Goal: Task Accomplishment & Management: Manage account settings

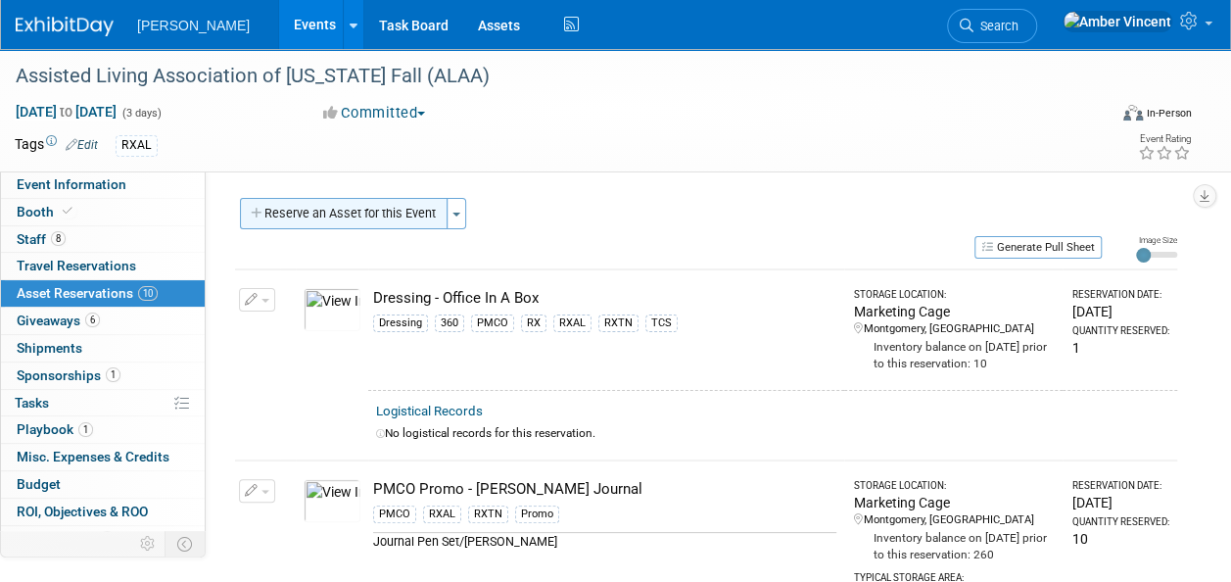
click at [445, 216] on button "Reserve an Asset for this Event" at bounding box center [344, 213] width 208 height 31
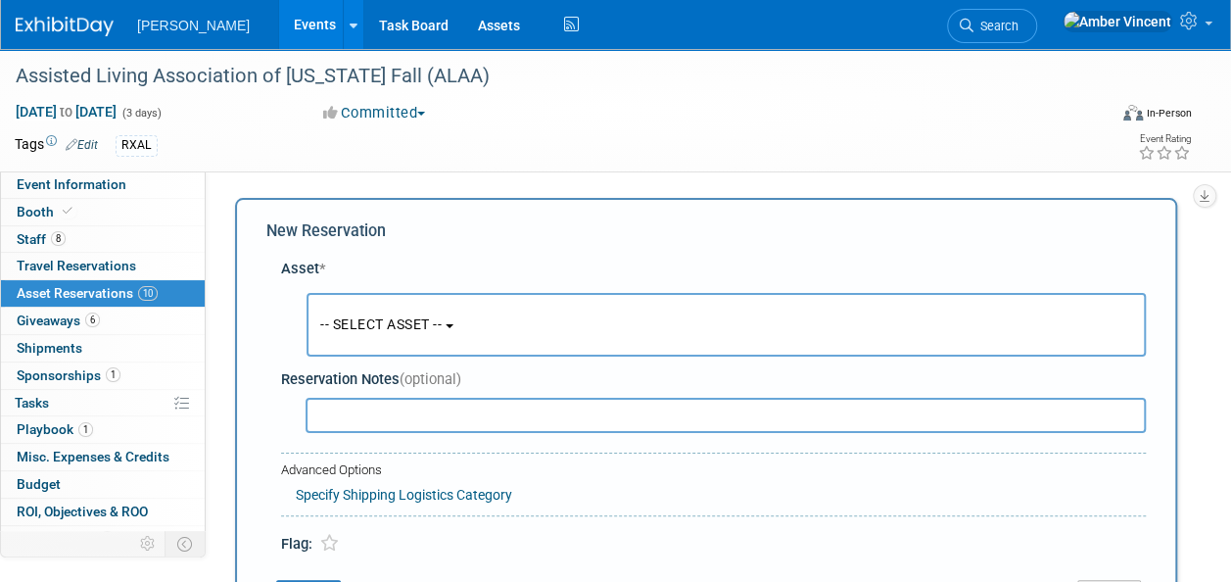
scroll to position [19, 0]
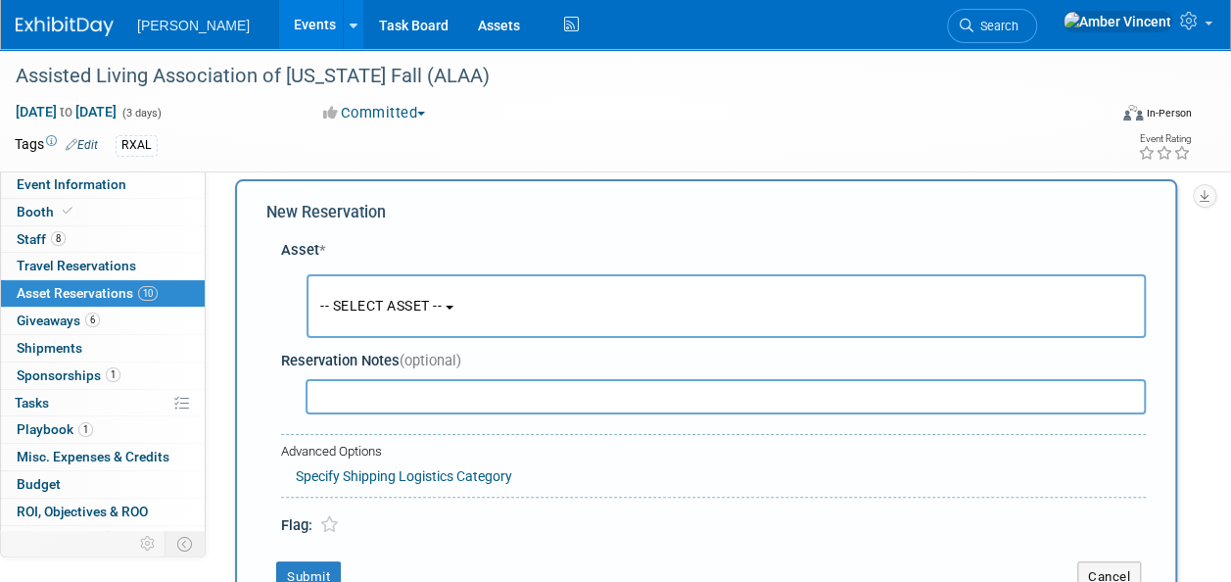
click at [430, 310] on span "-- SELECT ASSET --" at bounding box center [380, 306] width 121 height 16
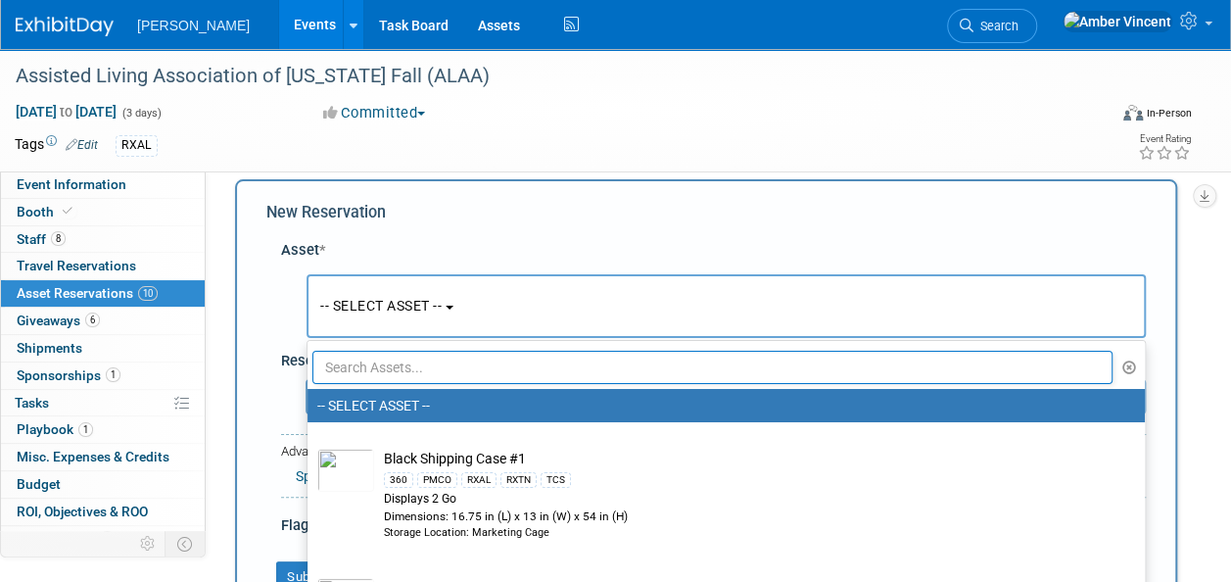
click at [440, 366] on input "text" at bounding box center [712, 367] width 800 height 33
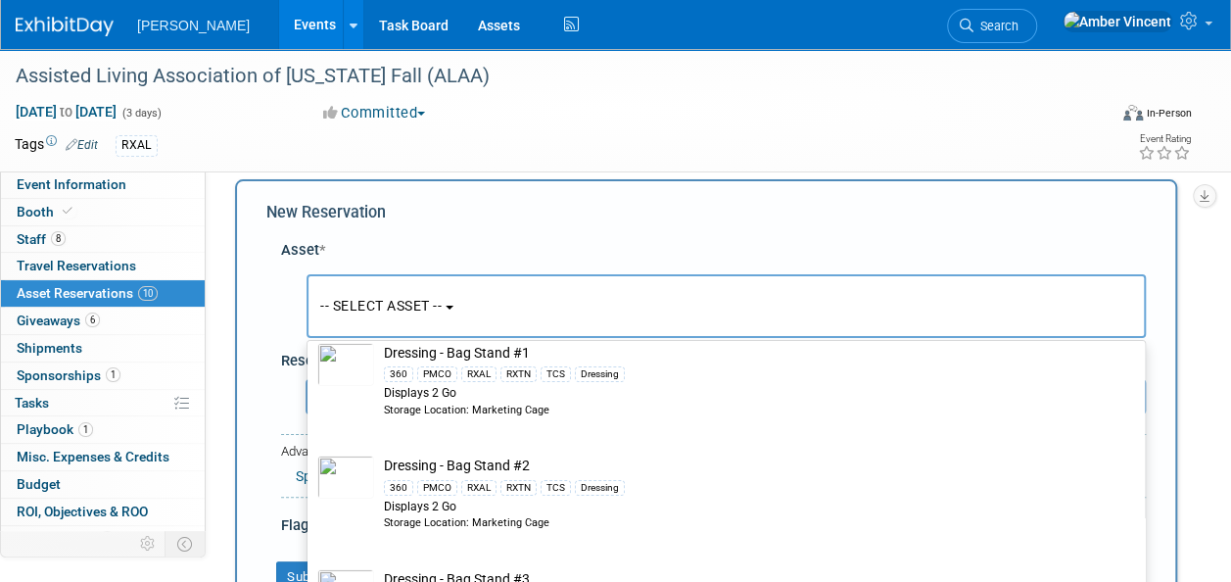
scroll to position [98, 0]
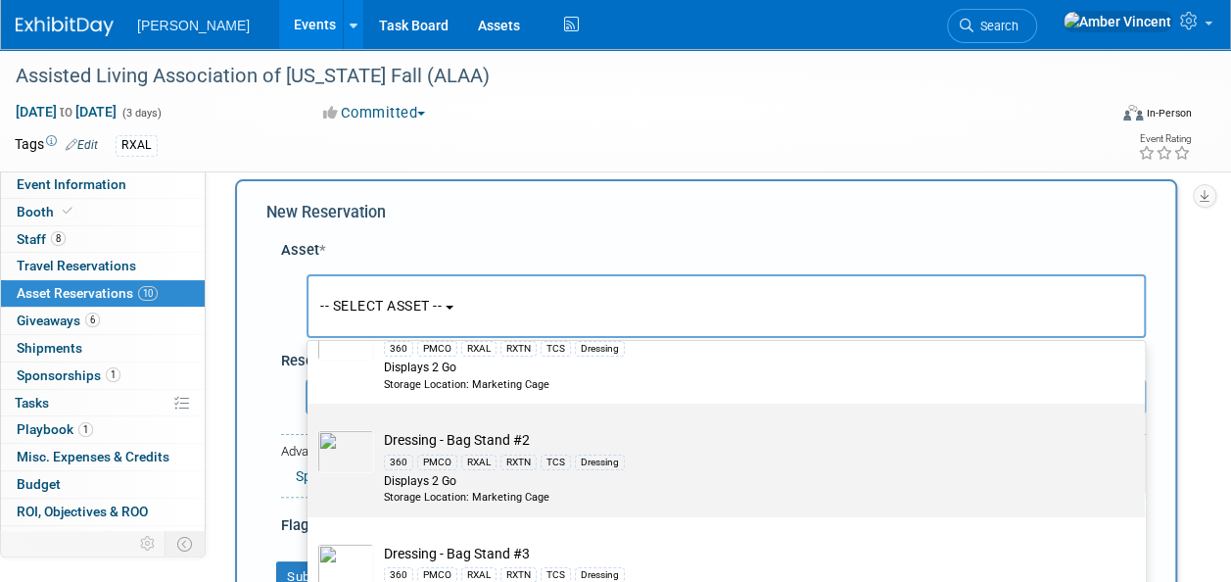
type input "BAG"
click at [566, 468] on div "360 PMCO RXAL RXTN TCS Dressing" at bounding box center [745, 461] width 722 height 23
click at [311, 427] on input "Dressing - Bag Stand #2 360 PMCO RXAL RXTN TCS Dressing Displays 2 Go Storage L…" at bounding box center [304, 420] width 13 height 13
select select "10722536"
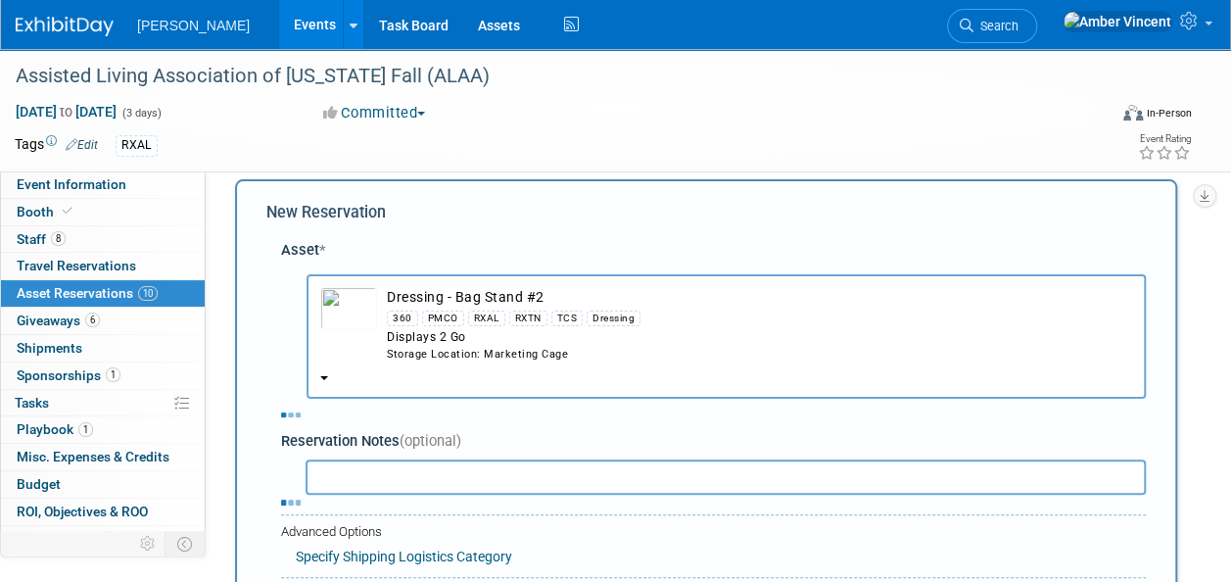
select select "8"
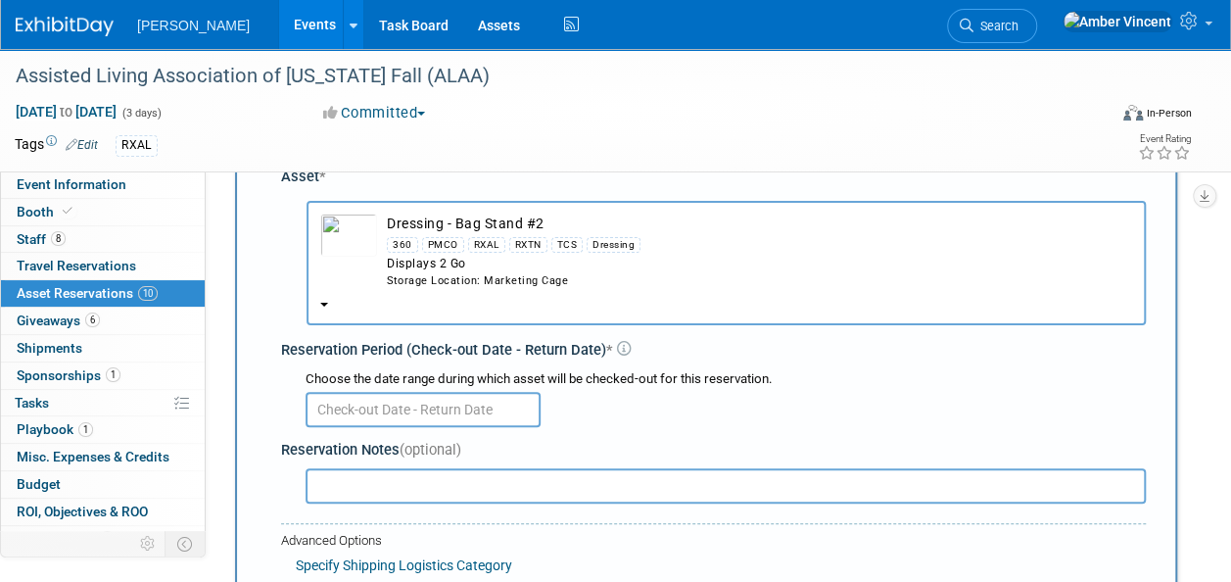
scroll to position [117, 0]
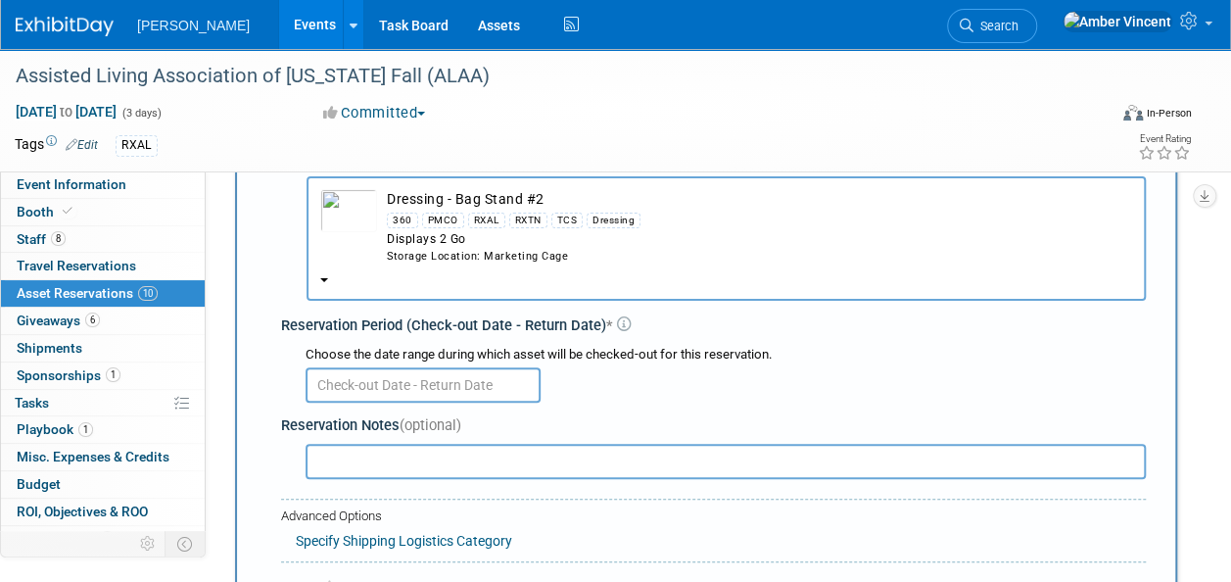
click at [408, 388] on input "text" at bounding box center [423, 384] width 235 height 35
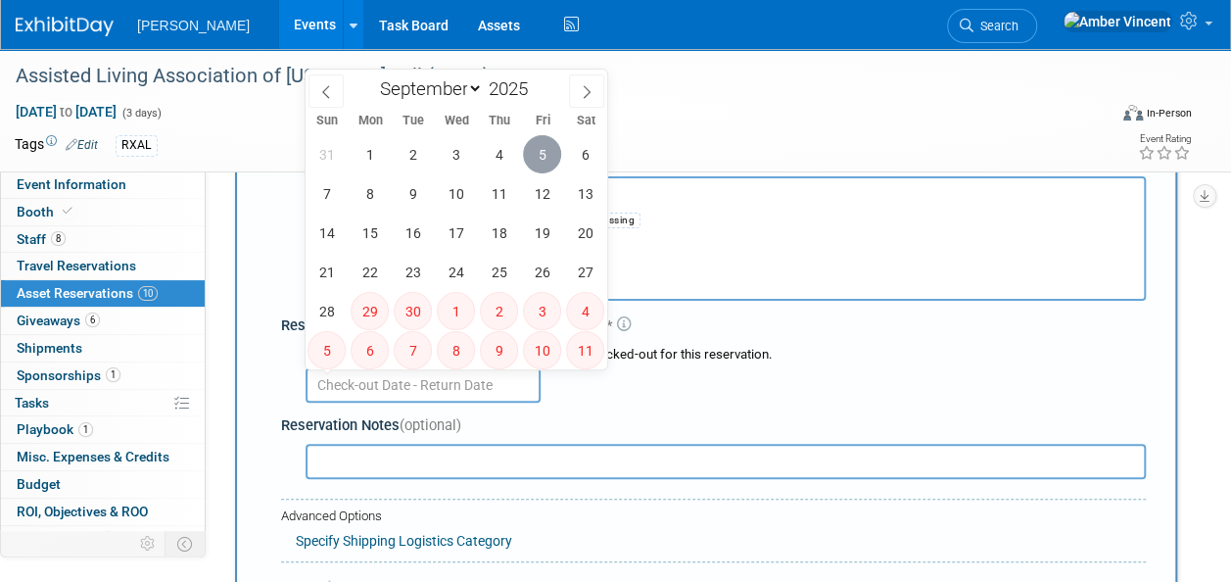
click at [535, 159] on span "5" at bounding box center [542, 154] width 38 height 38
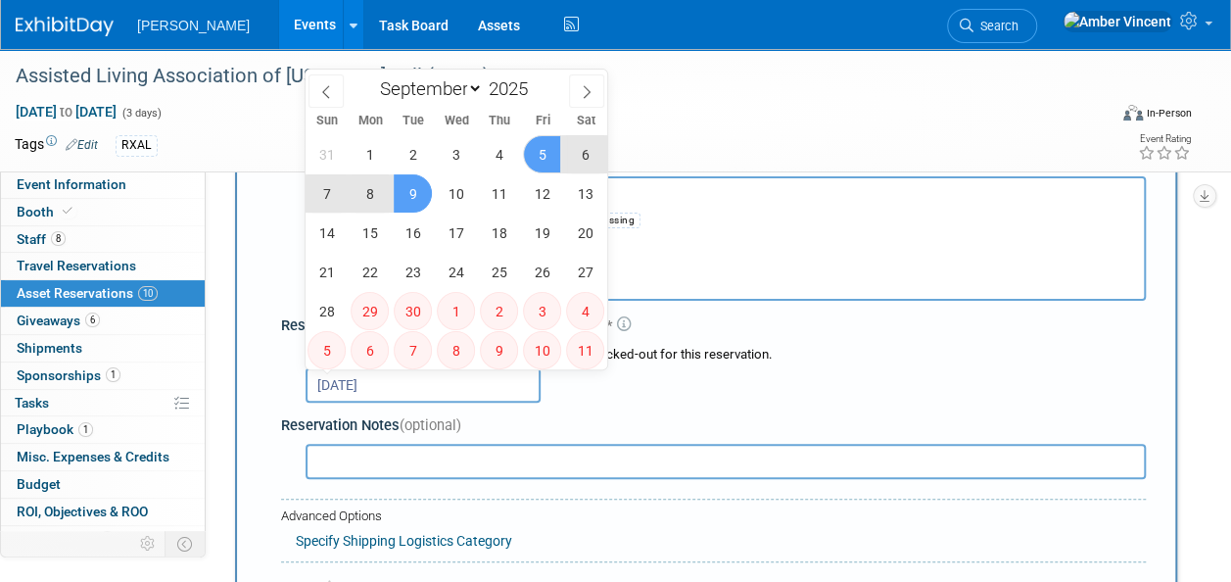
click at [404, 197] on span "9" at bounding box center [413, 193] width 38 height 38
type input "Sep 5, 2025 to Sep 9, 2025"
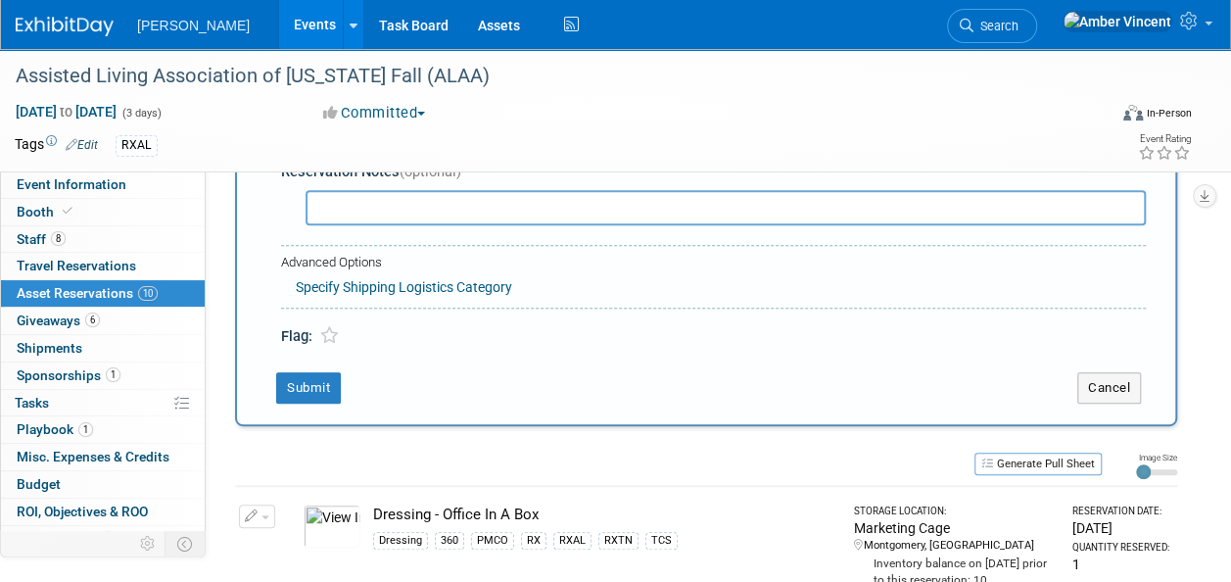
scroll to position [410, 0]
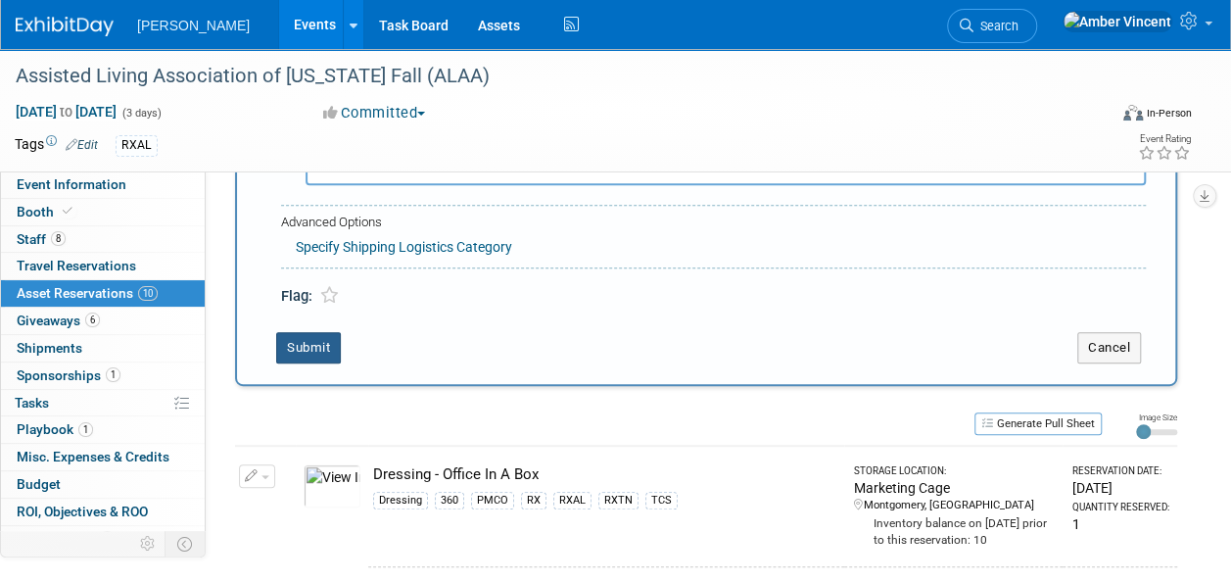
click at [293, 341] on button "Submit" at bounding box center [308, 347] width 65 height 31
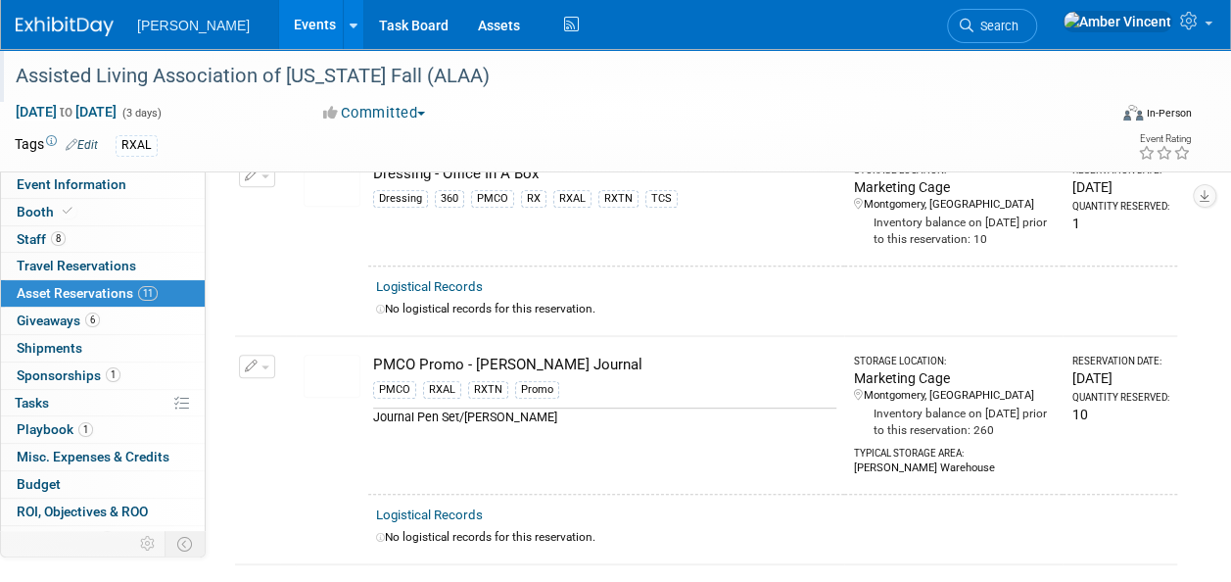
scroll to position [0, 0]
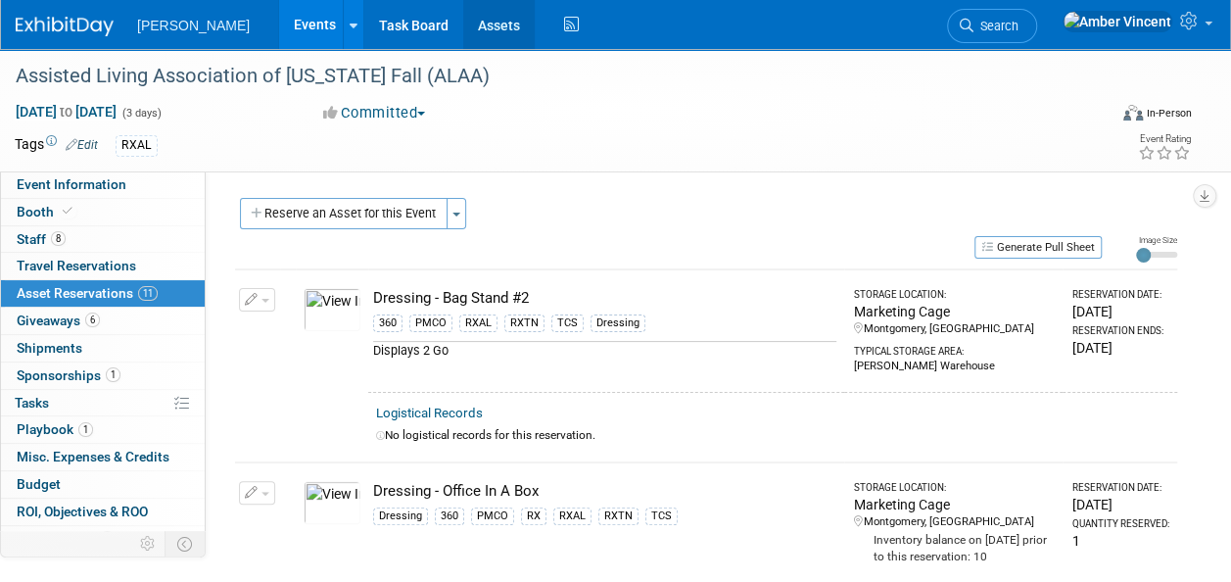
click at [463, 28] on link "Assets" at bounding box center [499, 24] width 72 height 49
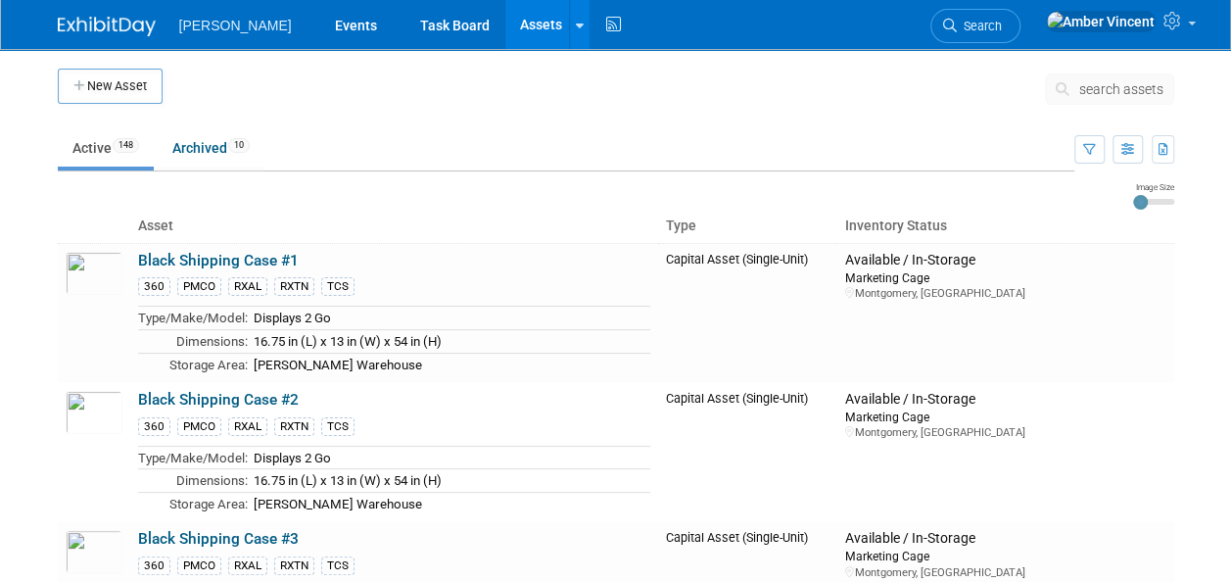
click at [1139, 101] on button "search assets" at bounding box center [1109, 88] width 129 height 31
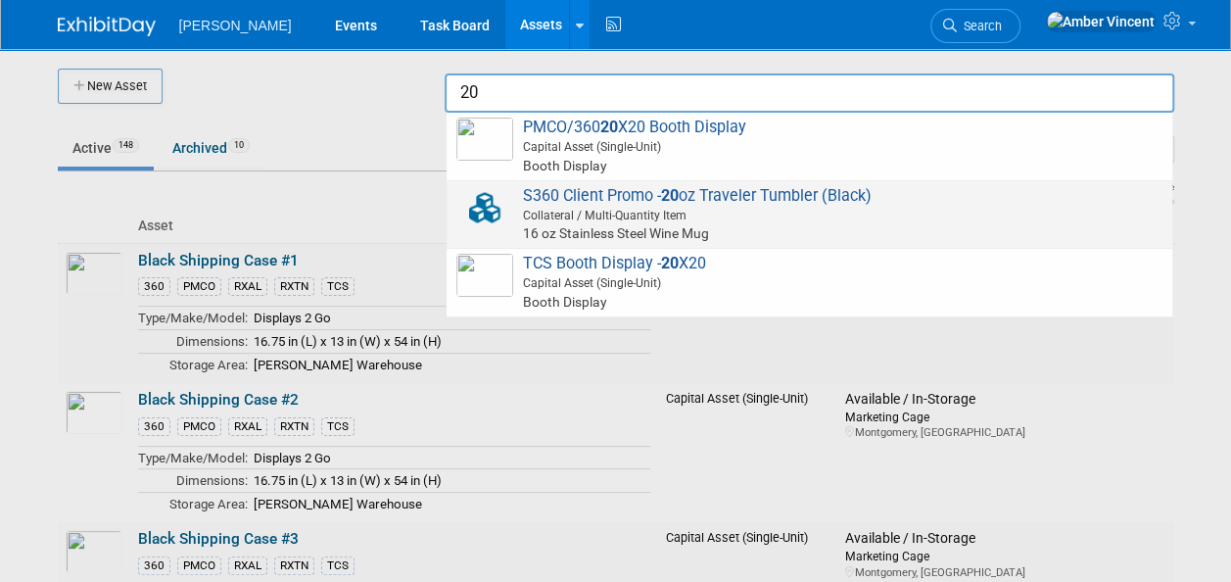
click at [693, 217] on span "Collateral / Multi-Quantity Item" at bounding box center [812, 216] width 700 height 18
type input "S360 Client Promo - 20 oz Traveler Tumbler (Black)"
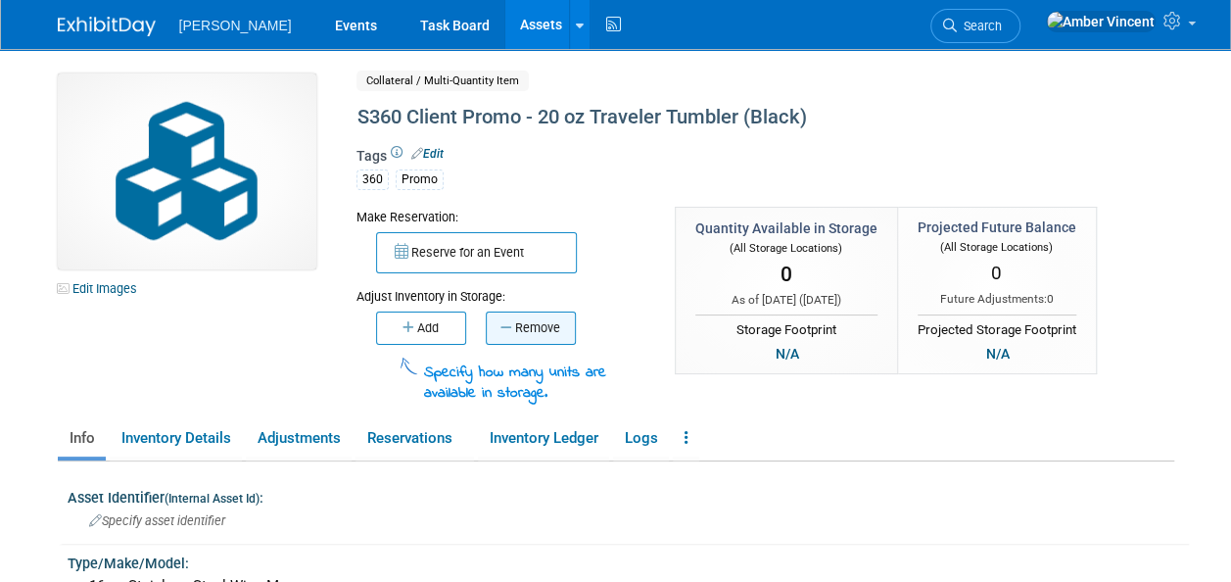
click at [542, 313] on button "Remove" at bounding box center [531, 328] width 90 height 33
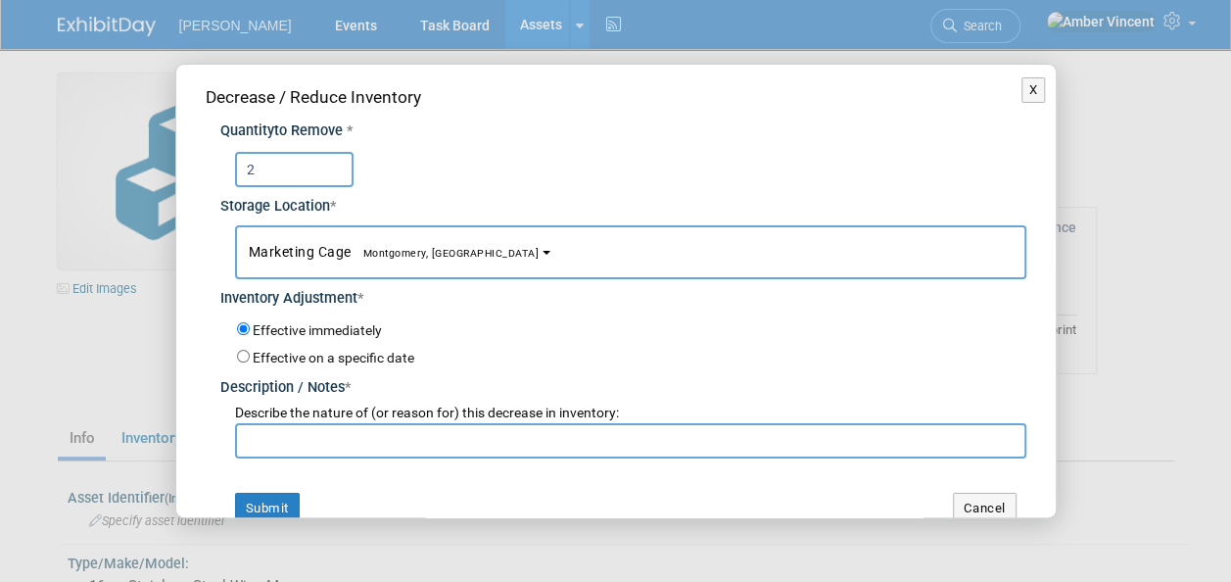
type input "2"
click at [335, 434] on input "text" at bounding box center [631, 440] width 792 height 35
type input "l"
type input "Laura Berenato promo request"
click at [259, 513] on button "Submit" at bounding box center [267, 508] width 65 height 31
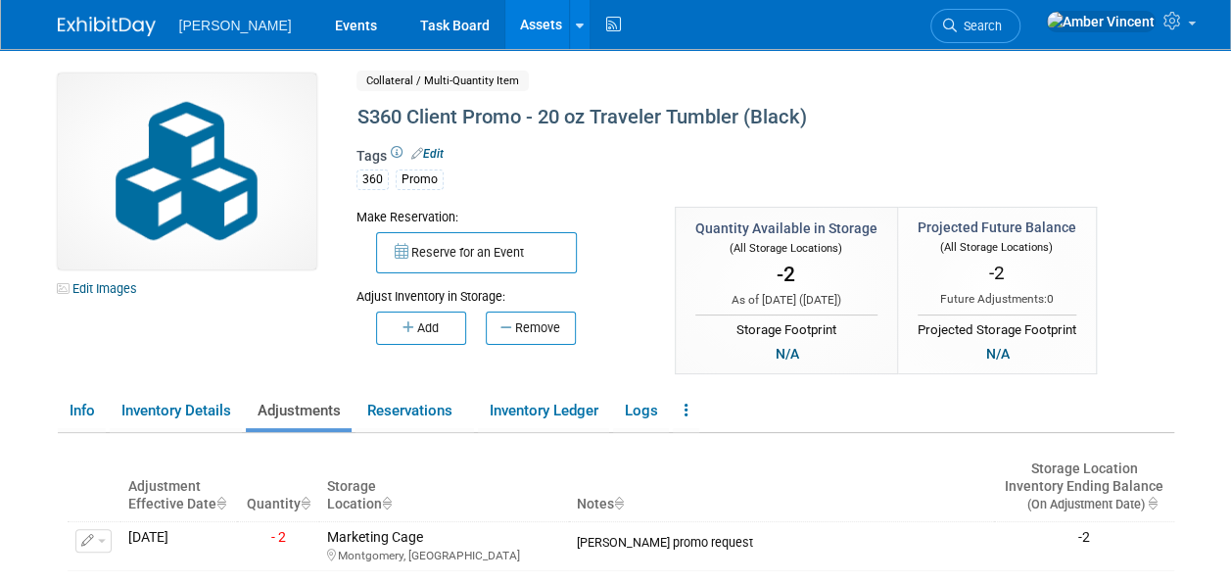
click at [505, 29] on link "Assets" at bounding box center [541, 24] width 72 height 49
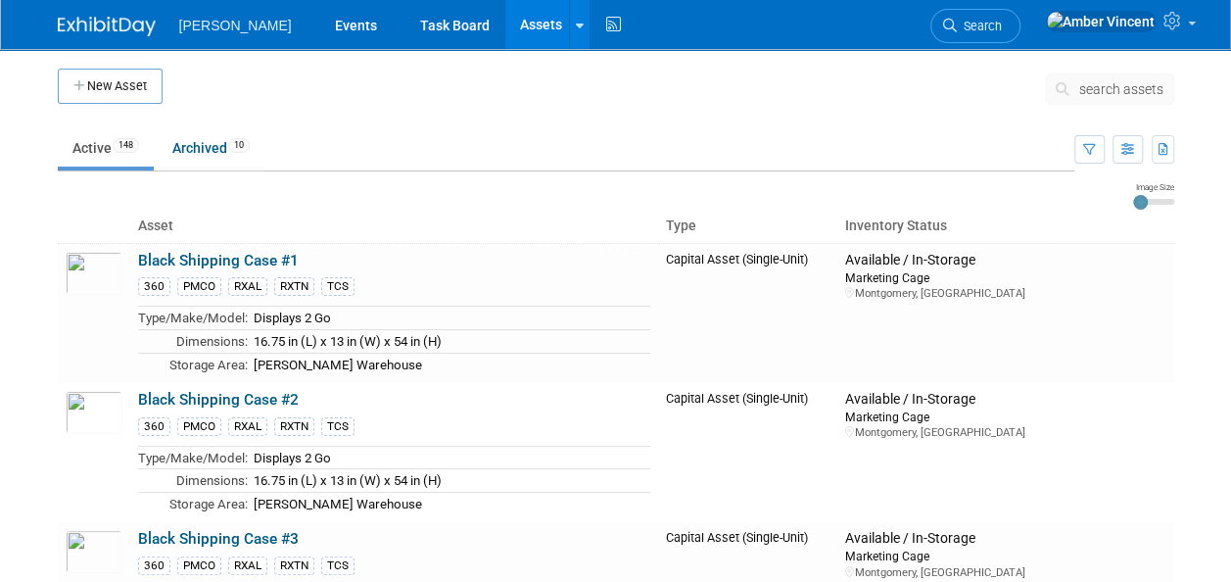
click at [1123, 101] on button "search assets" at bounding box center [1109, 88] width 129 height 31
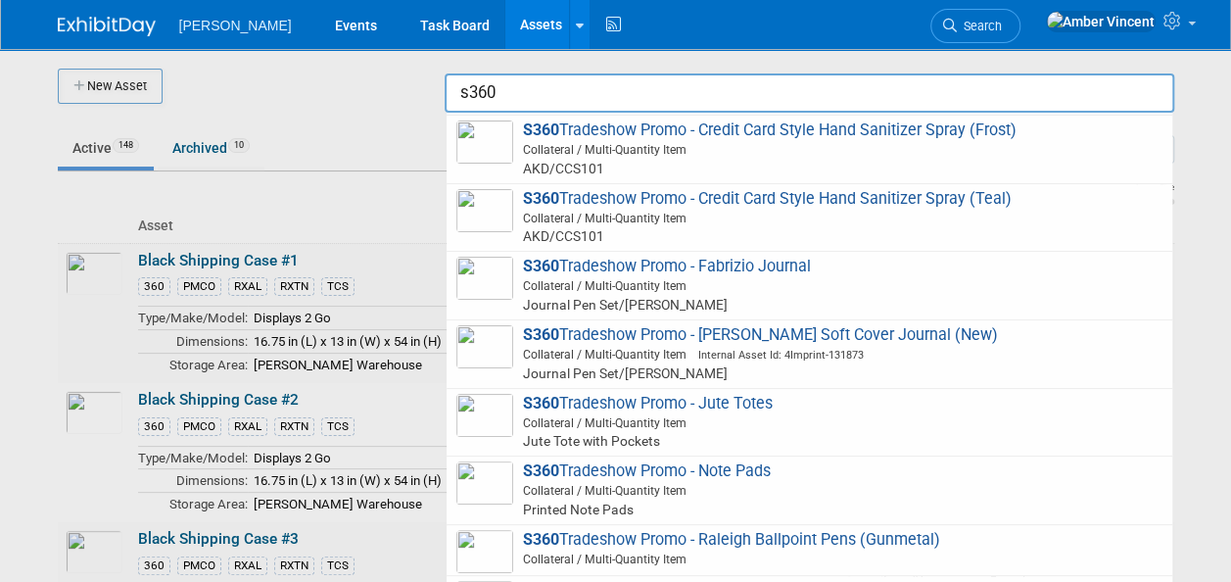
scroll to position [3291, 0]
click at [634, 344] on span "Collateral / Multi-Quantity Item Internal Asset Id: 4Imprint-131873" at bounding box center [812, 353] width 700 height 18
type input "S360 Tradeshow Promo - Fabrizio Soft Cover Journal (New)"
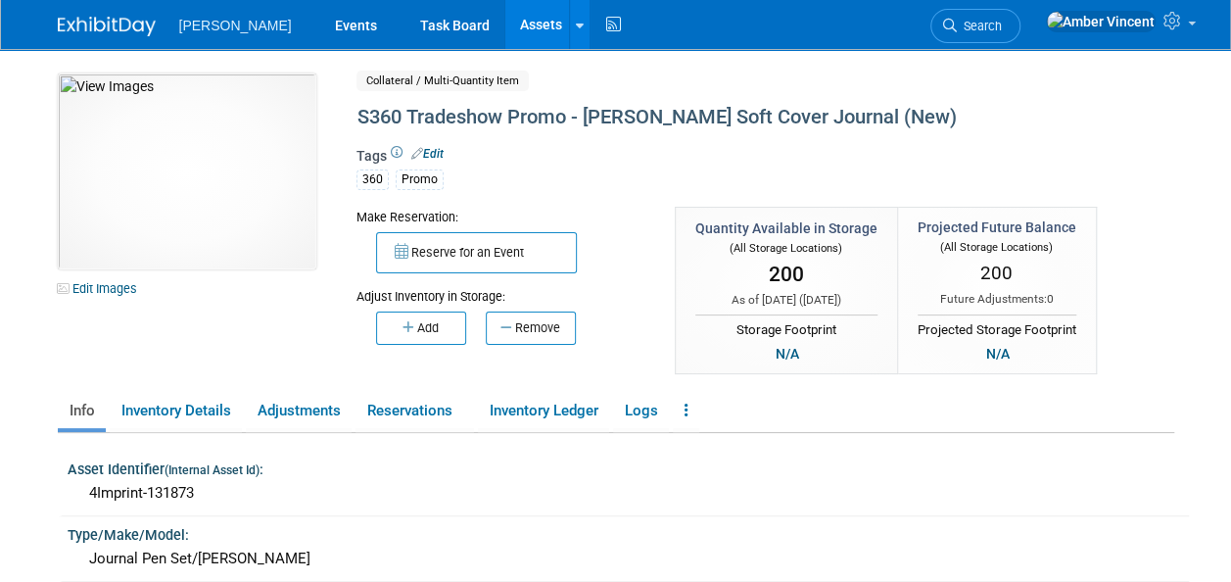
click at [537, 342] on button "Remove" at bounding box center [531, 328] width 90 height 33
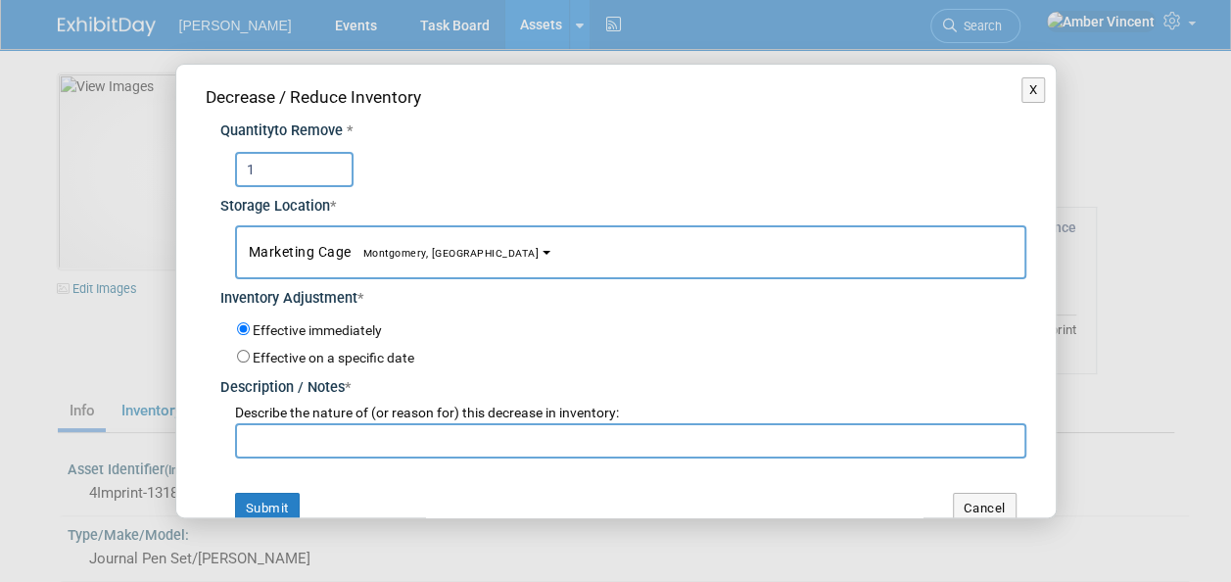
type input "1"
click at [276, 440] on input "text" at bounding box center [631, 440] width 792 height 35
type input "[PERSON_NAME] Promo request"
click at [294, 493] on button "Submit" at bounding box center [267, 508] width 65 height 31
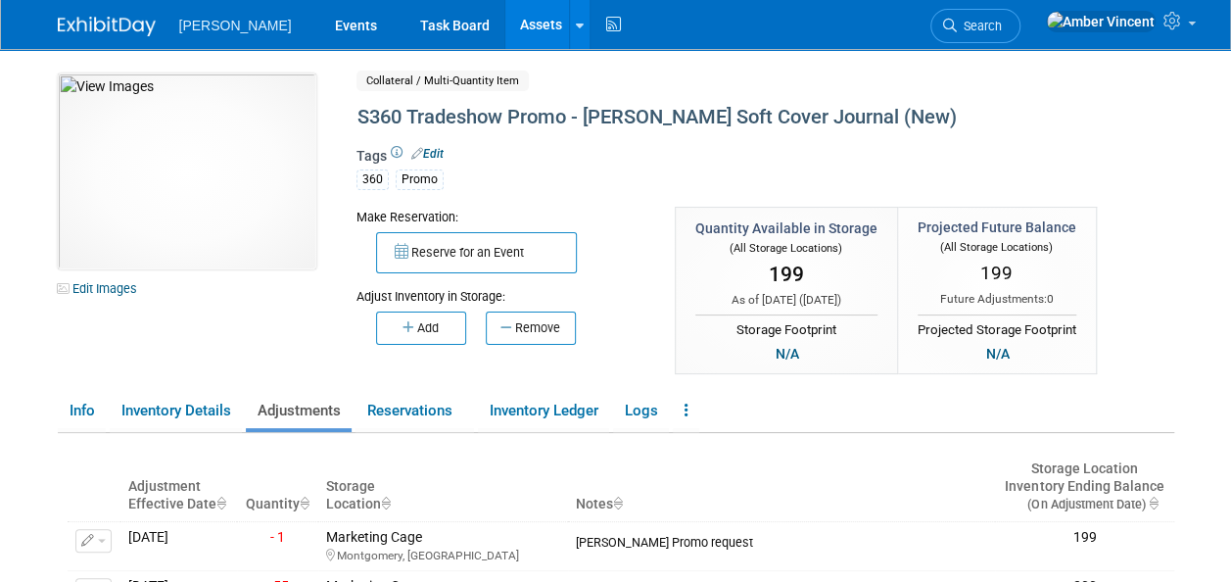
click at [505, 30] on link "Assets" at bounding box center [541, 24] width 72 height 49
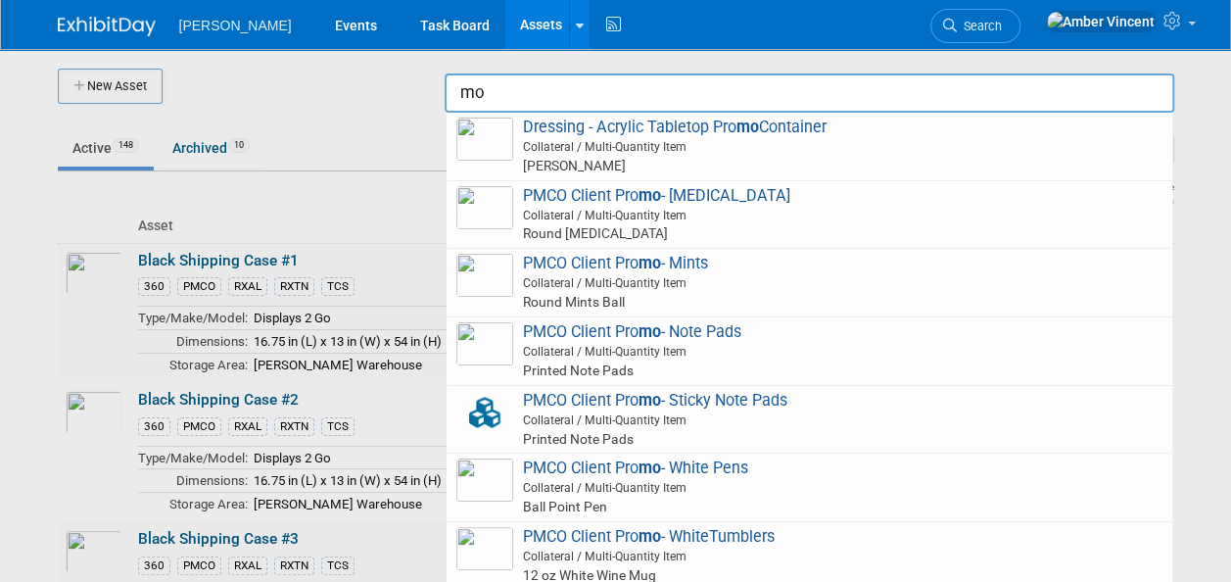
type input "m"
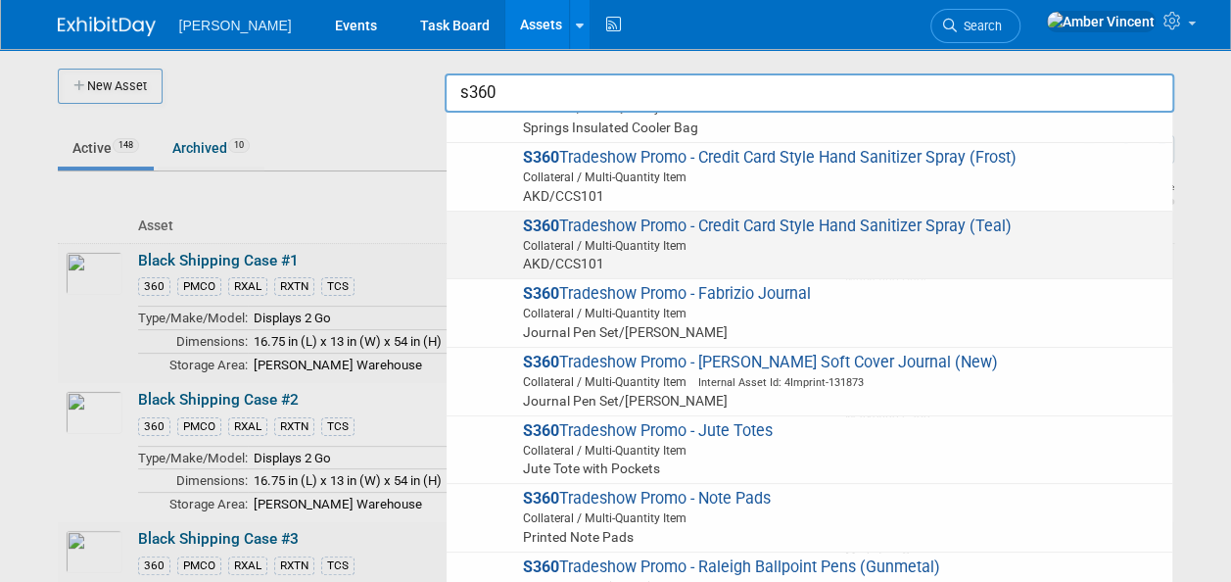
scroll to position [3291, 0]
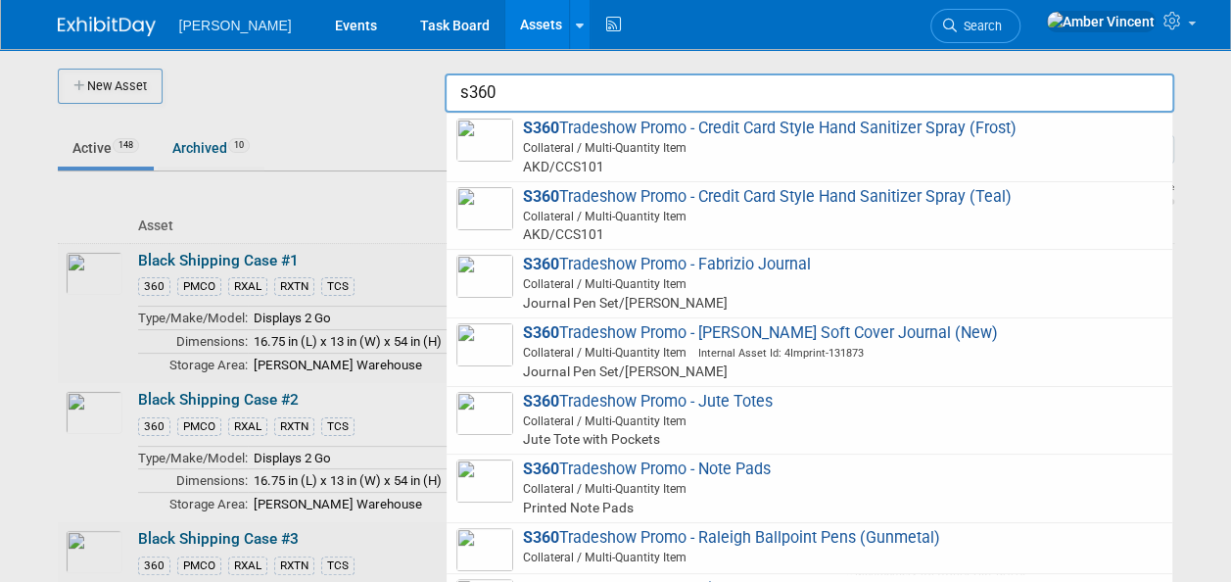
drag, startPoint x: 552, startPoint y: 93, endPoint x: 365, endPoint y: 60, distance: 189.1
click at [365, 59] on body "Turenne Events Task Board Assets New Asset Search Assets Bulk Upload Assets Sto…" at bounding box center [615, 291] width 1231 height 582
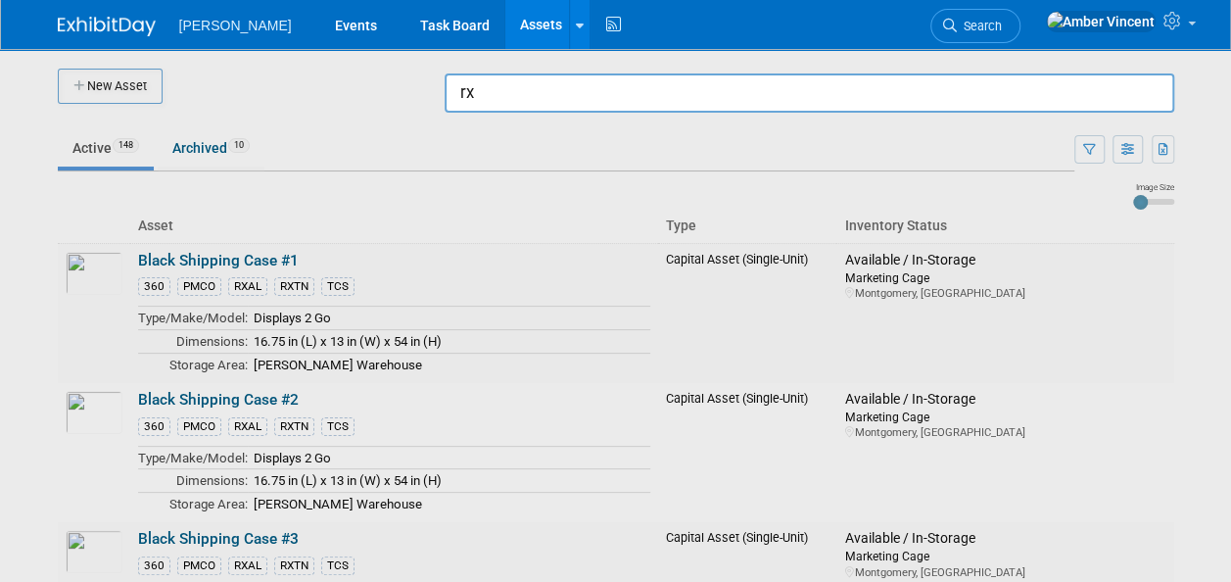
type input "r"
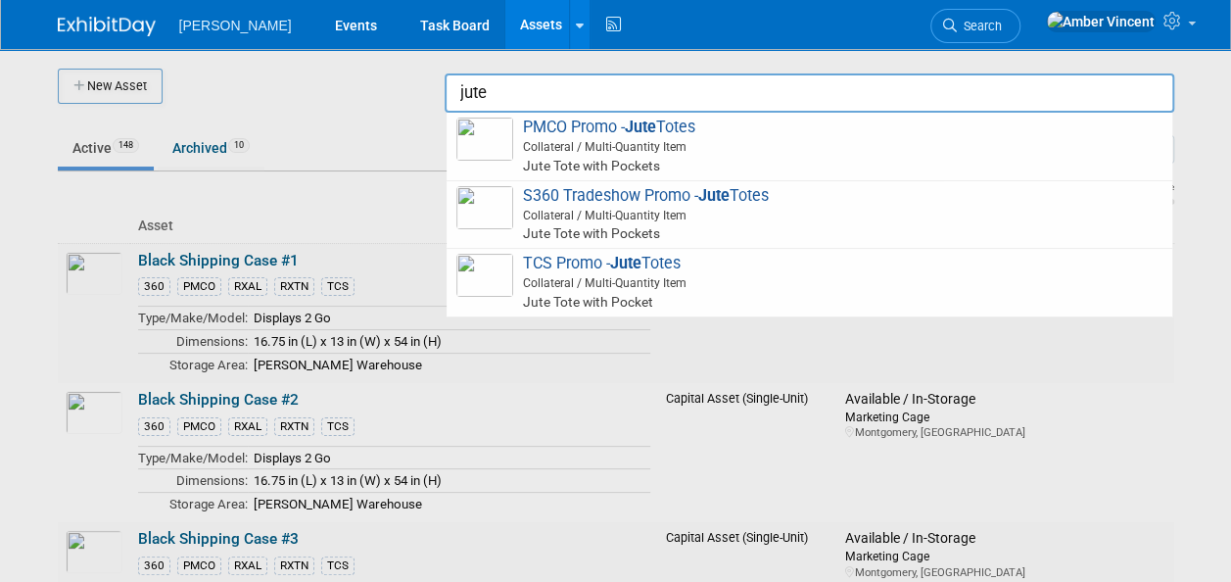
click at [549, 125] on span "PMCO Promo - Jute Totes Collateral / Multi-Quantity Item Jute Tote with Pockets" at bounding box center [809, 147] width 706 height 58
type input "PMCO Promo - Jute Totes"
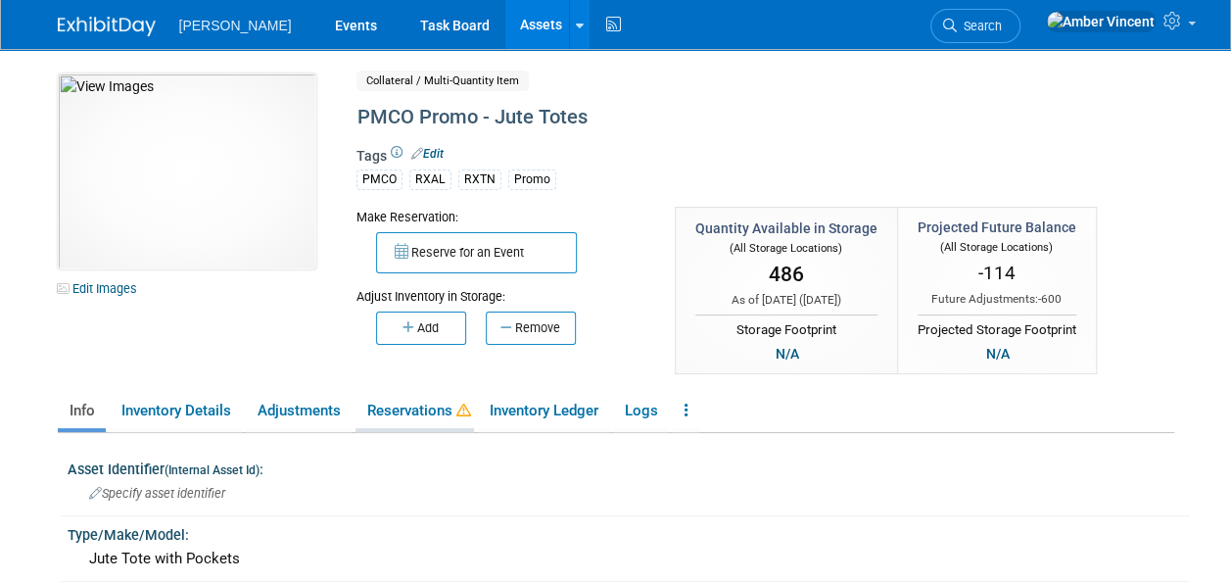
click at [407, 409] on link "Reservations" at bounding box center [415, 411] width 119 height 34
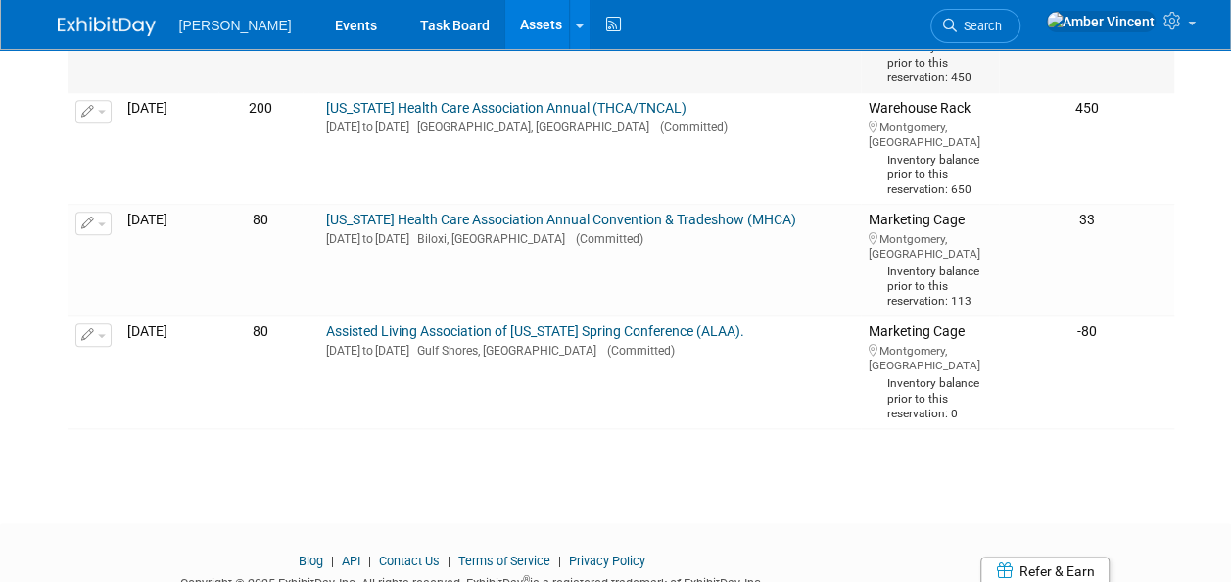
scroll to position [686, 0]
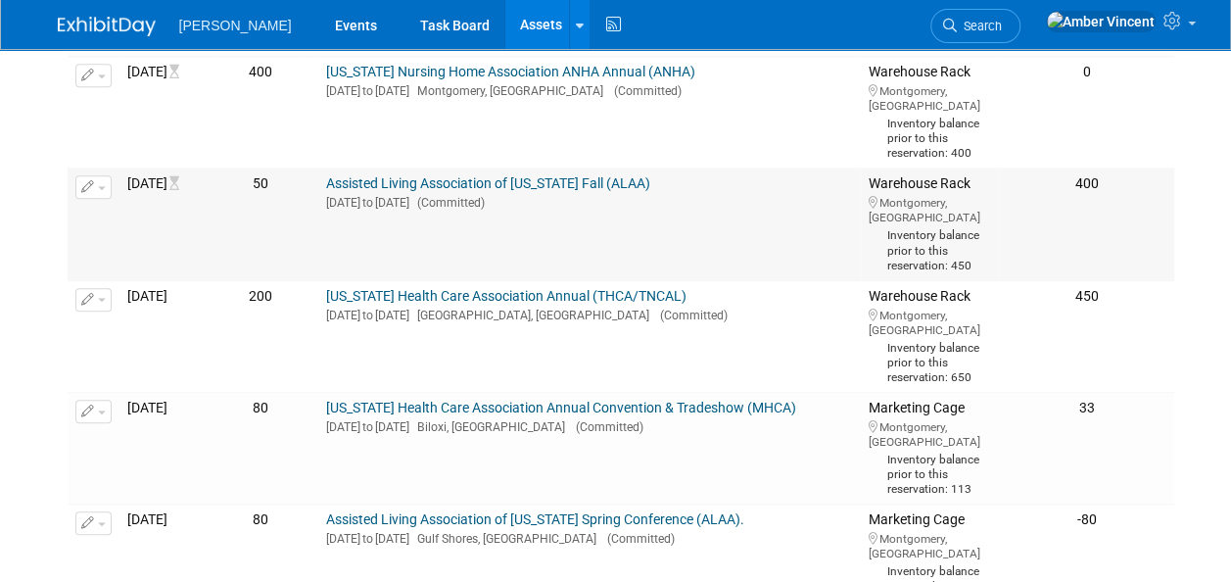
click at [107, 199] on button "button" at bounding box center [93, 187] width 36 height 24
click at [145, 232] on button "Change Reservation" at bounding box center [169, 219] width 166 height 26
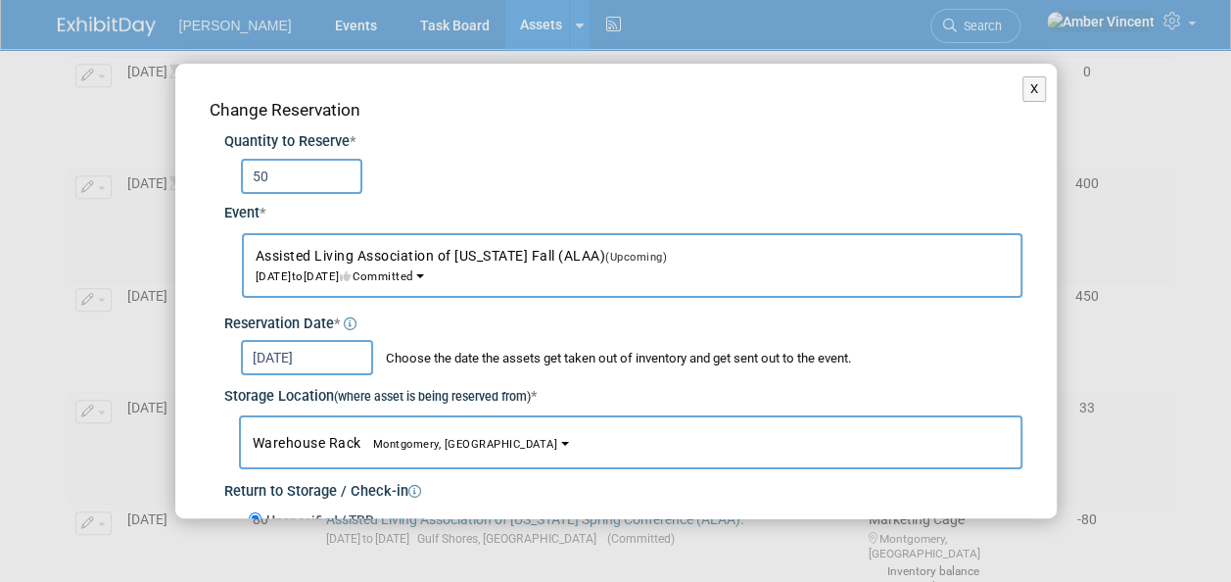
drag, startPoint x: 277, startPoint y: 170, endPoint x: 39, endPoint y: 147, distance: 239.2
click at [39, 147] on div "X Change Reservation Quantity to Reserve * 50 Event *" at bounding box center [615, 291] width 1231 height 582
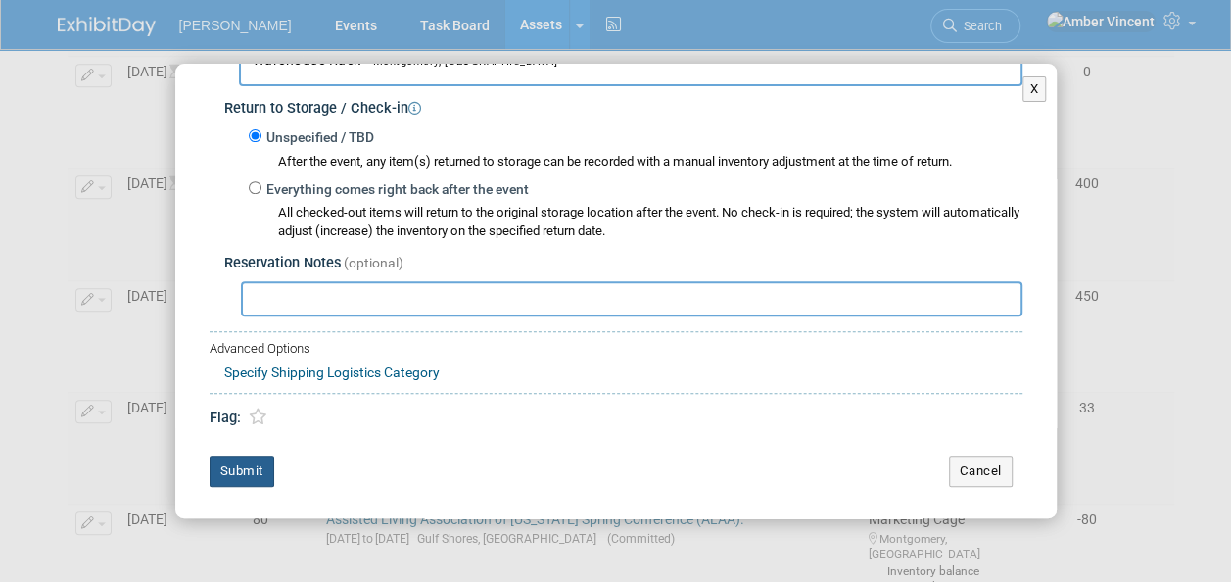
type input "100"
click at [257, 479] on button "Submit" at bounding box center [242, 471] width 65 height 31
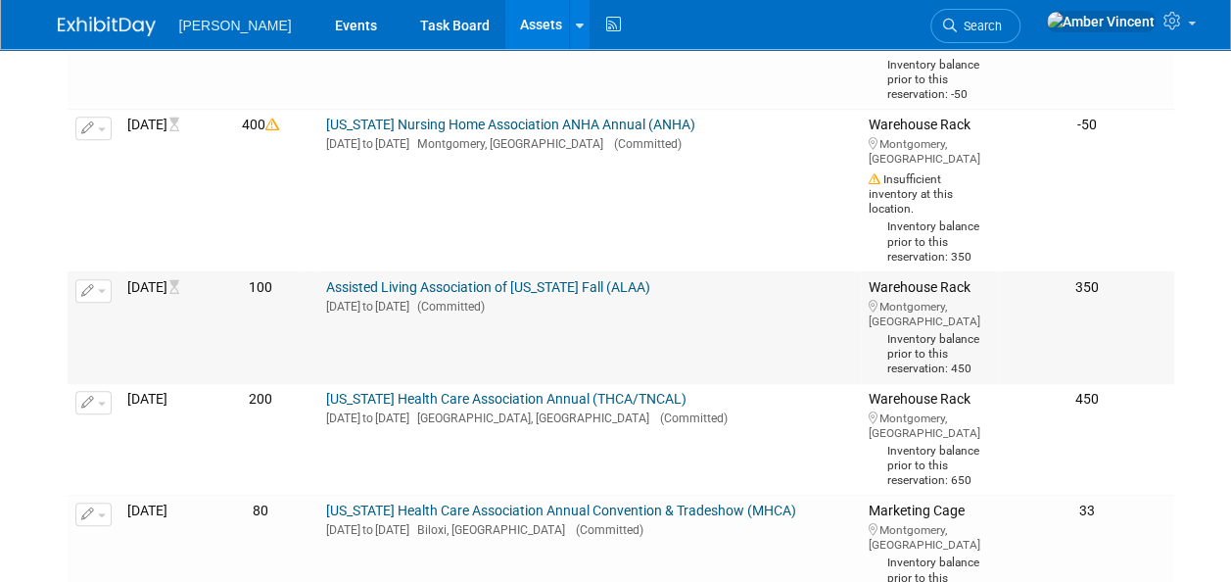
scroll to position [588, 0]
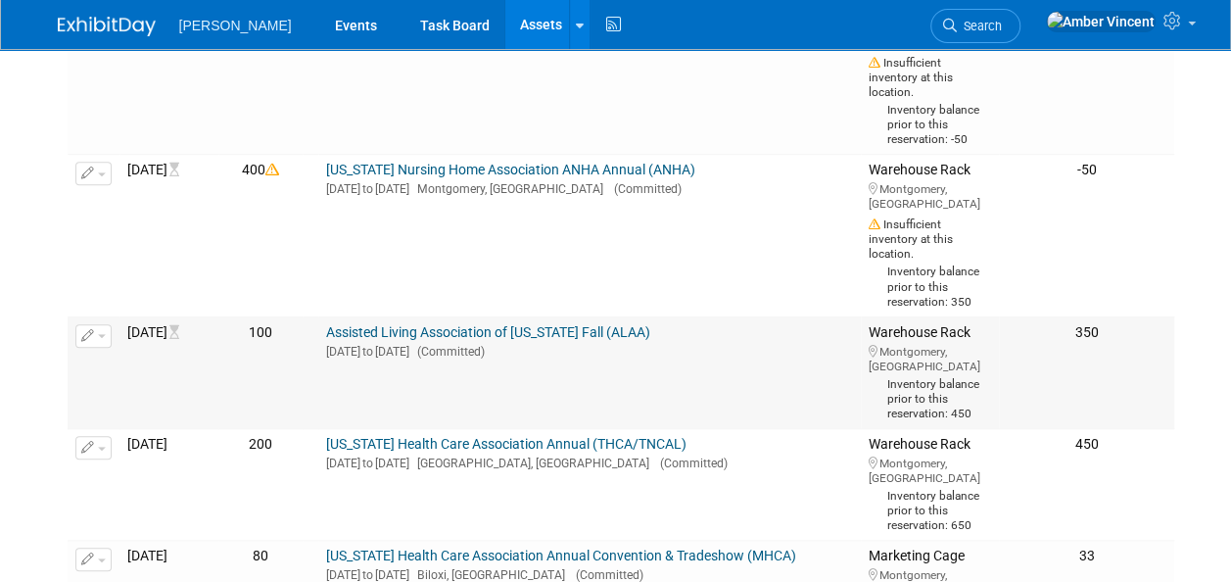
click at [82, 343] on icon "button" at bounding box center [88, 336] width 14 height 13
click at [154, 381] on button "Change Reservation" at bounding box center [169, 368] width 166 height 26
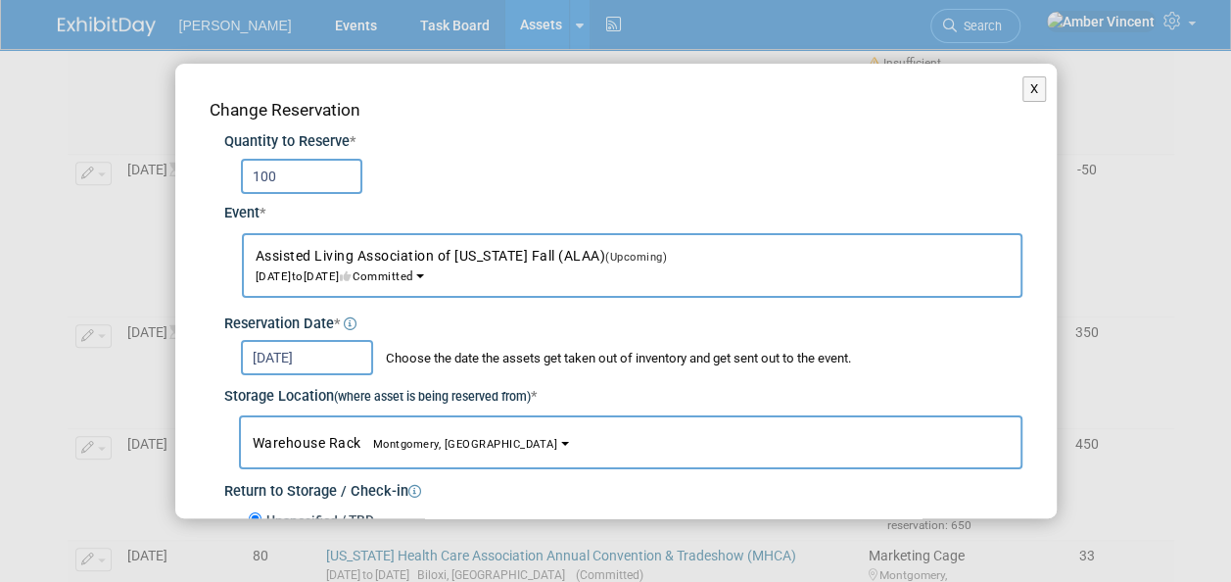
drag, startPoint x: 306, startPoint y: 181, endPoint x: 205, endPoint y: 178, distance: 100.9
click at [205, 178] on div "Change Reservation Quantity to Reserve * 100 Event * -- SELECT EVENT -- (Upcomi…" at bounding box center [616, 484] width 882 height 841
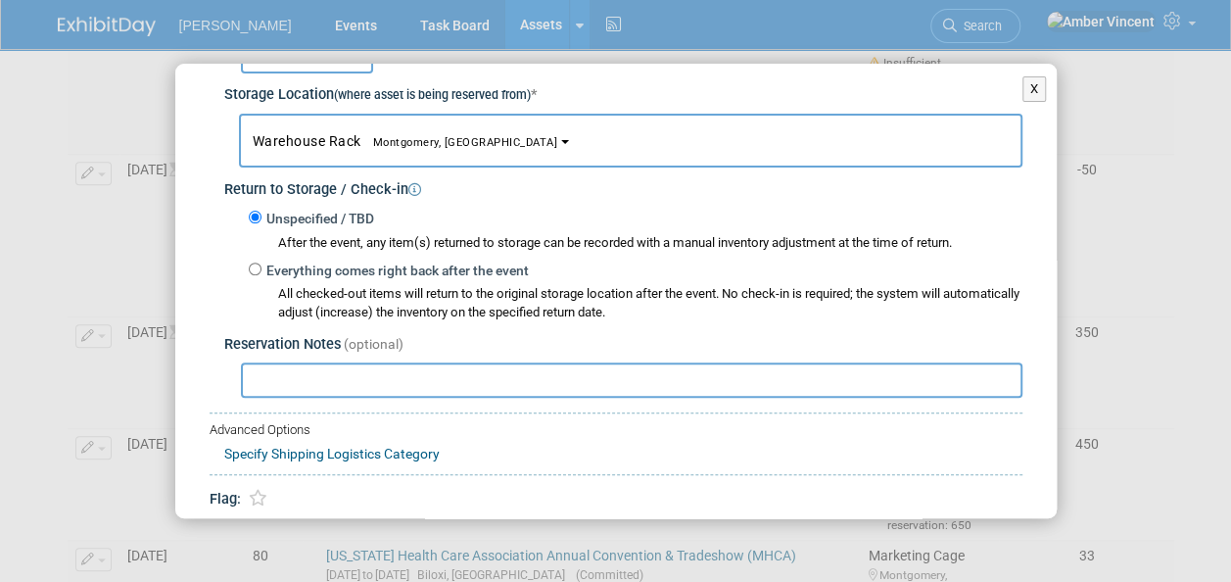
scroll to position [383, 0]
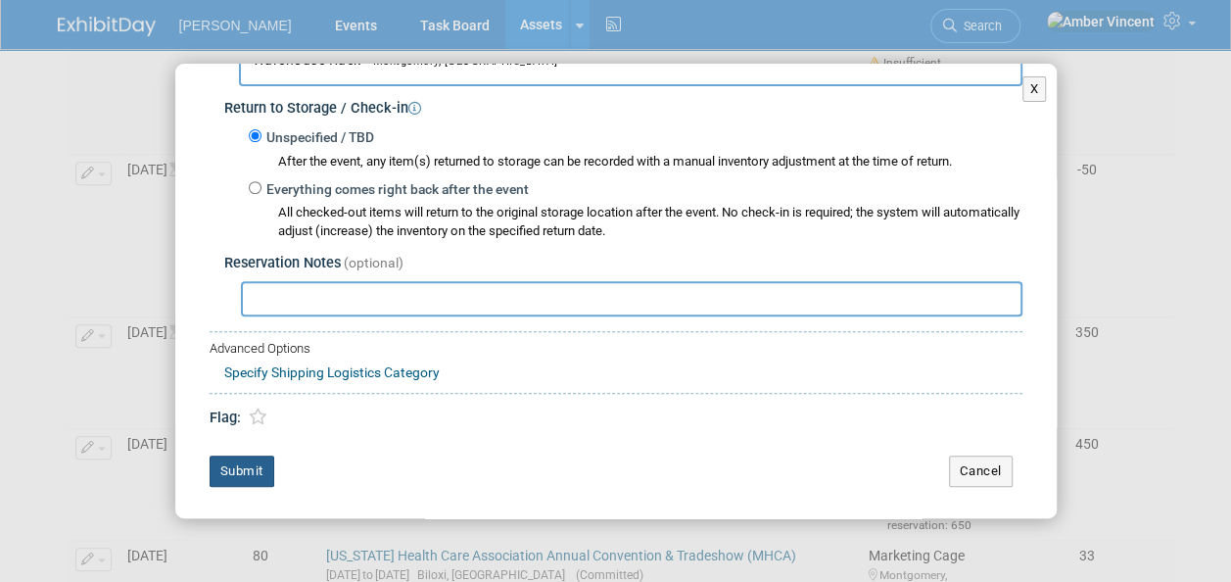
type input "50"
click at [231, 474] on button "Submit" at bounding box center [242, 471] width 65 height 31
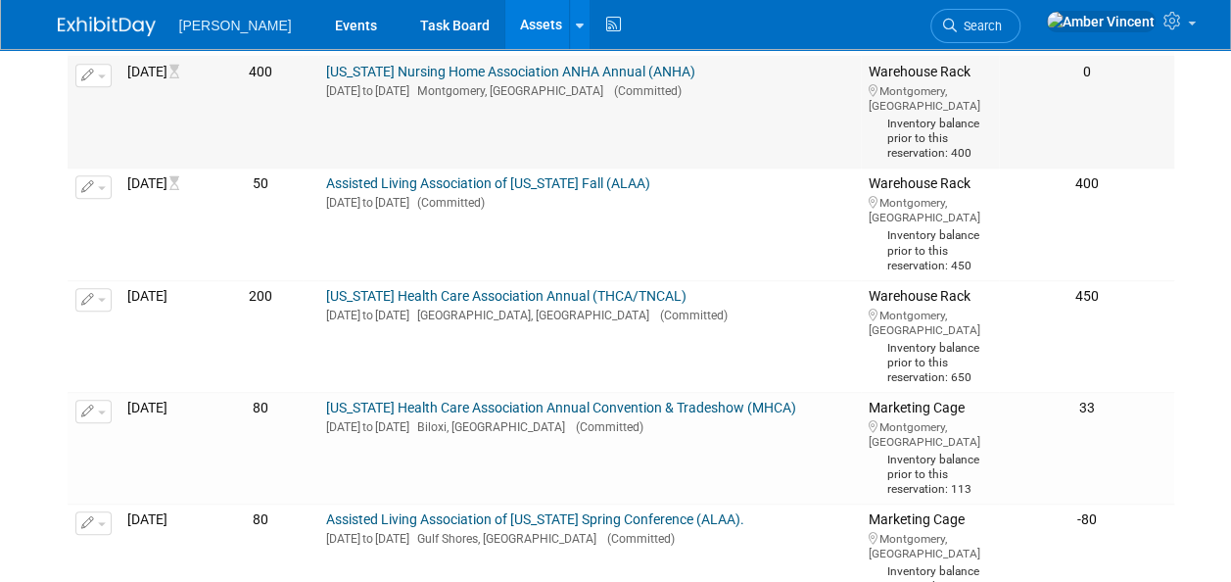
scroll to position [0, 0]
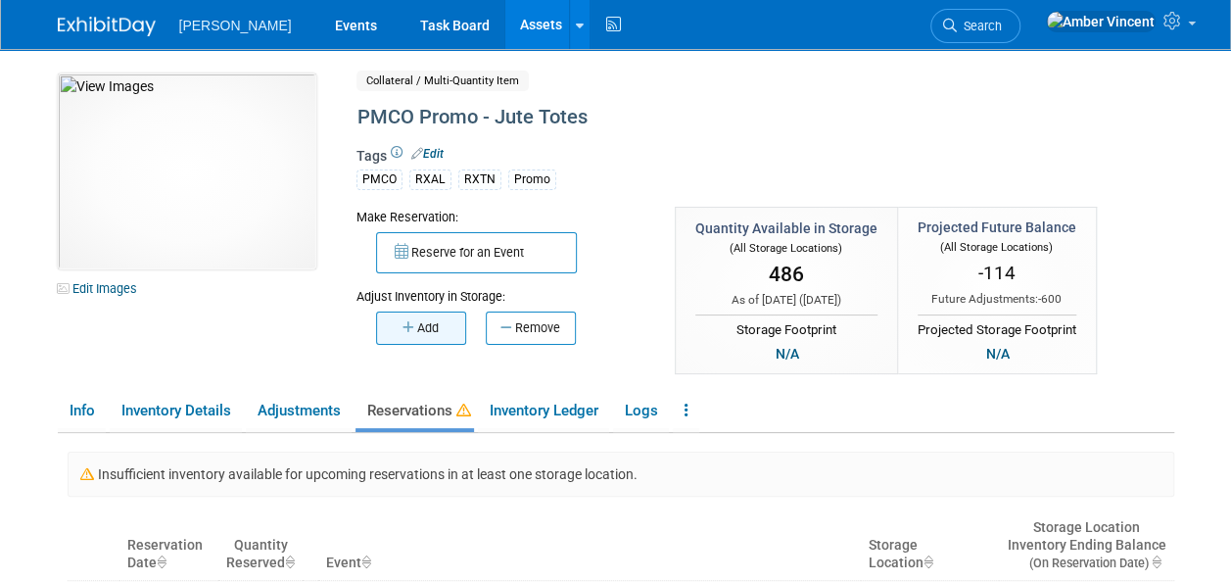
click at [419, 325] on button "Add" at bounding box center [421, 328] width 90 height 33
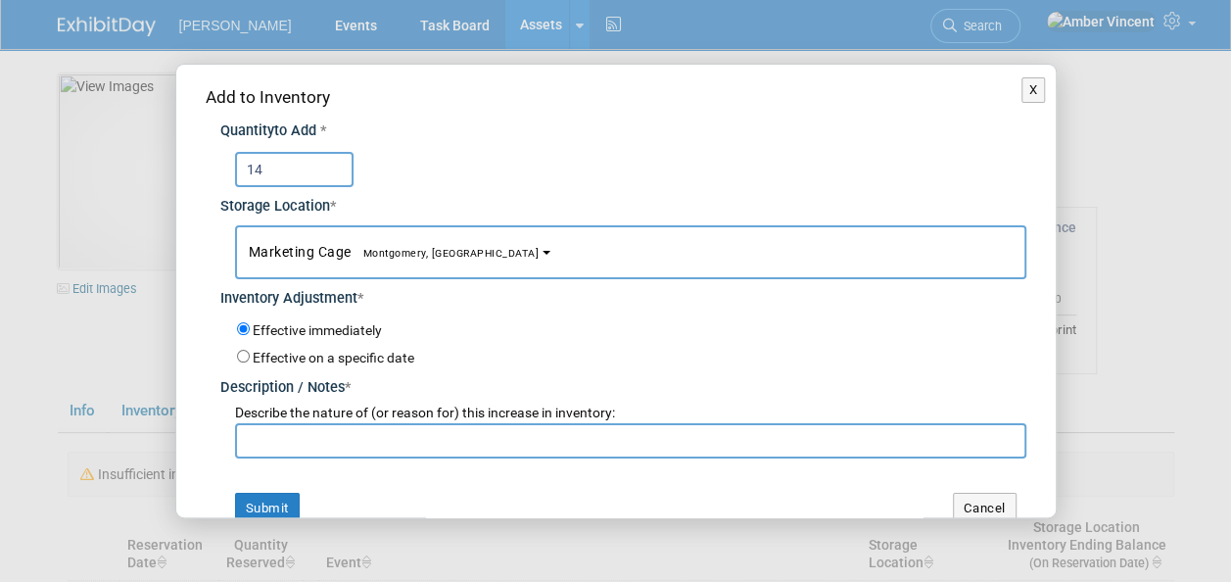
type input "14"
click at [372, 441] on input "text" at bounding box center [631, 440] width 792 height 35
type input "Inventory count"
click at [250, 499] on button "Submit" at bounding box center [267, 508] width 65 height 31
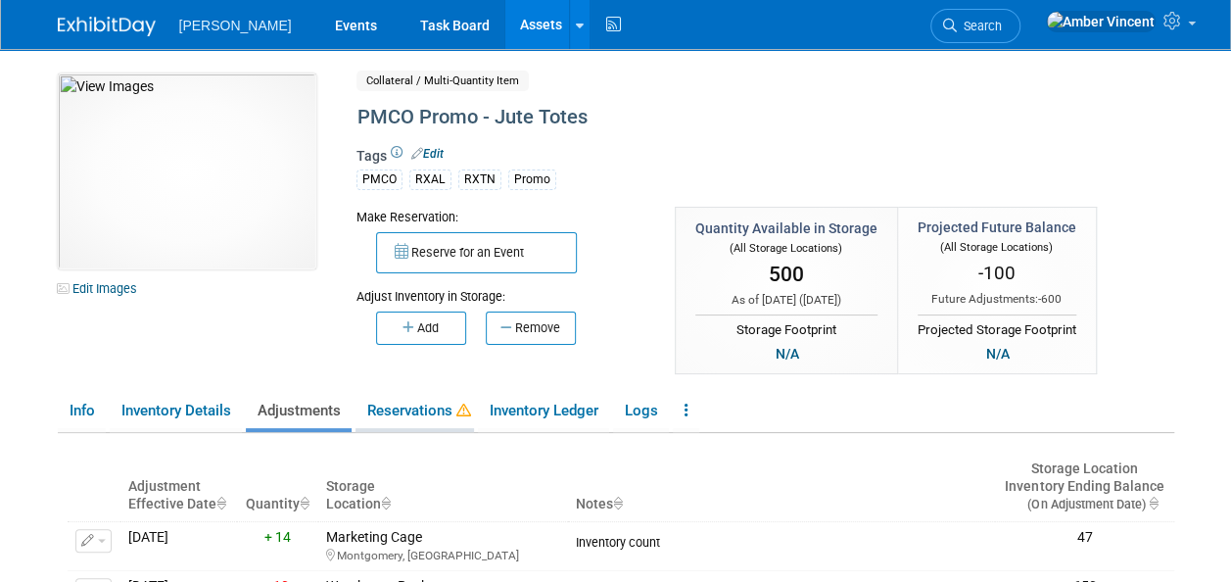
click at [427, 405] on link "Reservations" at bounding box center [415, 411] width 119 height 34
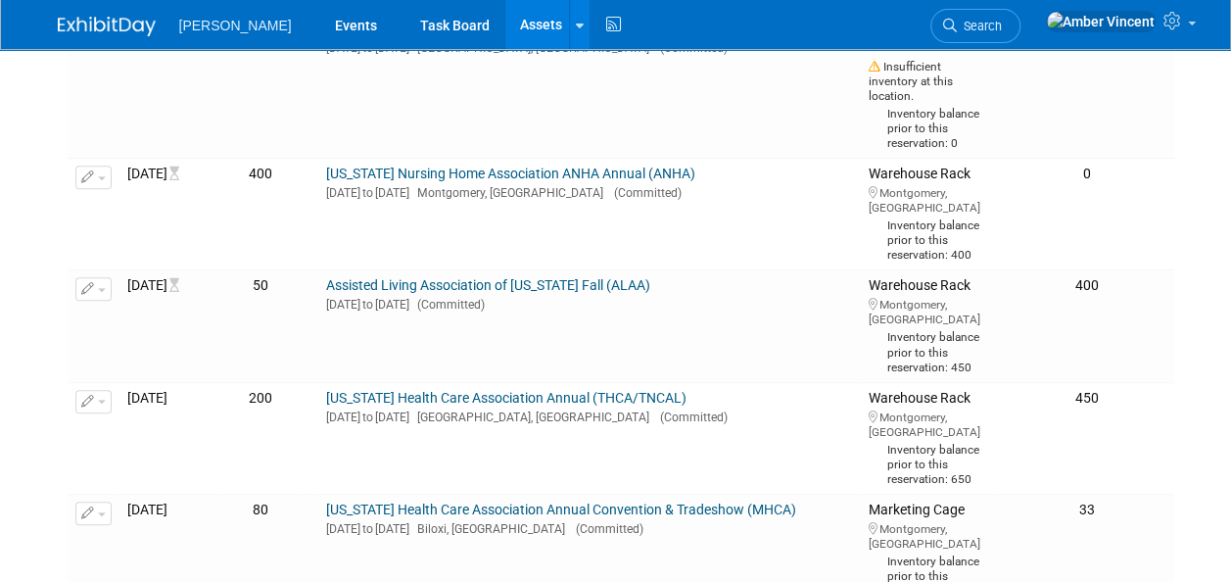
scroll to position [686, 0]
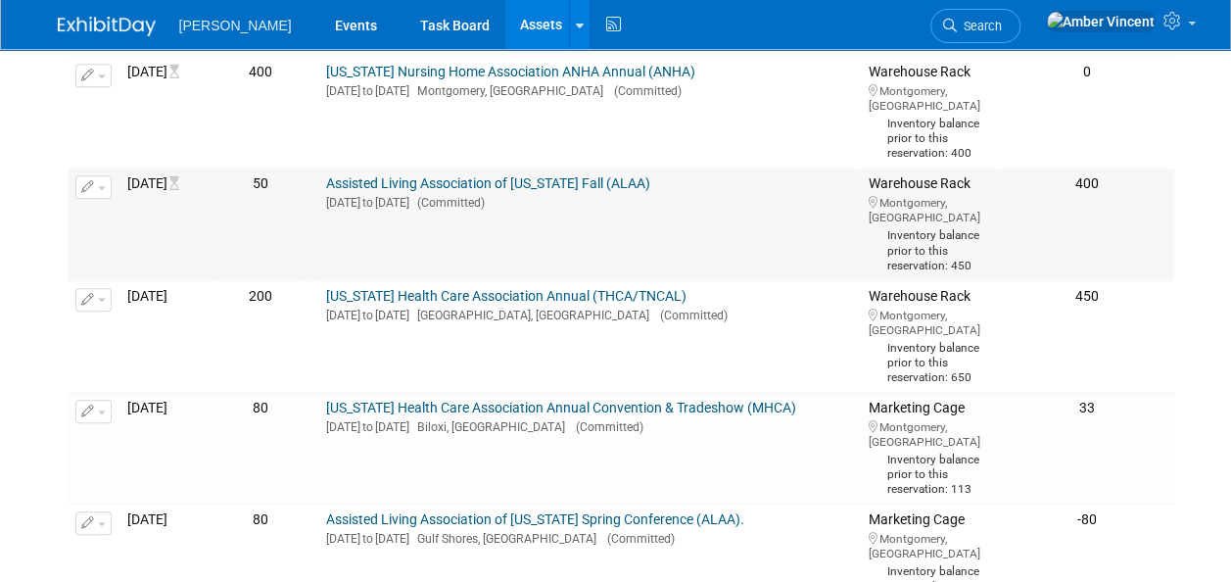
click at [95, 199] on button "button" at bounding box center [93, 187] width 36 height 24
click at [139, 232] on button "Change Reservation" at bounding box center [169, 219] width 166 height 26
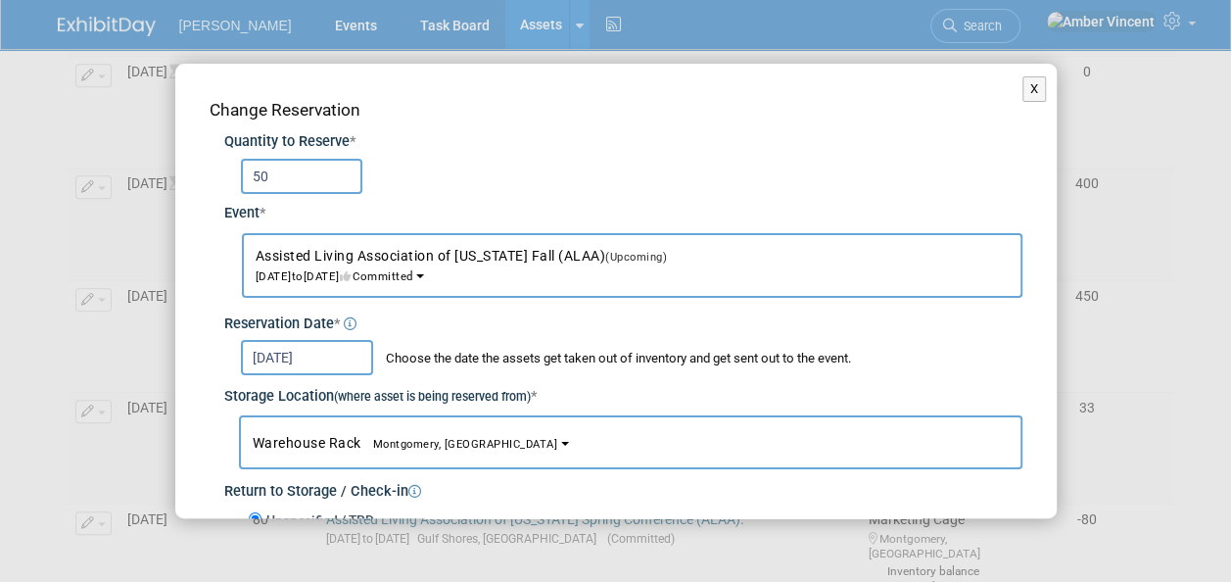
drag, startPoint x: 289, startPoint y: 168, endPoint x: 247, endPoint y: 182, distance: 44.3
click at [247, 182] on input "50" at bounding box center [301, 176] width 121 height 35
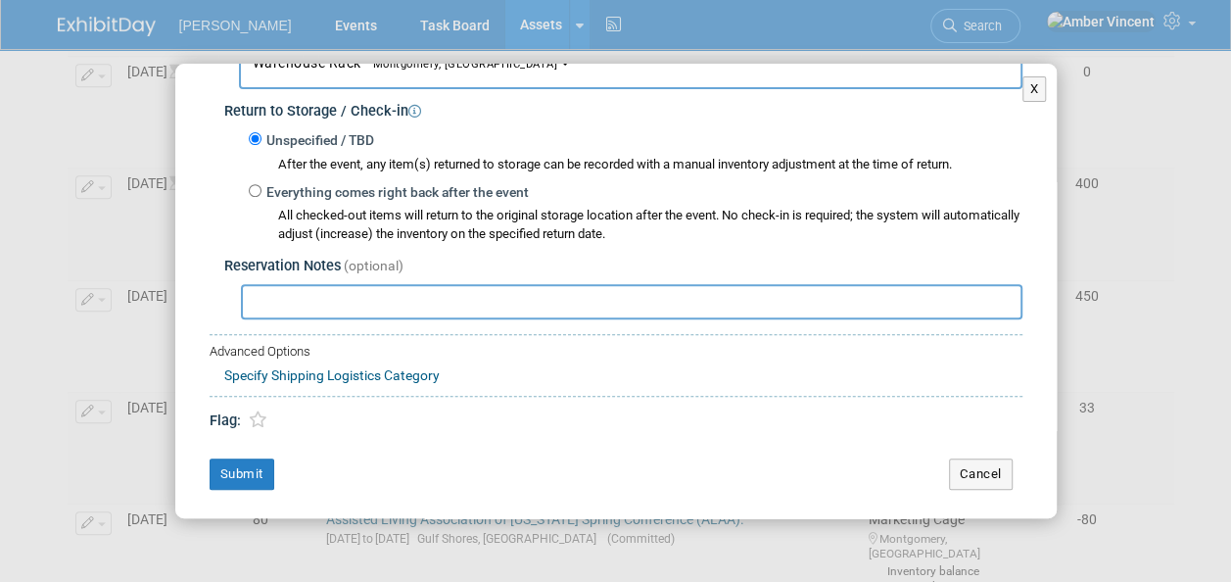
scroll to position [383, 0]
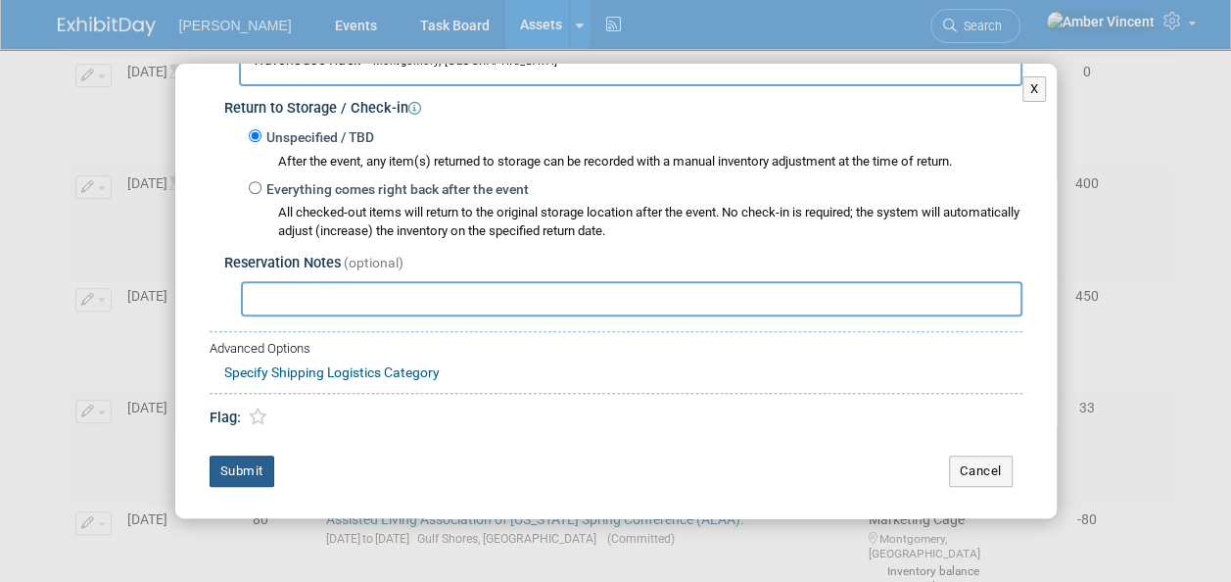
type input "98"
click at [247, 456] on button "Submit" at bounding box center [242, 471] width 65 height 31
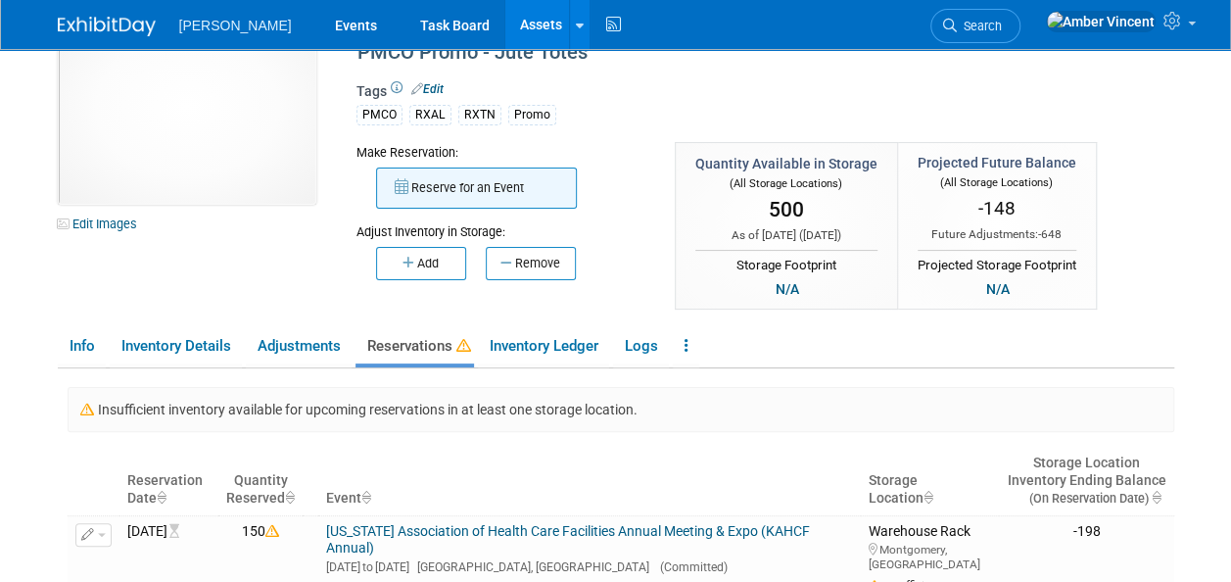
scroll to position [0, 0]
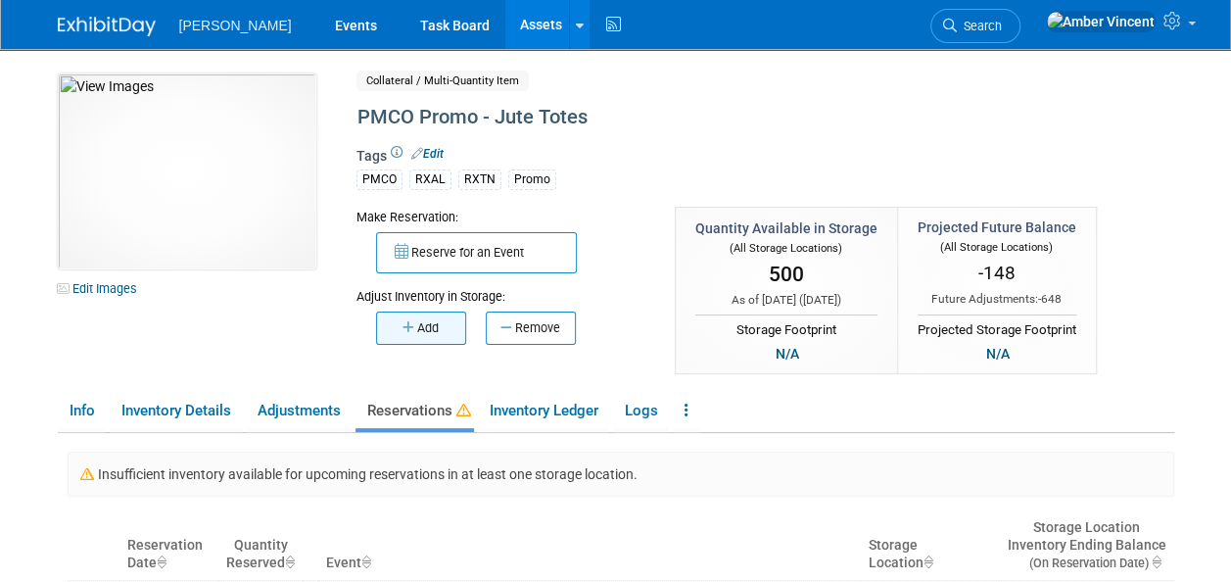
click at [415, 321] on button "Add" at bounding box center [421, 328] width 90 height 33
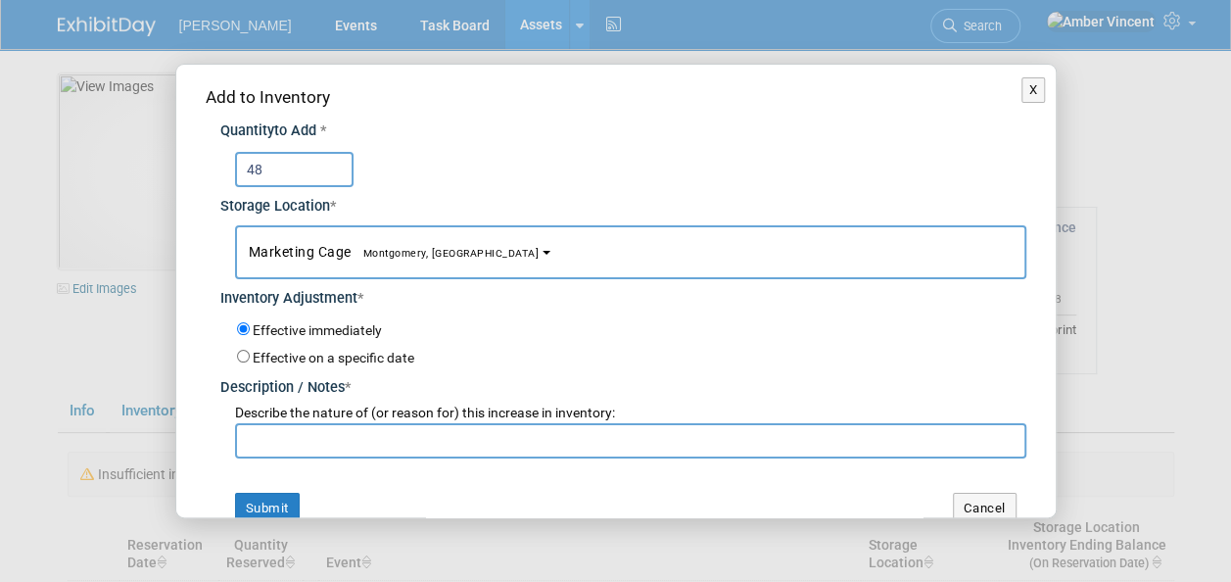
type input "48"
click at [292, 436] on input "text" at bounding box center [631, 440] width 792 height 35
type input "inventory count"
click at [261, 500] on button "Submit" at bounding box center [267, 508] width 65 height 31
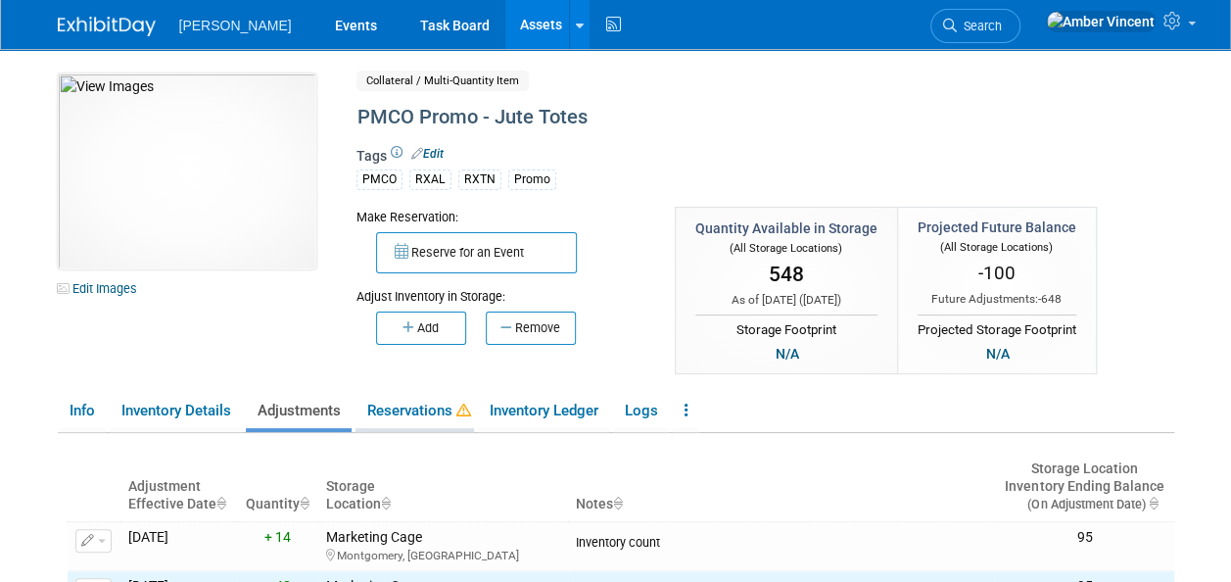
click at [400, 418] on link "Reservations" at bounding box center [415, 411] width 119 height 34
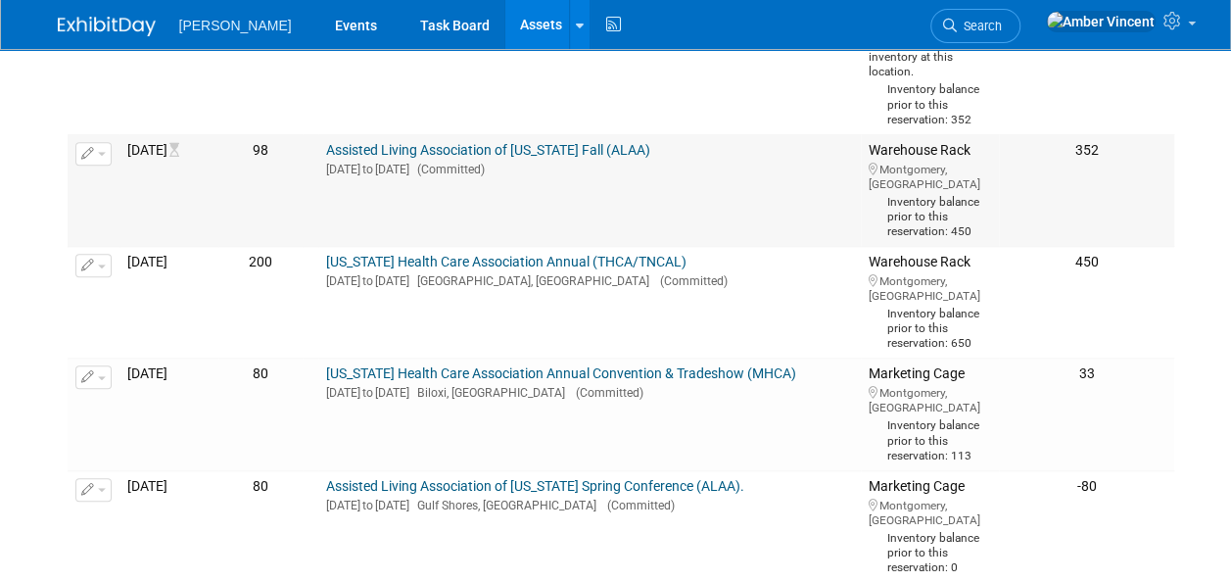
scroll to position [784, 0]
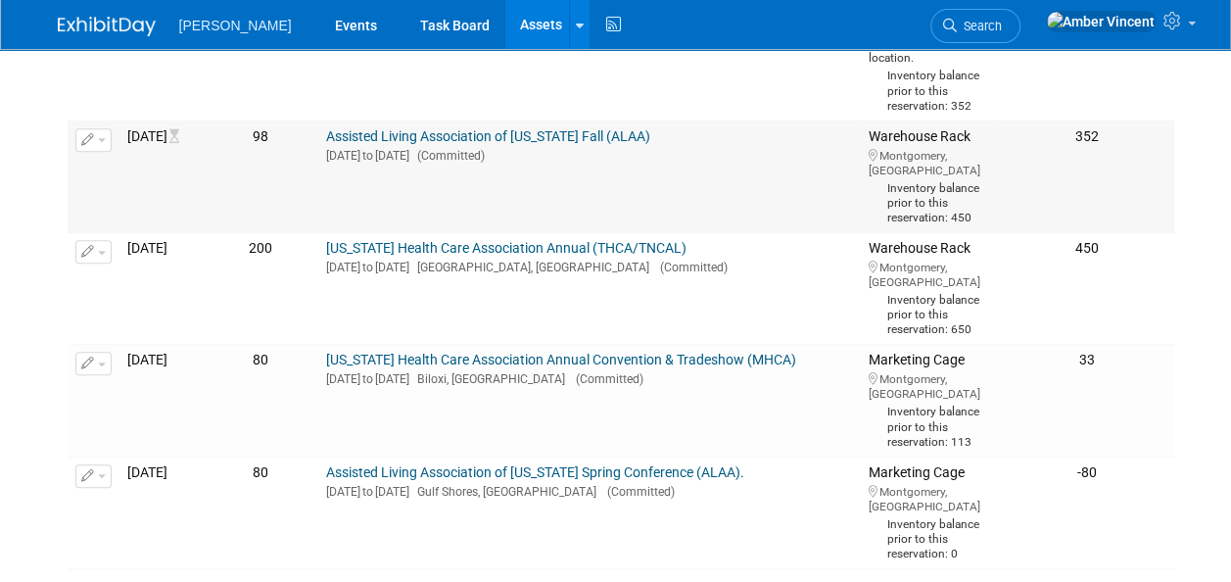
click at [95, 152] on button "button" at bounding box center [93, 140] width 36 height 24
click at [144, 185] on button "Change Reservation" at bounding box center [169, 172] width 166 height 26
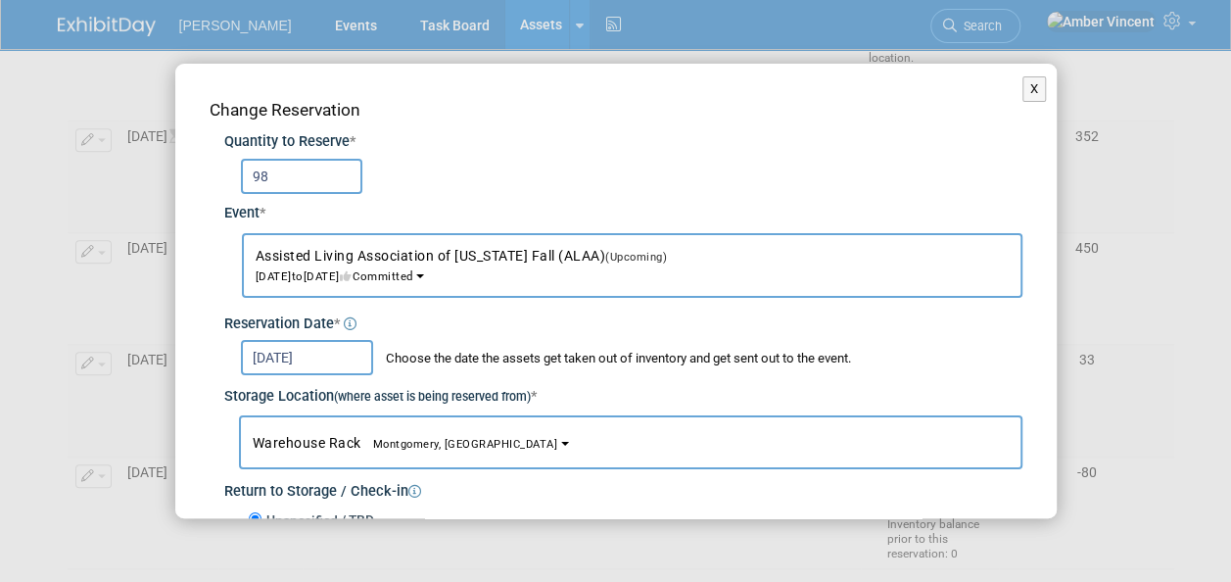
drag, startPoint x: 256, startPoint y: 181, endPoint x: 187, endPoint y: 172, distance: 69.1
click at [187, 172] on div "Change Reservation Quantity to Reserve * 98 Event * -- SELECT EVENT -- (Upcomin…" at bounding box center [616, 484] width 882 height 841
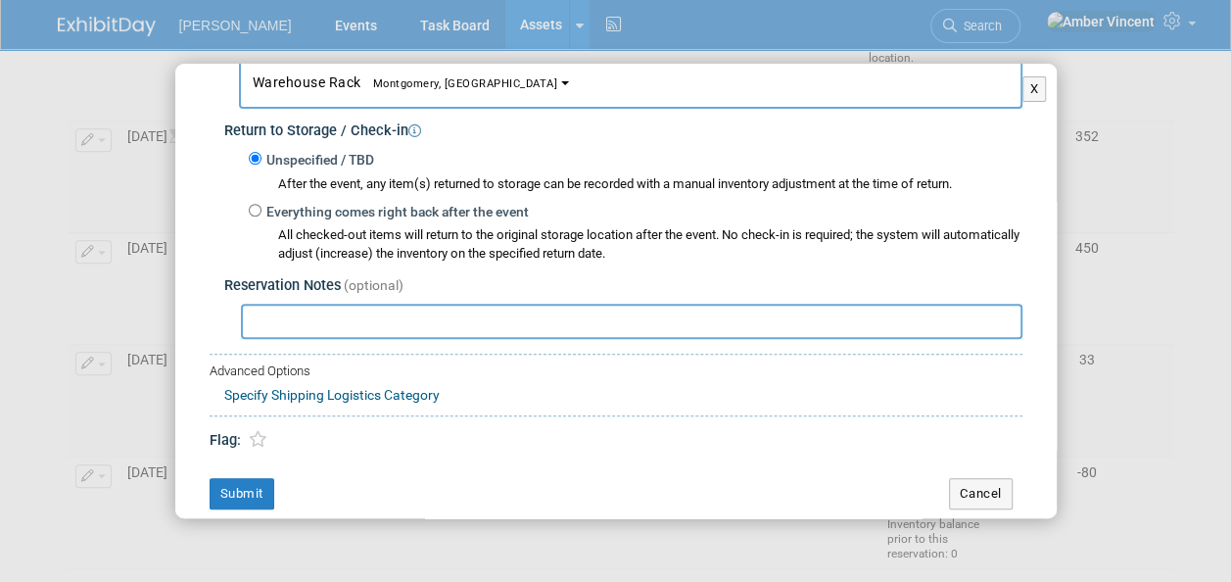
scroll to position [383, 0]
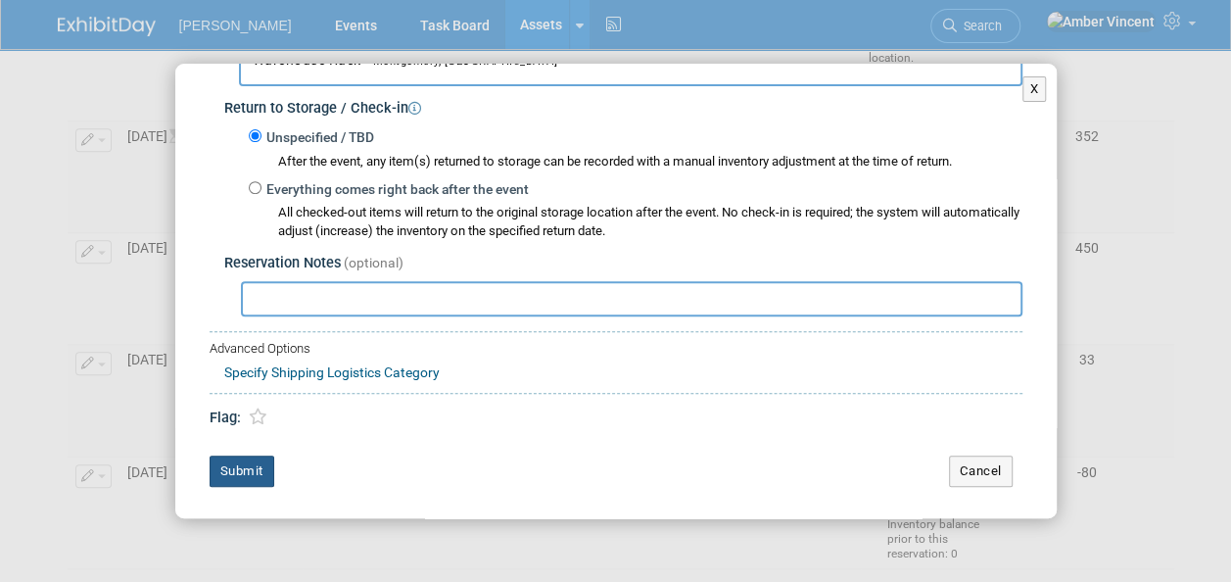
type input "50"
click at [235, 468] on button "Submit" at bounding box center [242, 471] width 65 height 31
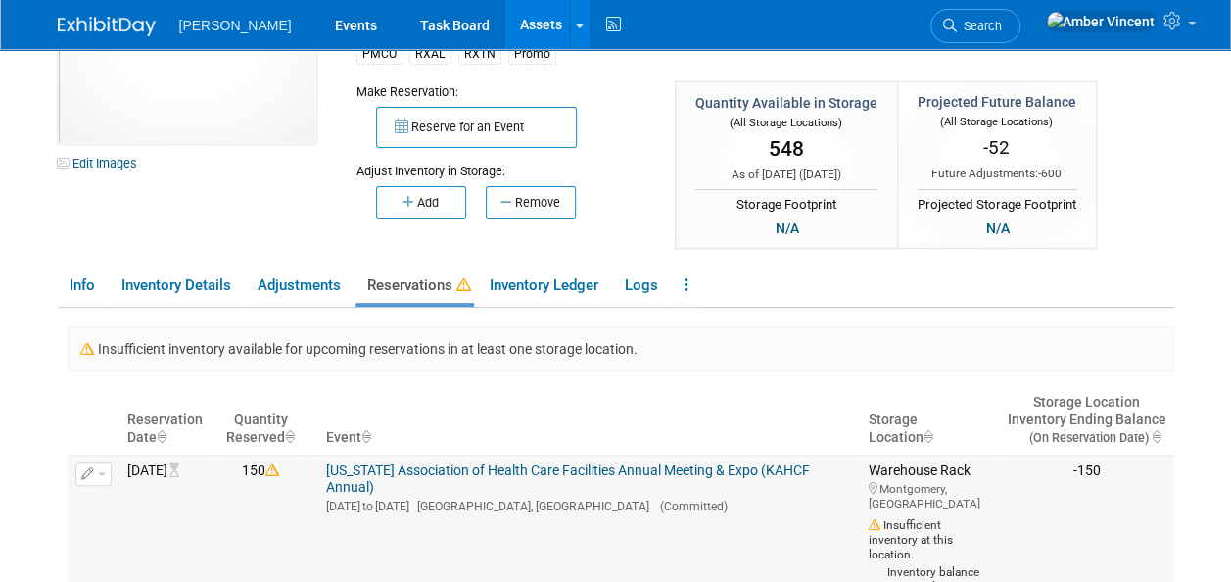
scroll to position [98, 0]
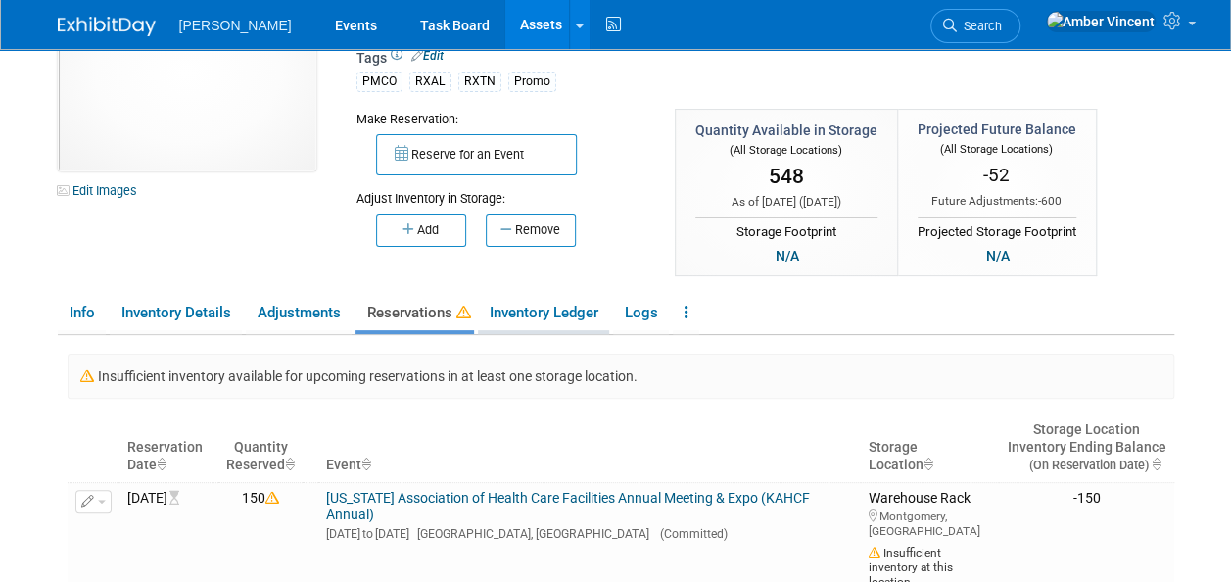
click at [511, 323] on link "Inventory Ledger" at bounding box center [543, 313] width 131 height 34
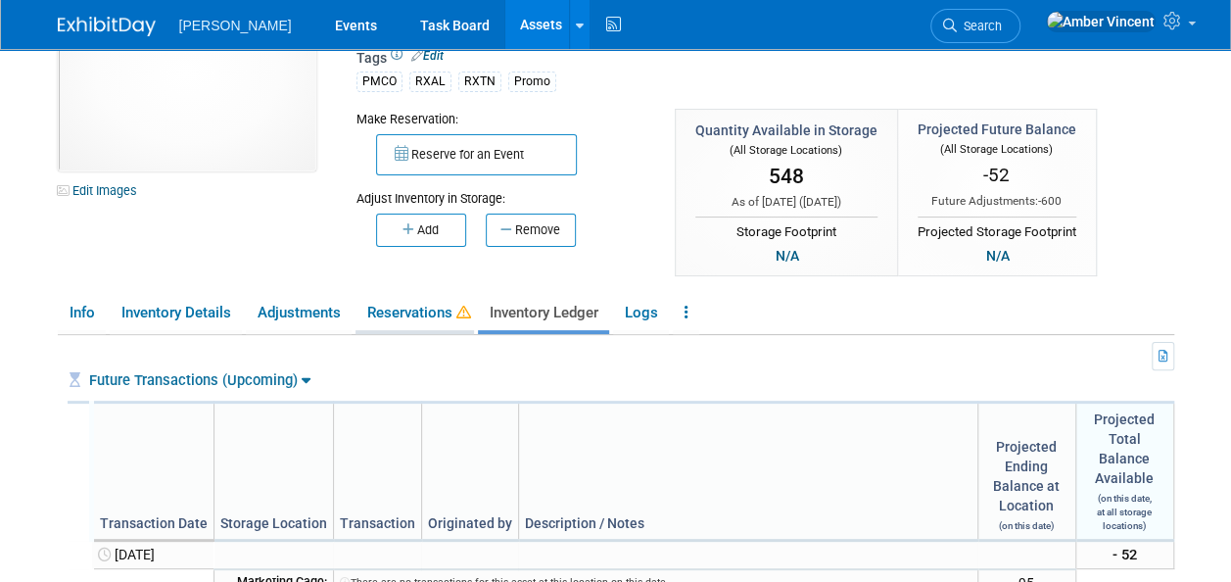
click at [419, 315] on link "Reservations" at bounding box center [415, 313] width 119 height 34
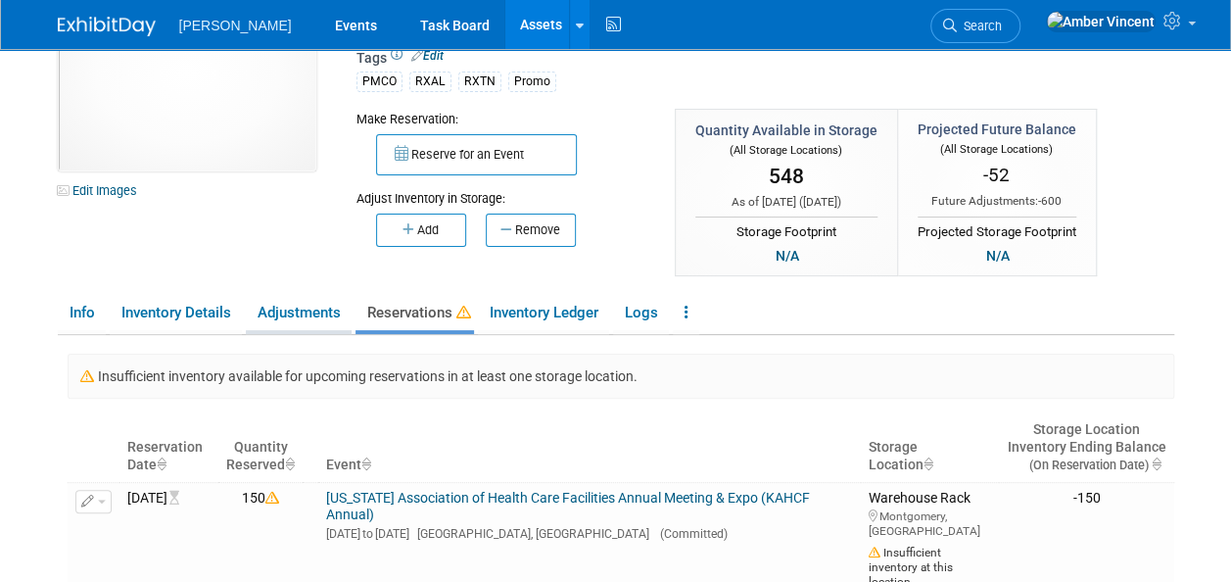
click at [323, 304] on link "Adjustments" at bounding box center [299, 313] width 106 height 34
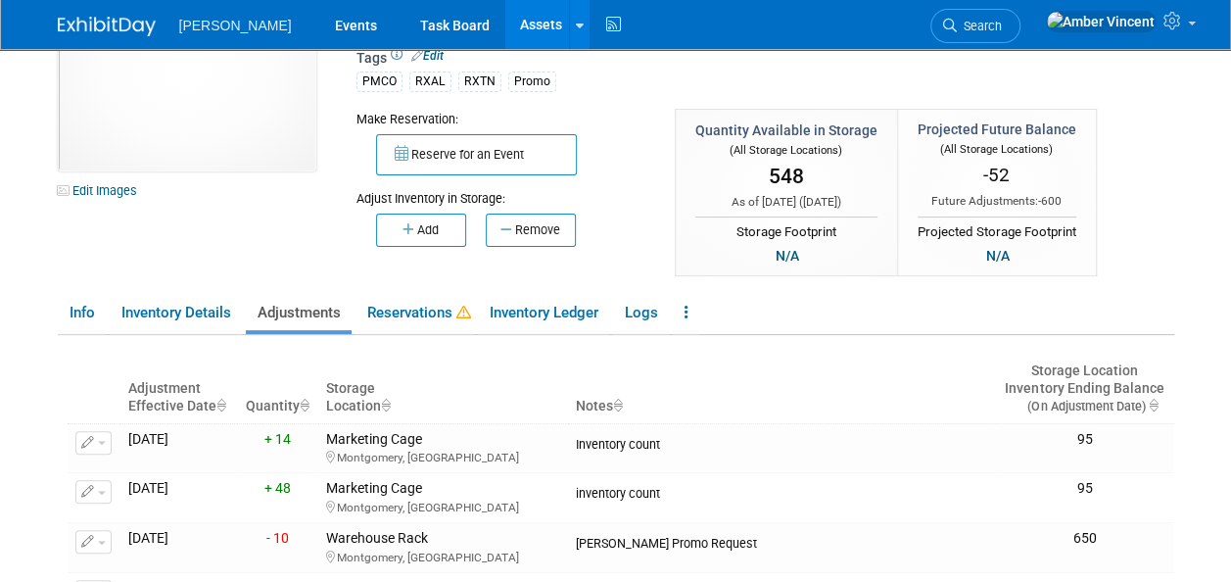
scroll to position [196, 0]
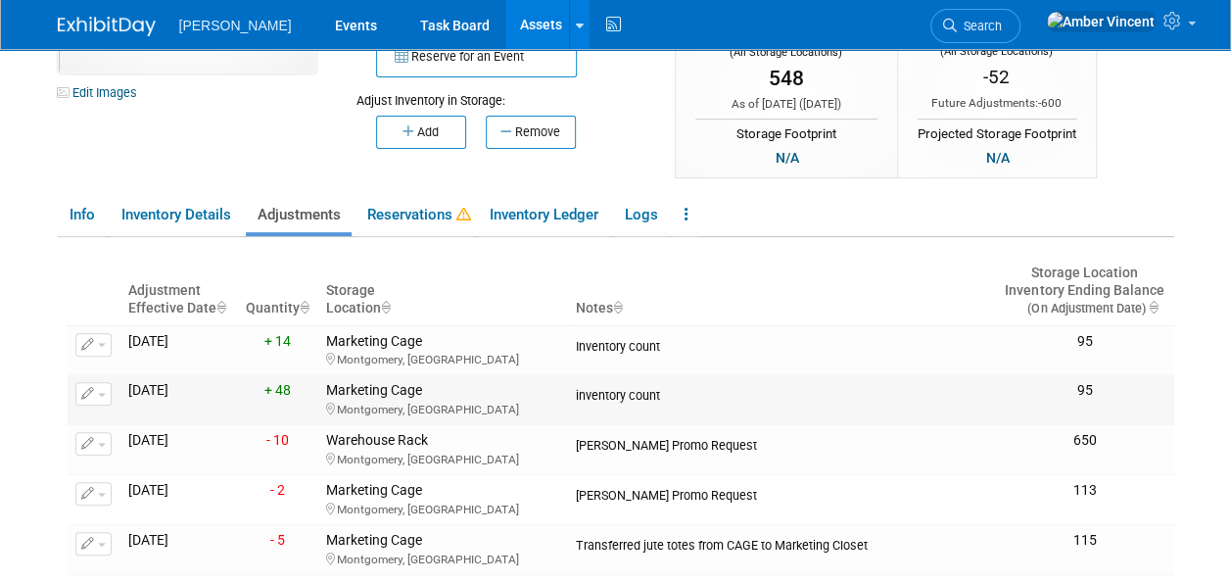
click at [102, 394] on span "button" at bounding box center [102, 395] width 8 height 4
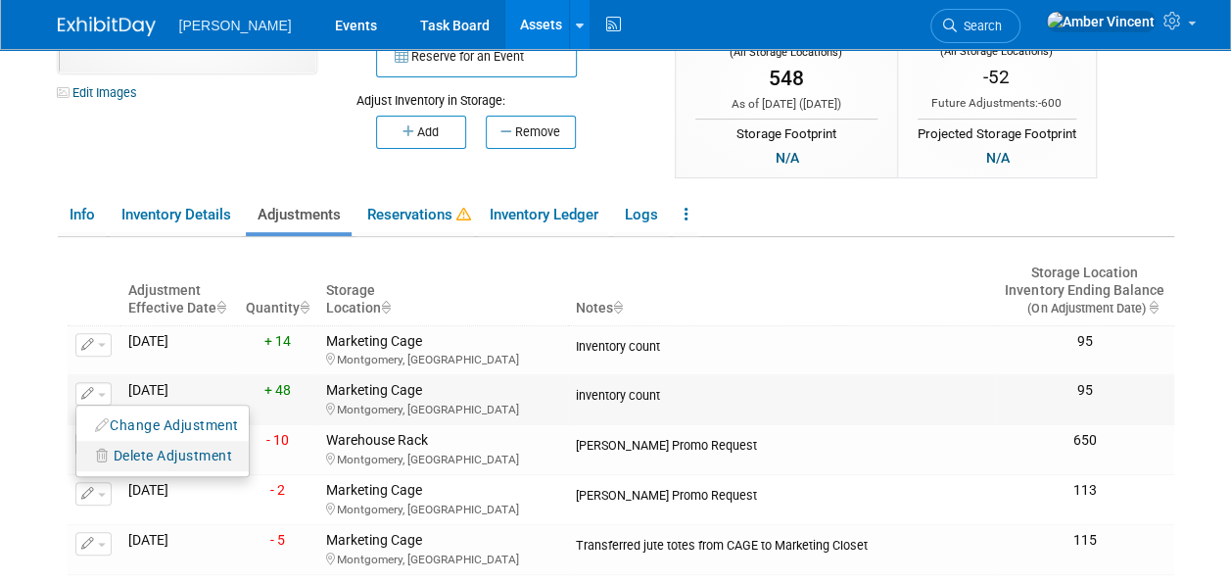
click at [147, 453] on span "Delete Adjustment" at bounding box center [174, 456] width 120 height 16
click at [302, 484] on link "Yes" at bounding box center [309, 482] width 58 height 31
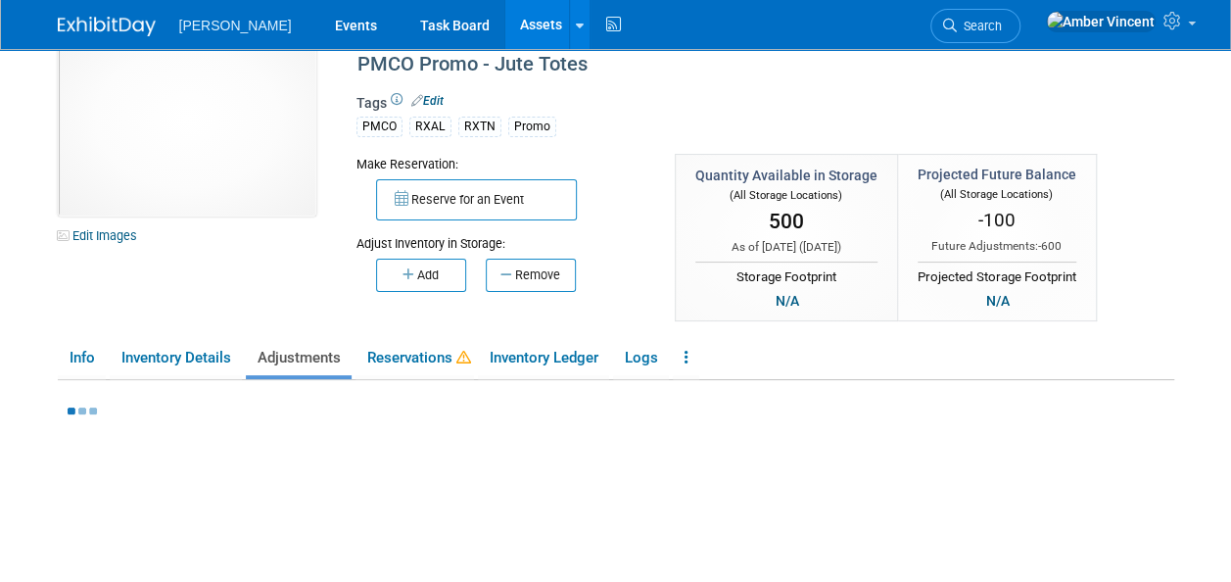
scroll to position [0, 0]
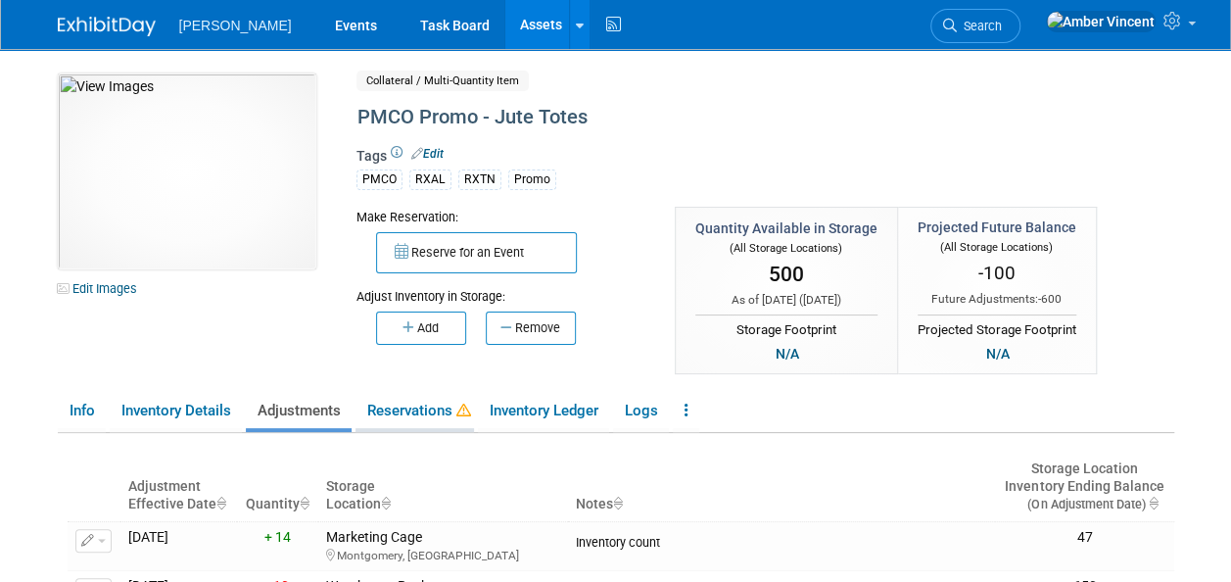
click at [426, 412] on link "Reservations" at bounding box center [415, 411] width 119 height 34
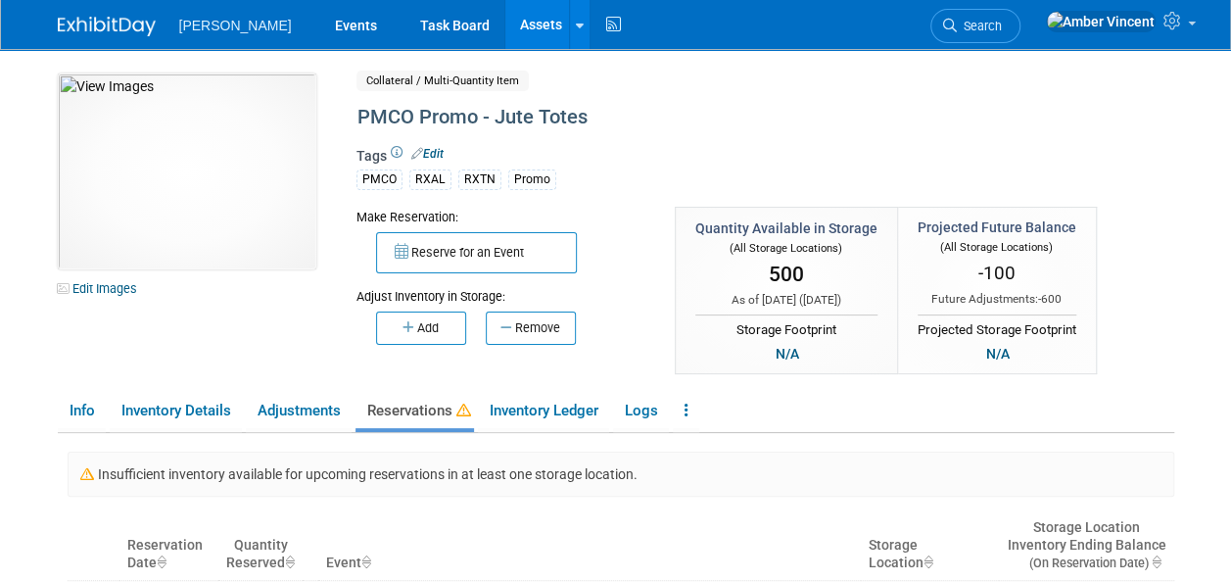
click at [505, 35] on link "Assets" at bounding box center [541, 24] width 72 height 49
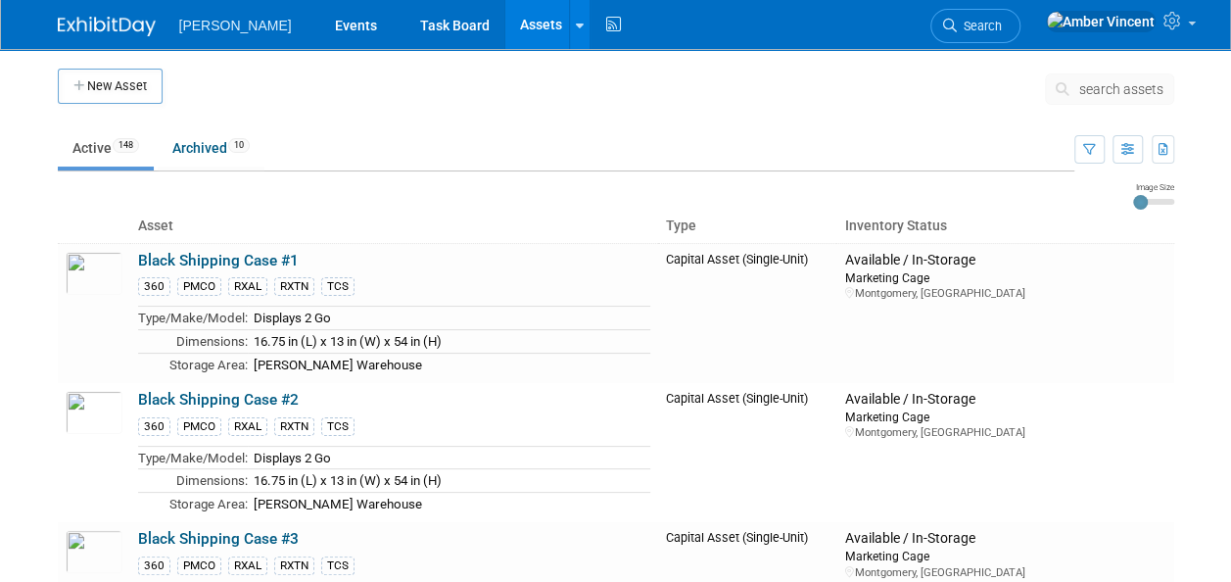
click at [1116, 88] on span "search assets" at bounding box center [1122, 89] width 84 height 16
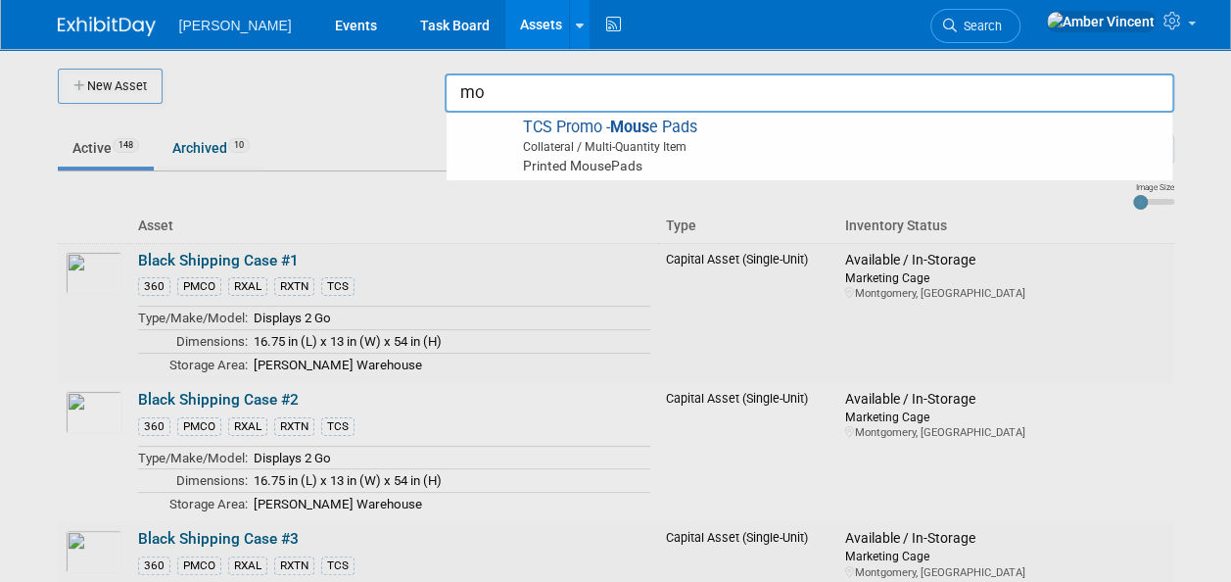
type input "m"
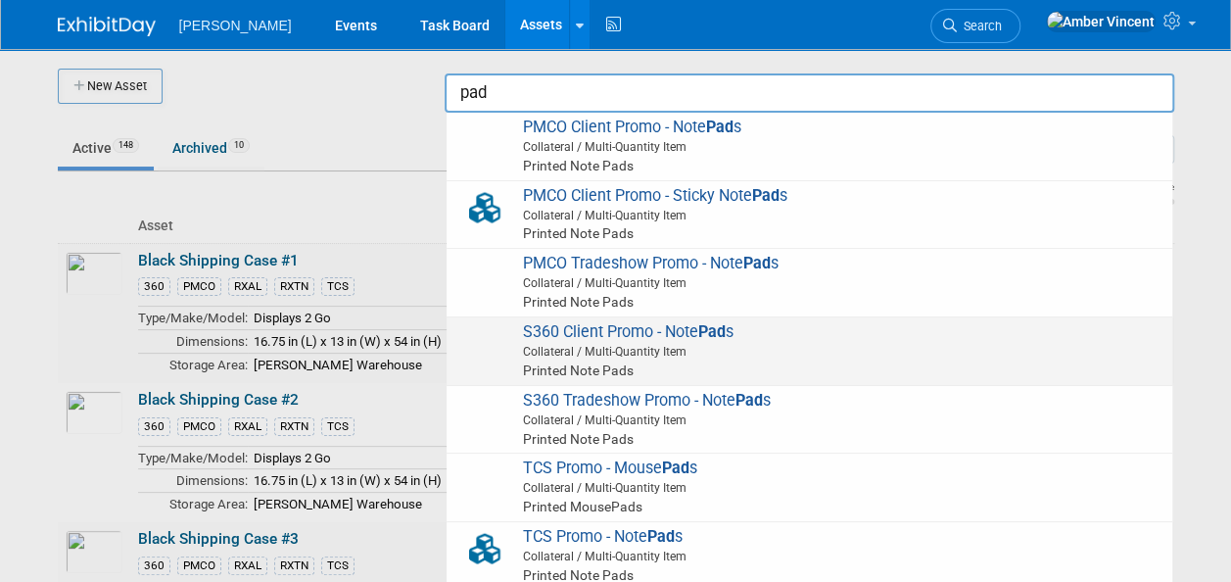
scroll to position [184, 0]
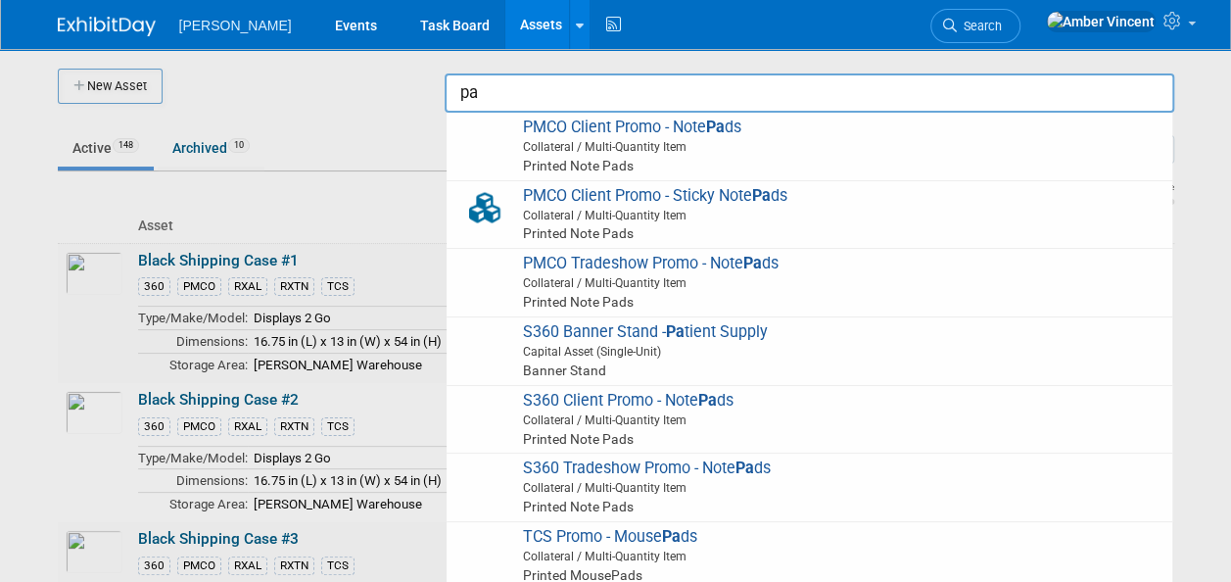
type input "p"
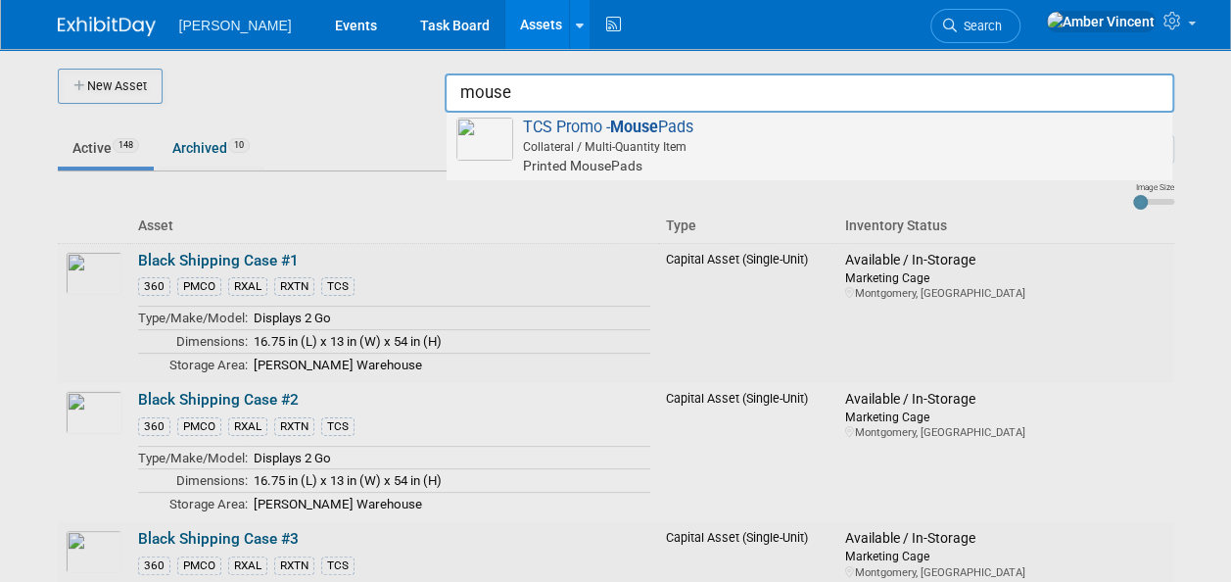
click at [779, 128] on span "TCS Promo - Mouse Pads Collateral / Multi-Quantity Item Printed MousePads" at bounding box center [809, 147] width 706 height 58
type input "TCS Promo - Mouse Pads"
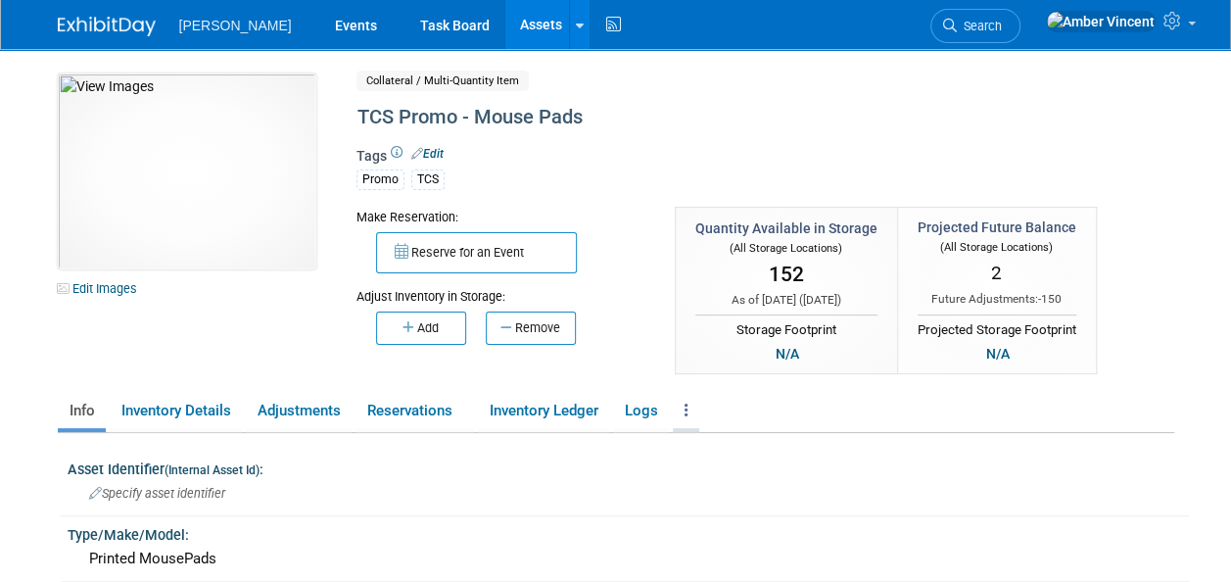
click at [680, 407] on link at bounding box center [686, 411] width 26 height 34
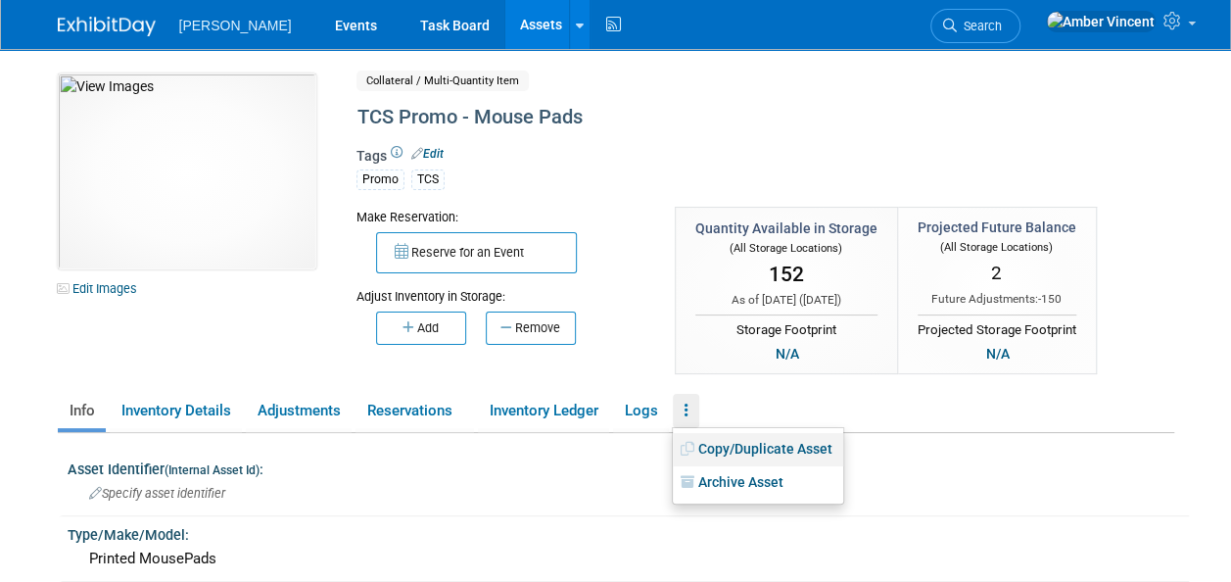
click at [722, 435] on link "Copy/Duplicate Asset" at bounding box center [758, 449] width 170 height 33
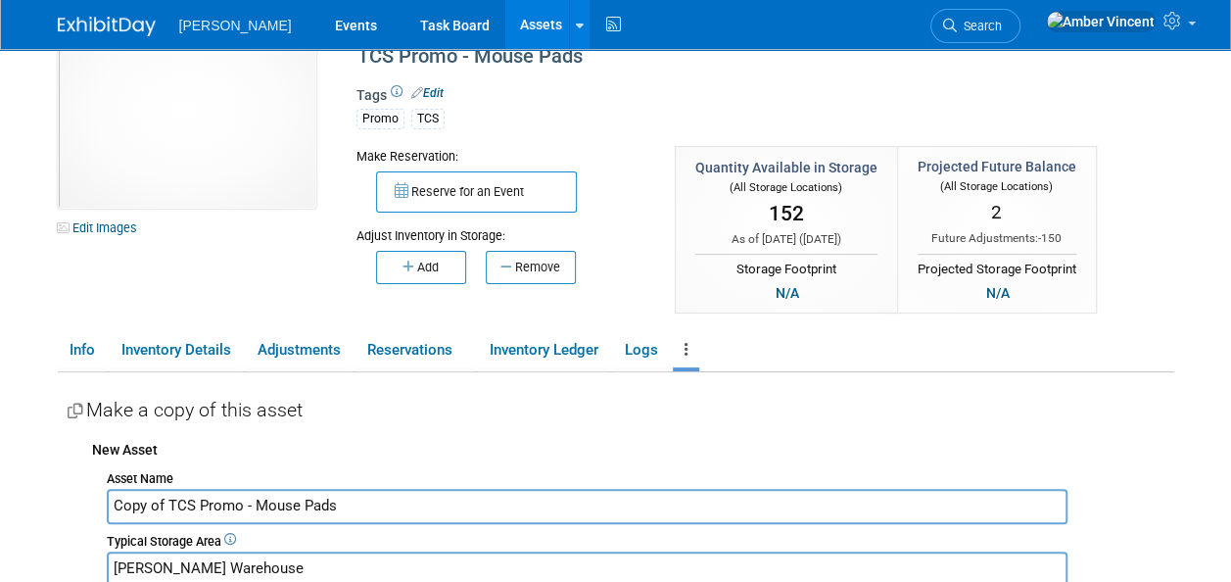
scroll to position [98, 0]
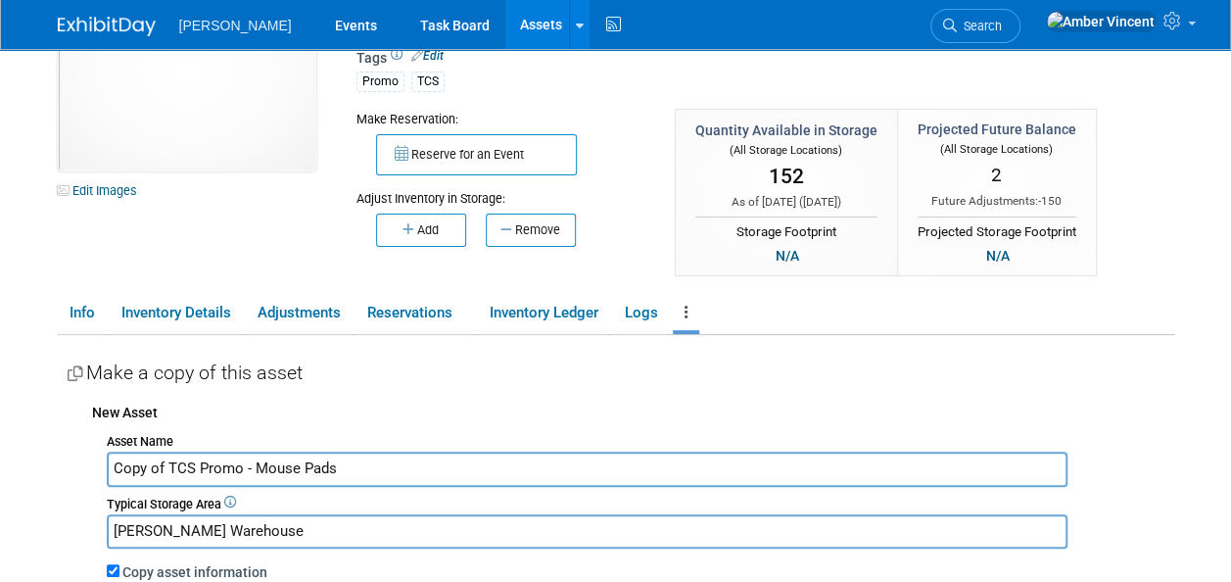
drag, startPoint x: 195, startPoint y: 470, endPoint x: 102, endPoint y: 464, distance: 93.2
click at [102, 464] on div "Asset Name Copy of TCS Promo - Mouse Pads Typical Storage Area [PERSON_NAME][GE…" at bounding box center [633, 564] width 1082 height 274
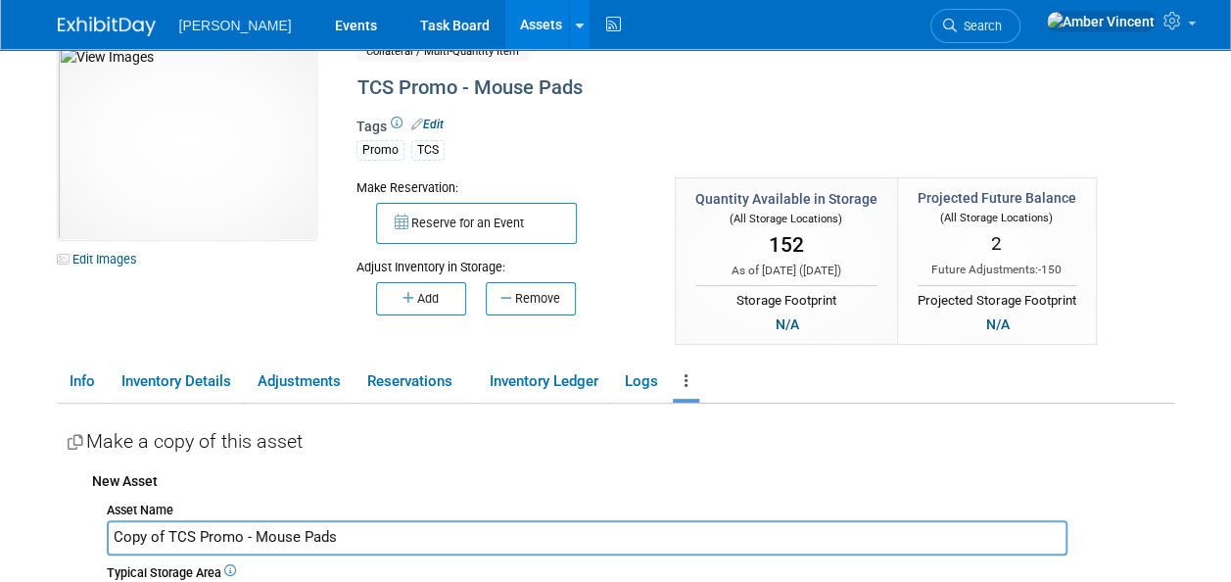
scroll to position [0, 0]
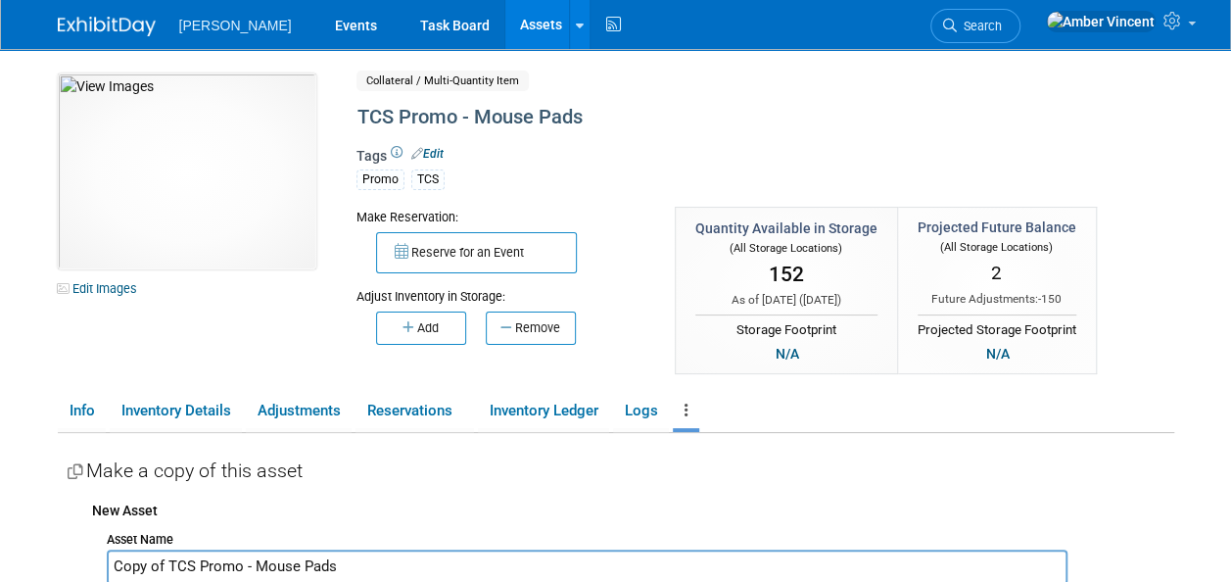
click at [505, 28] on link "Assets" at bounding box center [541, 24] width 72 height 49
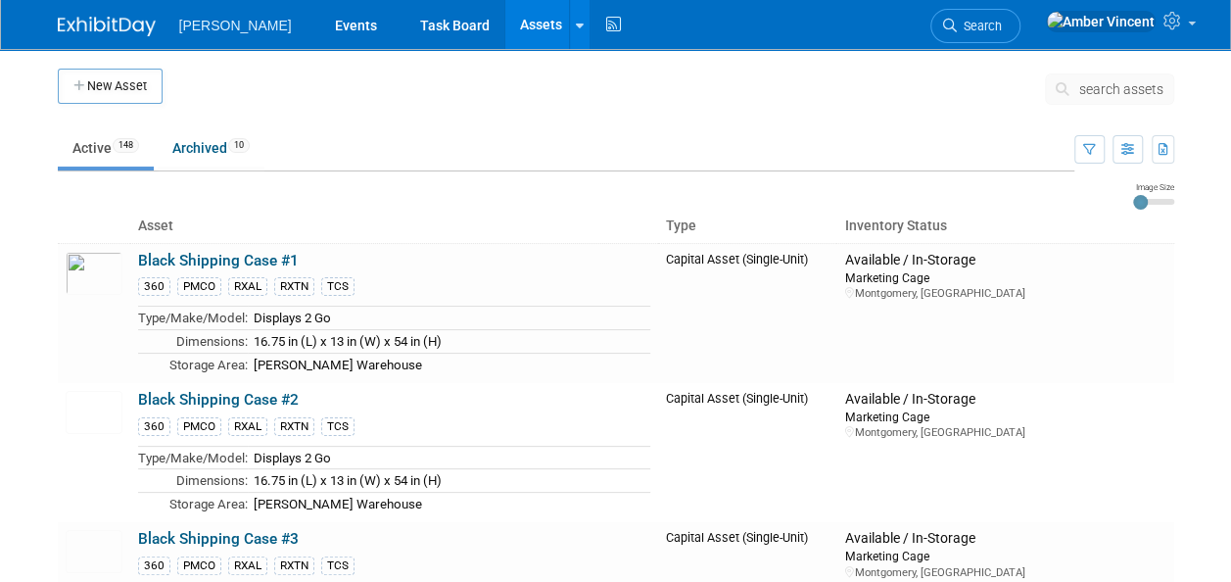
click at [1129, 84] on span "search assets" at bounding box center [1122, 89] width 84 height 16
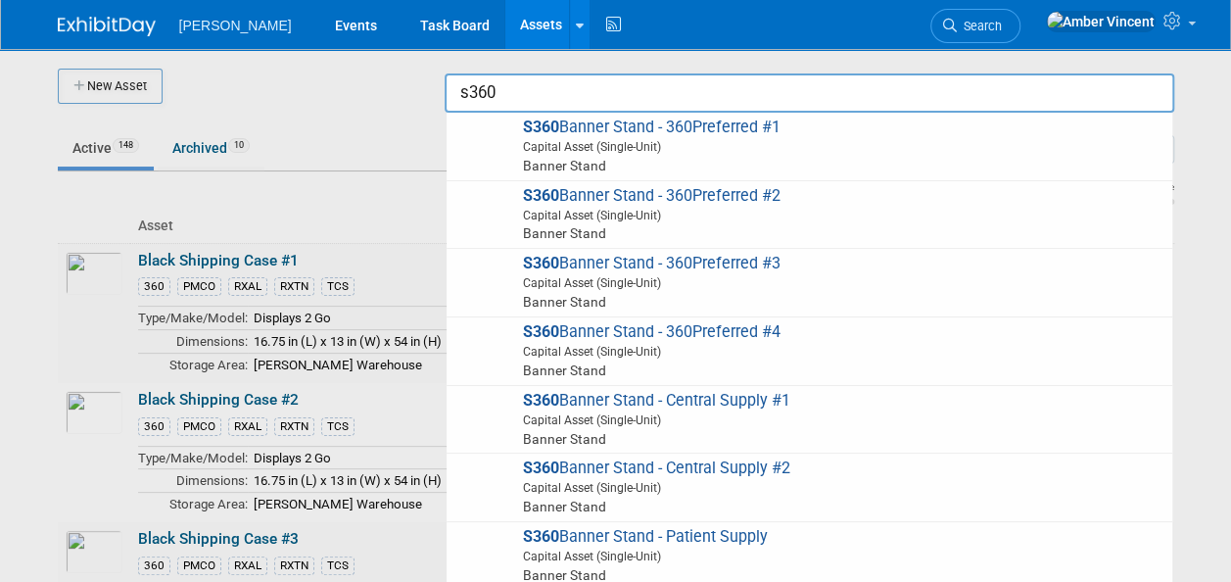
drag, startPoint x: 588, startPoint y: 88, endPoint x: 433, endPoint y: 54, distance: 158.5
click at [436, 55] on body "Turenne Events Task Board Assets New Asset Search Assets Bulk Upload Assets Sto…" at bounding box center [615, 291] width 1231 height 582
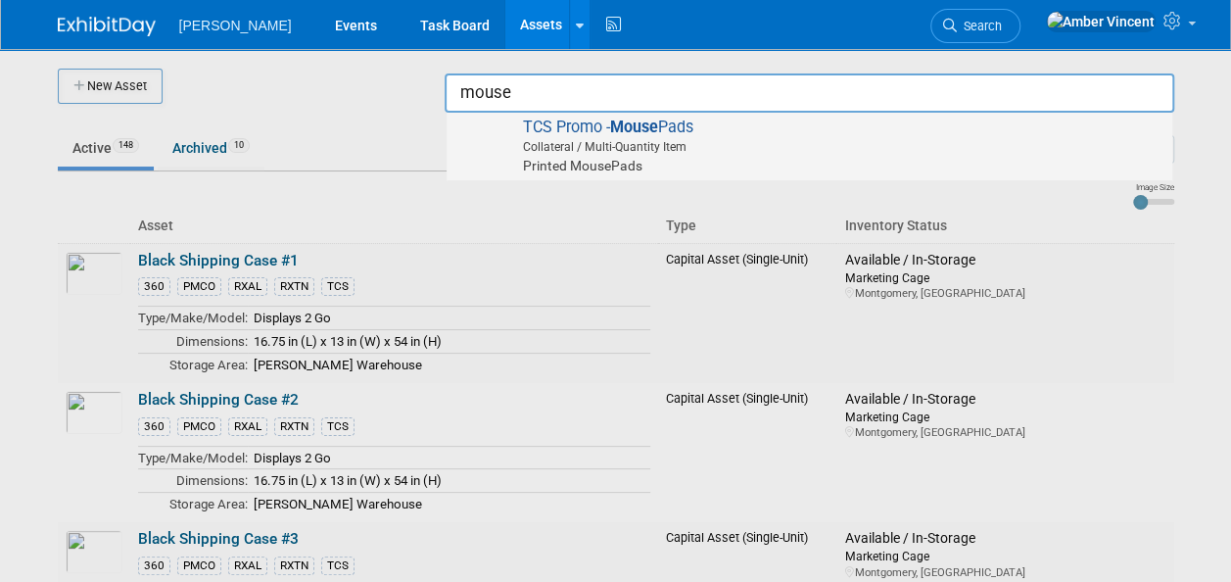
click at [574, 145] on span "Collateral / Multi-Quantity Item" at bounding box center [812, 147] width 700 height 18
type input "TCS Promo - Mouse Pads"
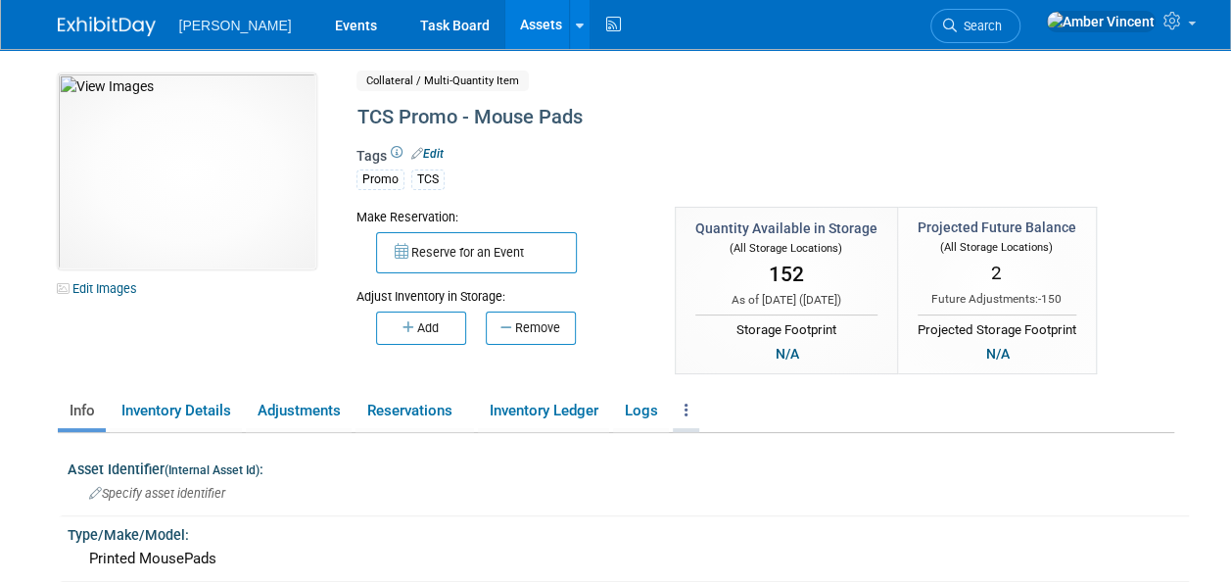
click at [689, 411] on icon at bounding box center [687, 410] width 4 height 15
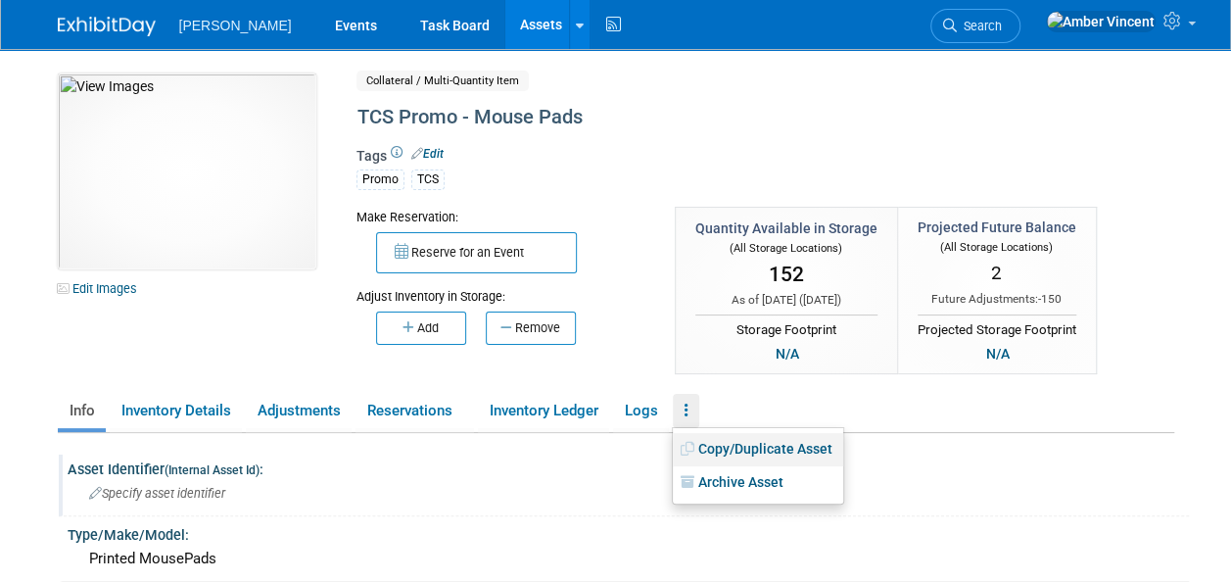
drag, startPoint x: 728, startPoint y: 451, endPoint x: 706, endPoint y: 456, distance: 22.1
click at [728, 451] on link "Copy/Duplicate Asset" at bounding box center [758, 449] width 170 height 33
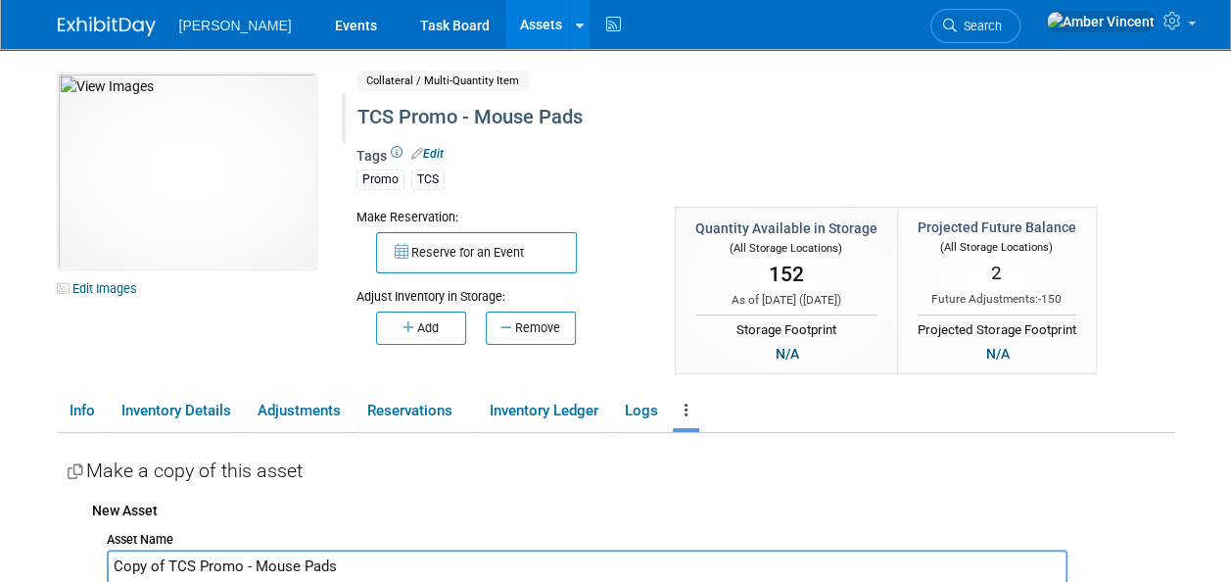
click at [416, 109] on div "TCS Promo - Mouse Pads" at bounding box center [721, 117] width 741 height 35
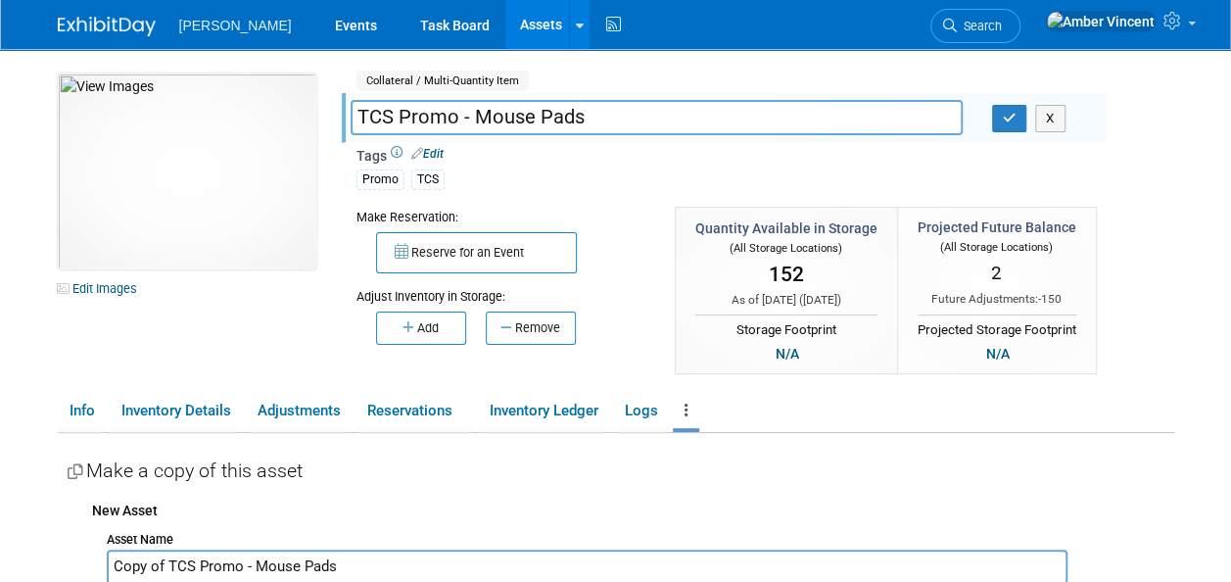
click at [396, 117] on input "TCS Promo - Mouse Pads" at bounding box center [657, 117] width 612 height 34
type input "TCS Tradeshow Promo - Mouse Pads"
click at [1003, 115] on icon "button" at bounding box center [1010, 118] width 14 height 13
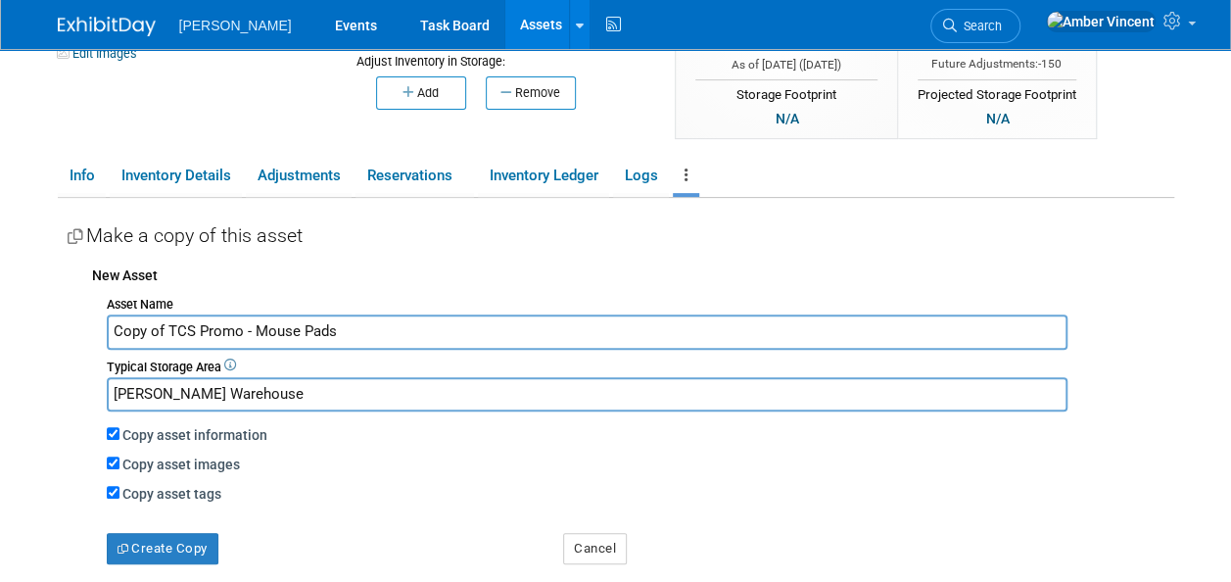
scroll to position [196, 0]
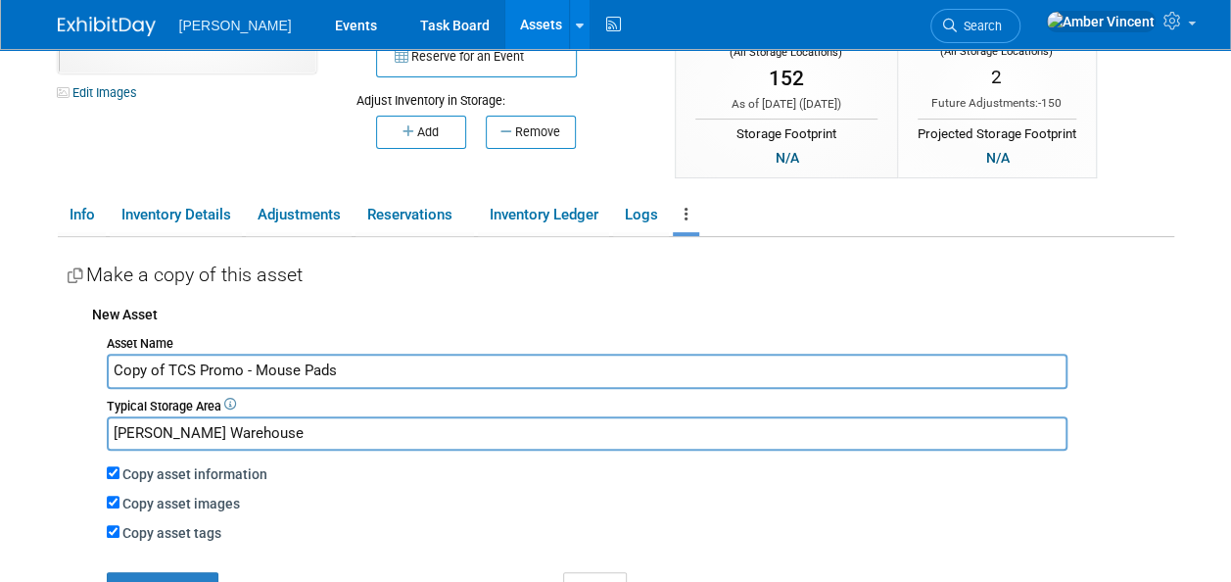
drag, startPoint x: 173, startPoint y: 366, endPoint x: 80, endPoint y: 367, distance: 93.1
click at [80, 367] on div "New Asset Asset Name Copy of TCS Promo - Mouse Pads Typical Storage Area Montgo…" at bounding box center [621, 449] width 1107 height 309
click at [246, 368] on input "S360 Client Promo - Mouse Pads" at bounding box center [587, 371] width 961 height 34
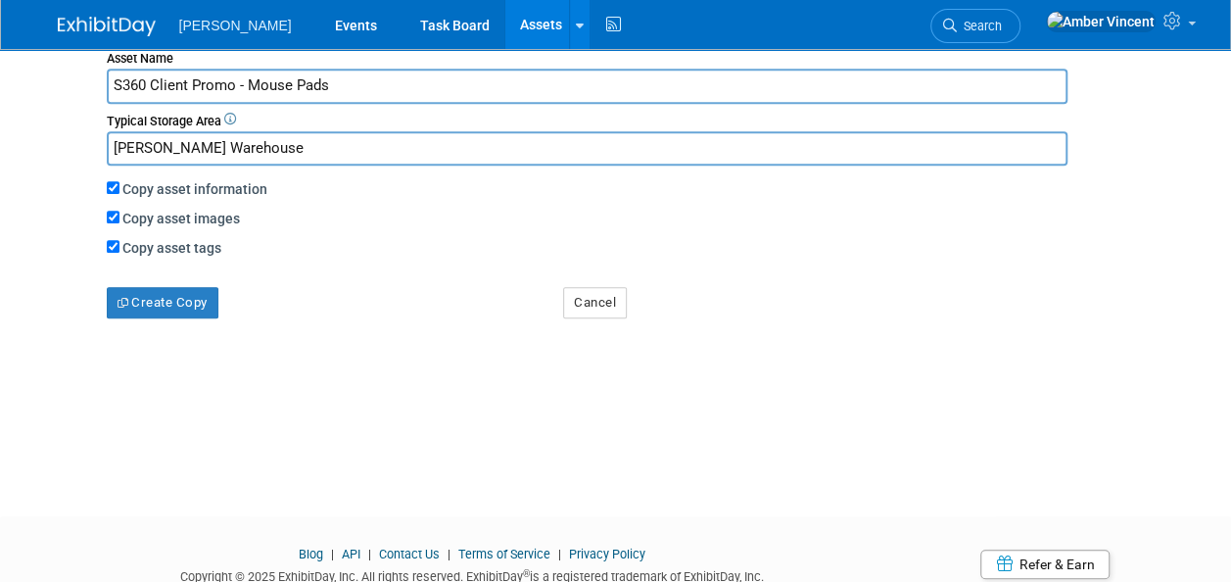
scroll to position [490, 0]
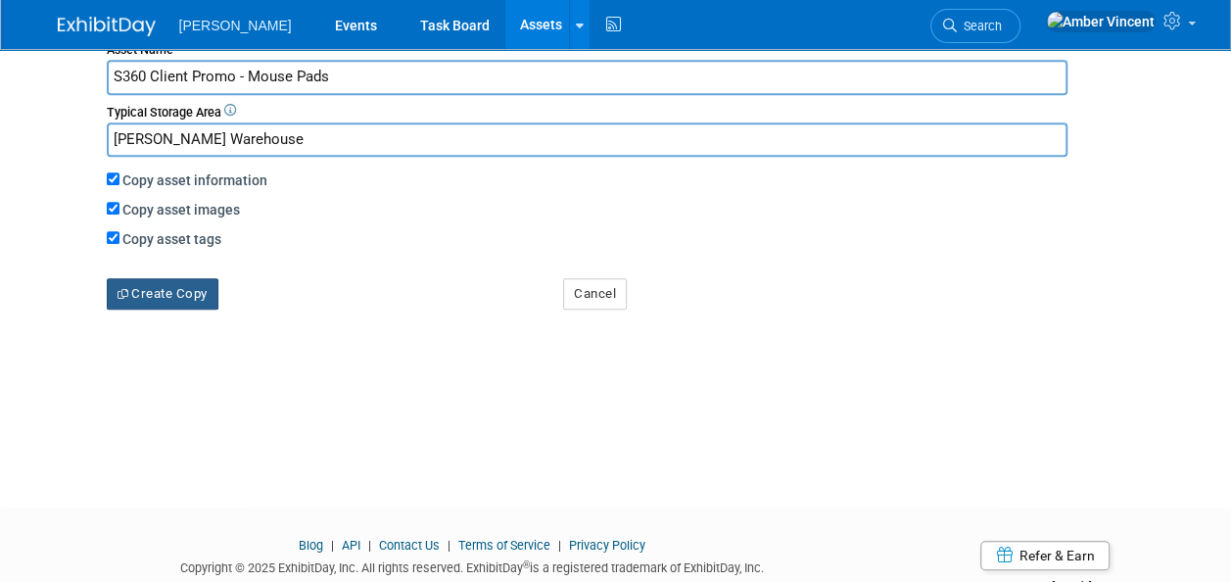
type input "S360 Client Promo - Mouse Pads"
click at [184, 298] on button "Create Copy" at bounding box center [163, 293] width 112 height 31
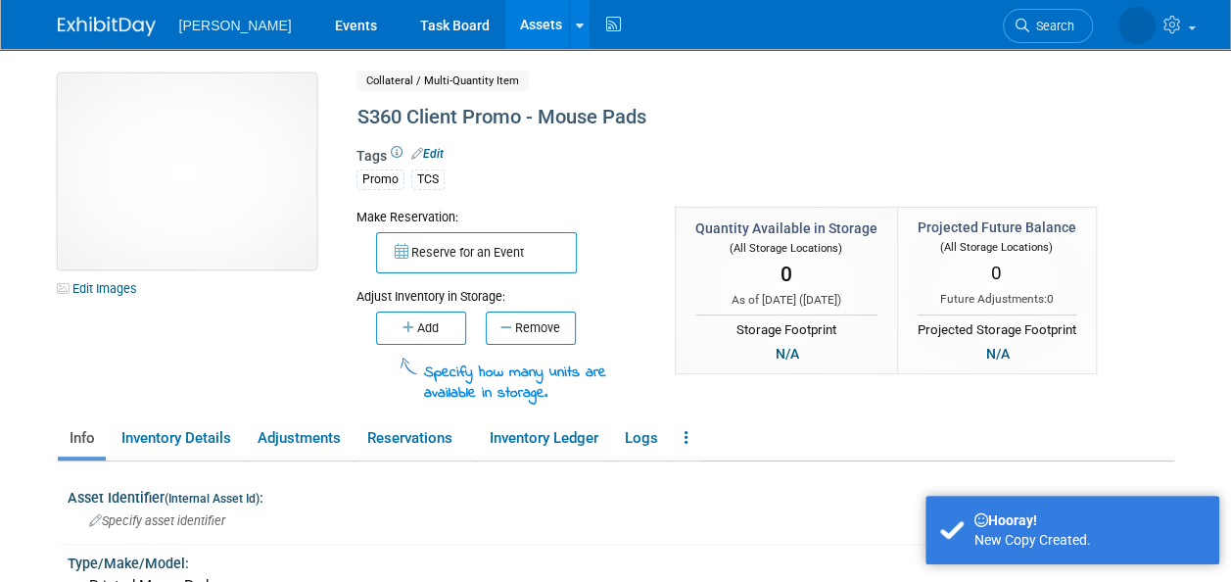
click at [266, 187] on img at bounding box center [187, 171] width 259 height 196
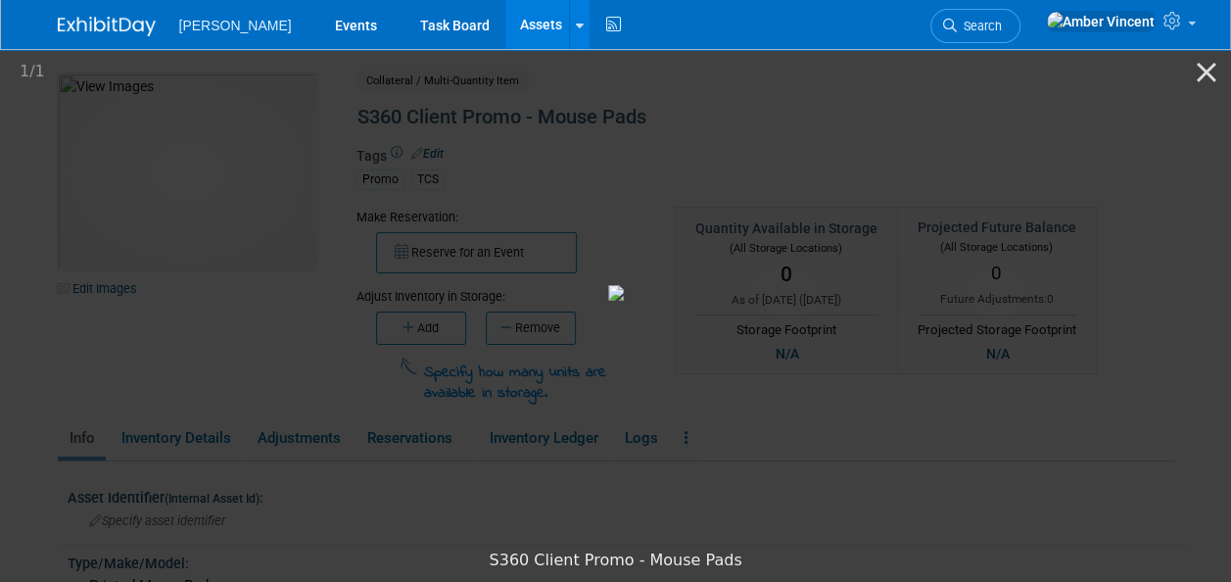
click at [624, 301] on img at bounding box center [616, 293] width 16 height 16
click at [178, 362] on picture at bounding box center [615, 293] width 1231 height 494
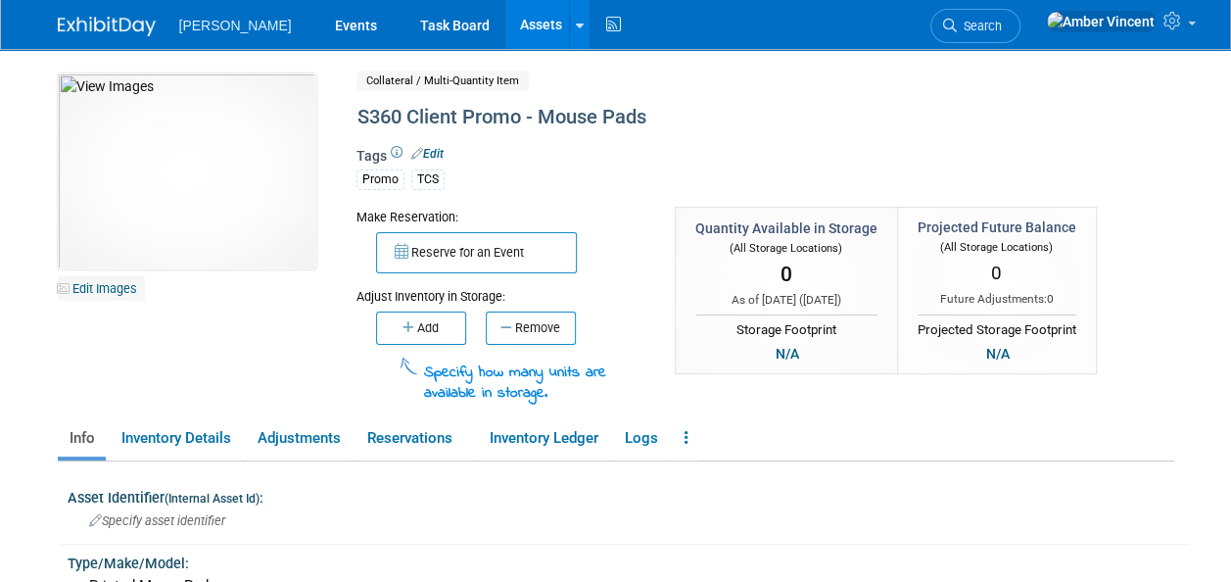
click at [98, 294] on link "Edit Images" at bounding box center [101, 288] width 87 height 24
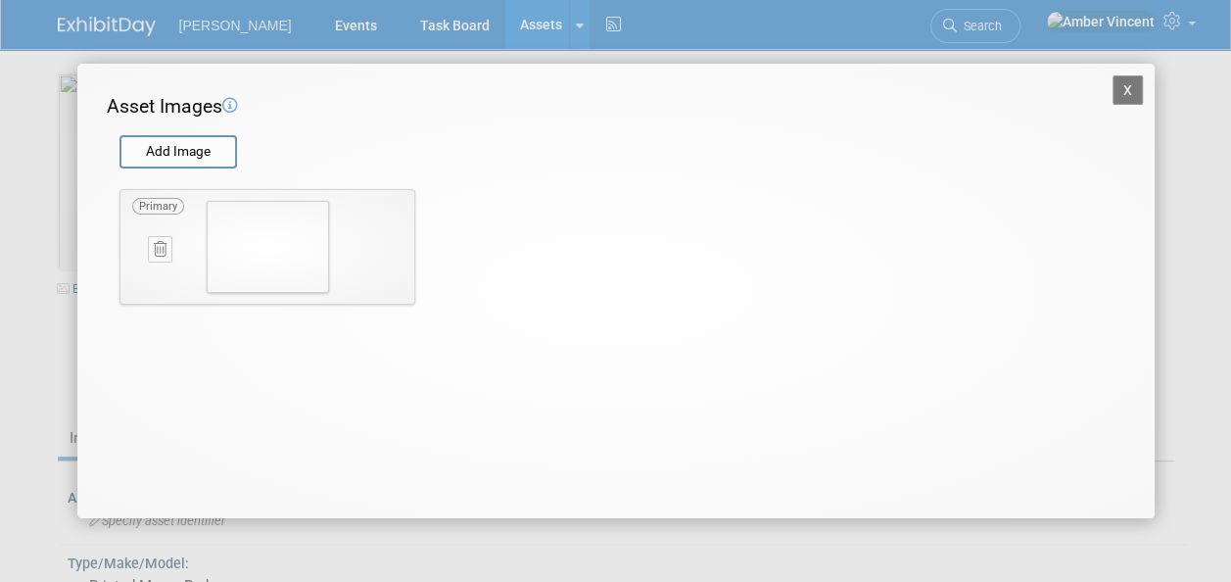
click at [163, 248] on icon at bounding box center [160, 249] width 13 height 15
click at [156, 268] on button "button" at bounding box center [149, 271] width 34 height 25
click at [1140, 80] on button "X" at bounding box center [1128, 89] width 31 height 29
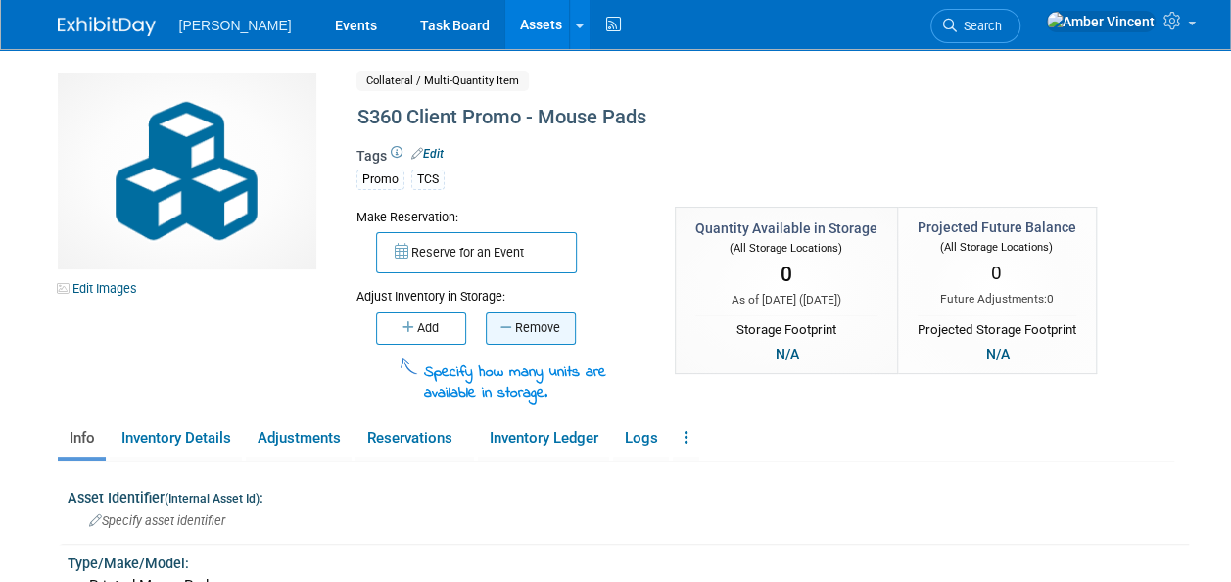
drag, startPoint x: 579, startPoint y: 325, endPoint x: 569, endPoint y: 331, distance: 11.4
click at [574, 327] on td "Remove" at bounding box center [531, 328] width 110 height 33
click at [564, 333] on button "Remove" at bounding box center [531, 328] width 90 height 33
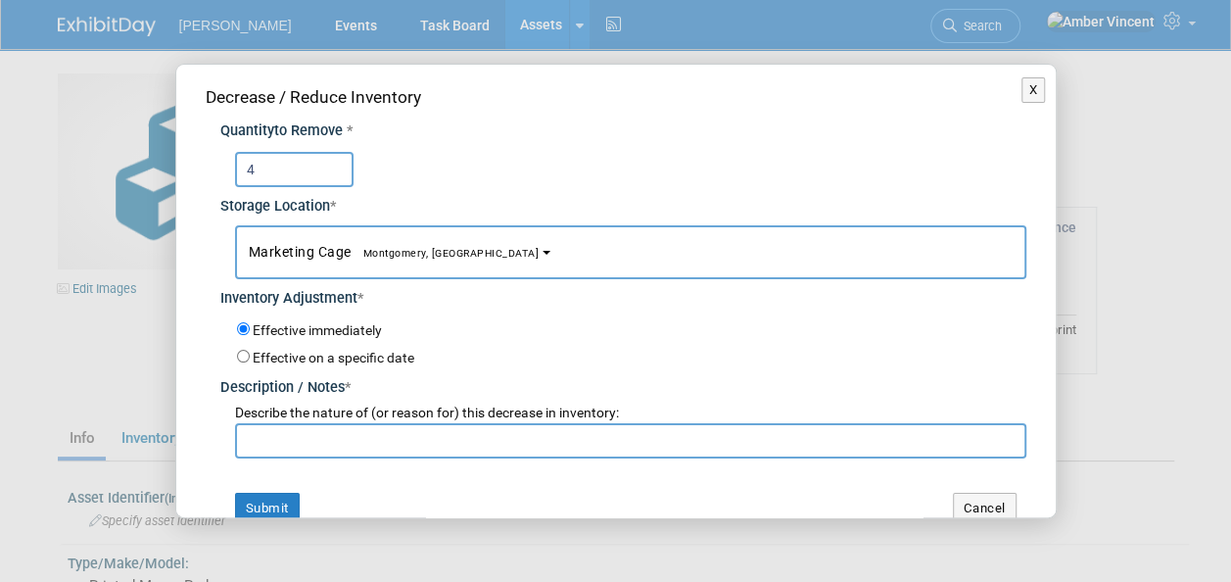
type input "4"
click at [315, 431] on input "text" at bounding box center [631, 440] width 792 height 35
type input "Laura Berenato promo request"
click at [242, 504] on button "Submit" at bounding box center [267, 508] width 65 height 31
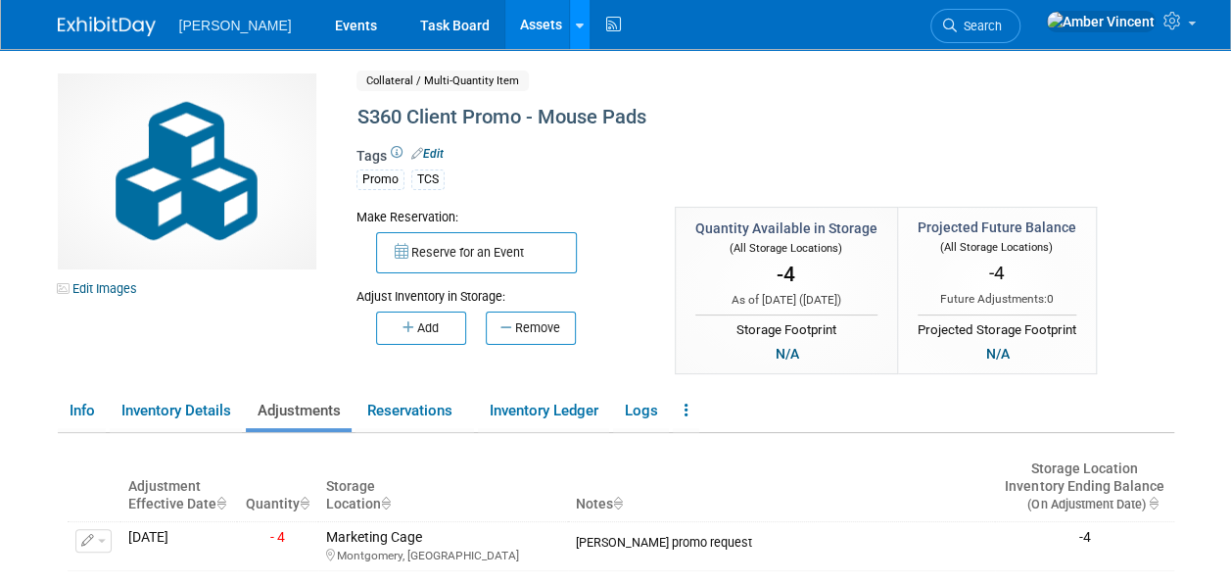
click at [569, 33] on link at bounding box center [579, 24] width 21 height 49
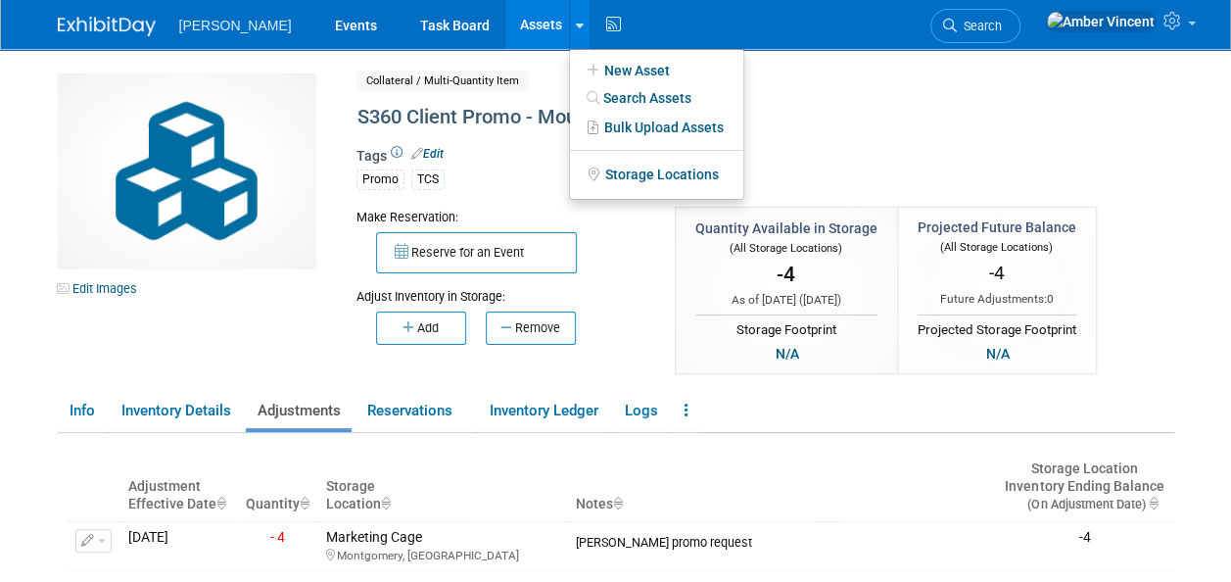
click at [505, 37] on link "Assets" at bounding box center [541, 24] width 72 height 49
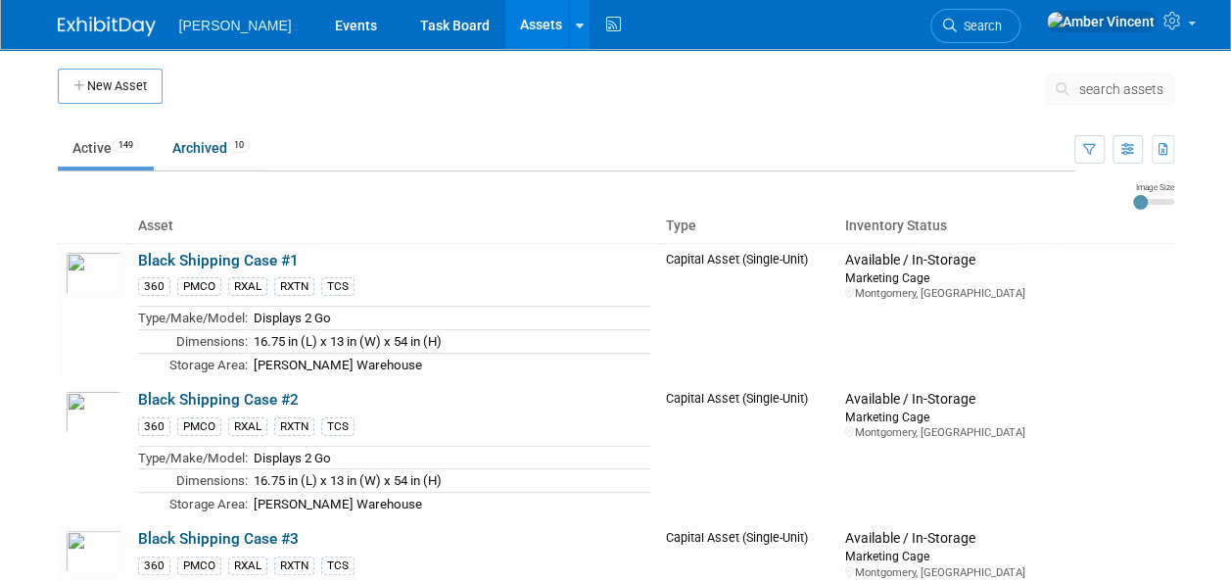
click at [1129, 88] on span "search assets" at bounding box center [1122, 89] width 84 height 16
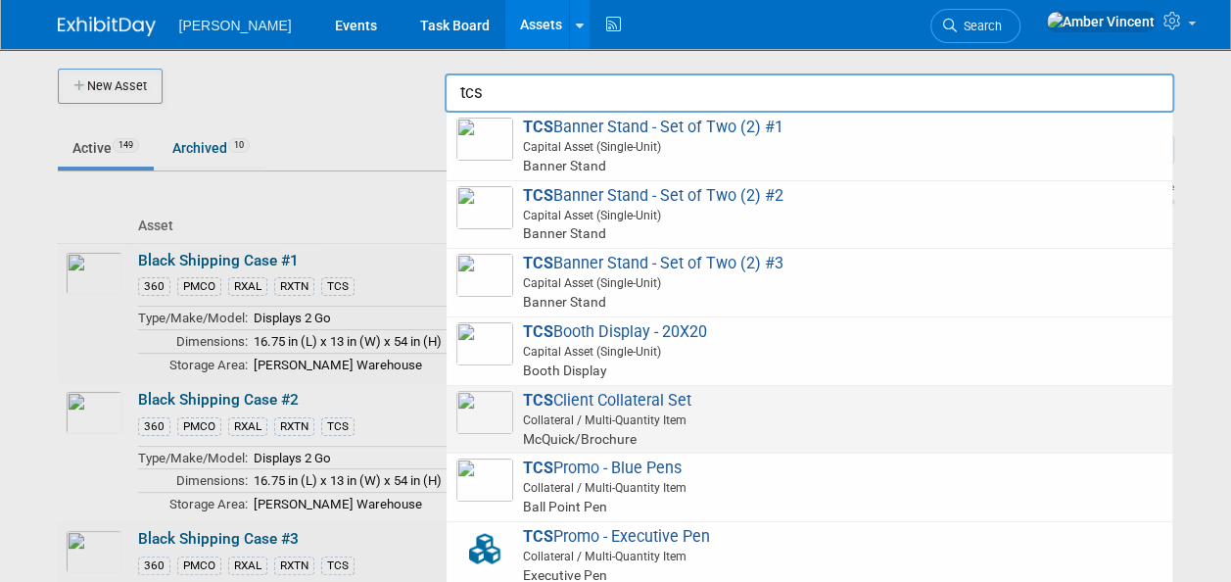
click at [639, 395] on span "TCS Client Collateral Set Collateral / Multi-Quantity Item McQuick/Brochure" at bounding box center [809, 420] width 706 height 58
type input "TCS Client Collateral Set"
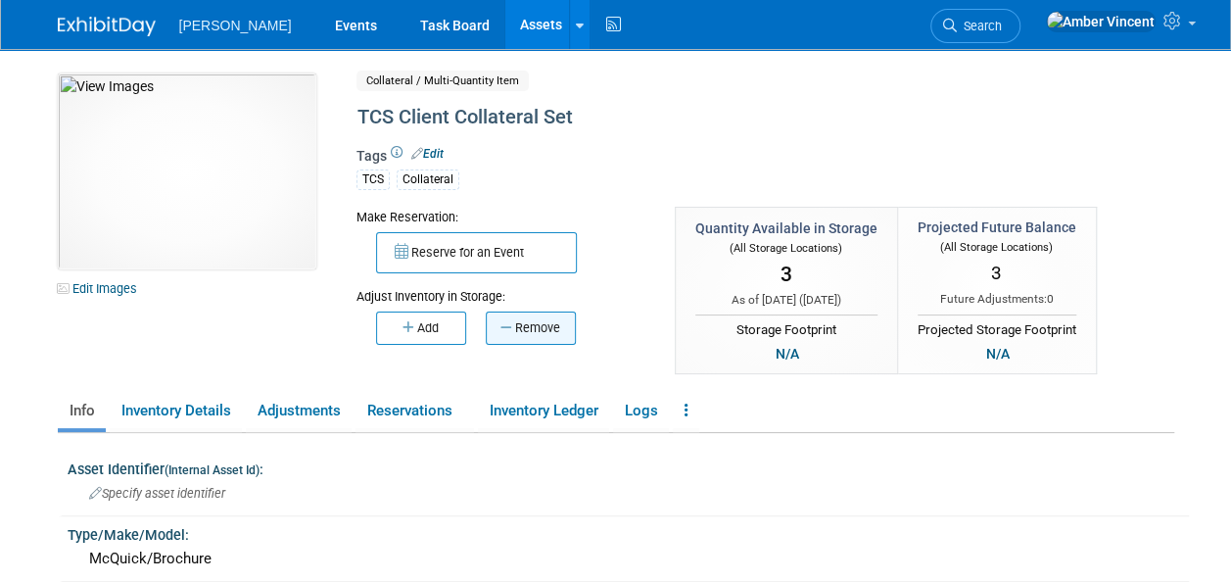
click at [550, 329] on button "Remove" at bounding box center [531, 328] width 90 height 33
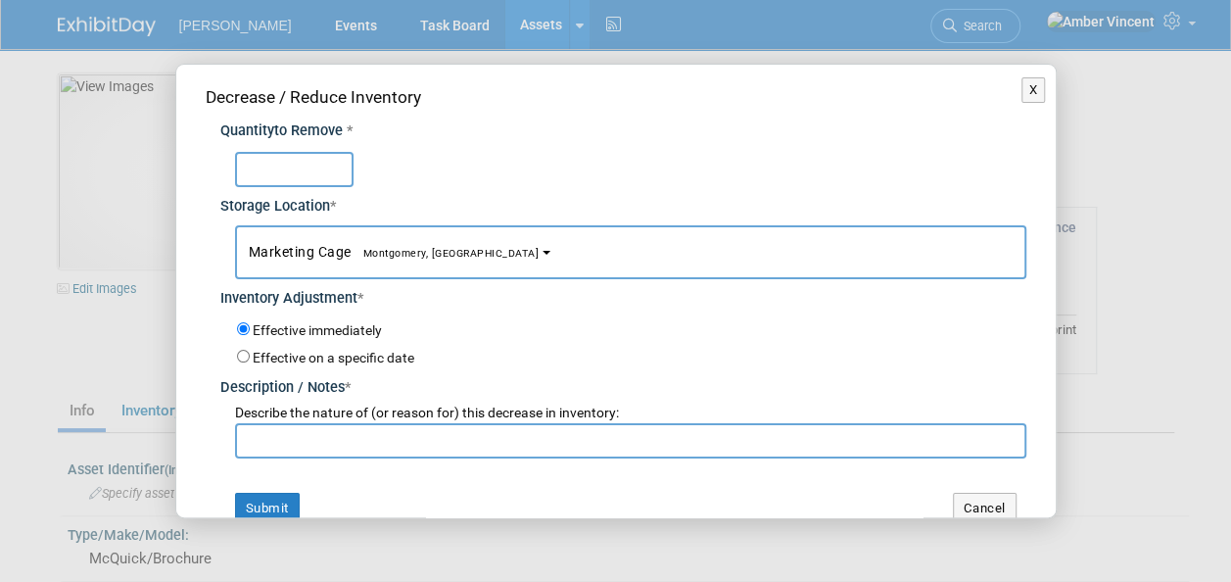
click at [304, 164] on input "text" at bounding box center [294, 169] width 119 height 35
type input "1"
click at [344, 440] on input "text" at bounding box center [631, 440] width 792 height 35
type input "[PERSON_NAME] Request"
click at [270, 493] on button "Submit" at bounding box center [267, 508] width 65 height 31
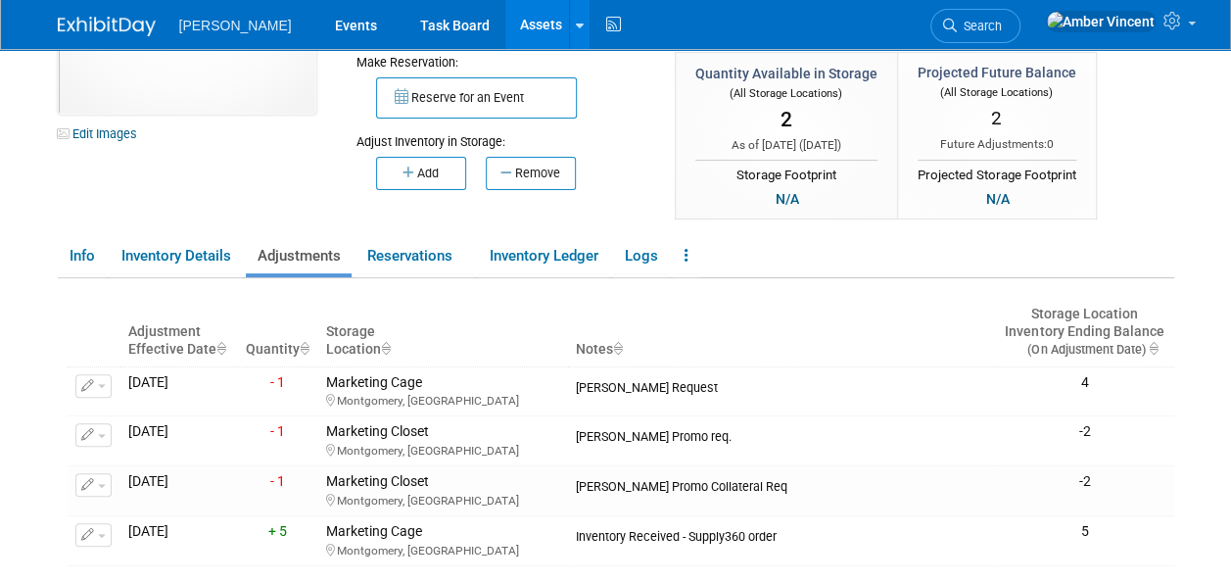
scroll to position [196, 0]
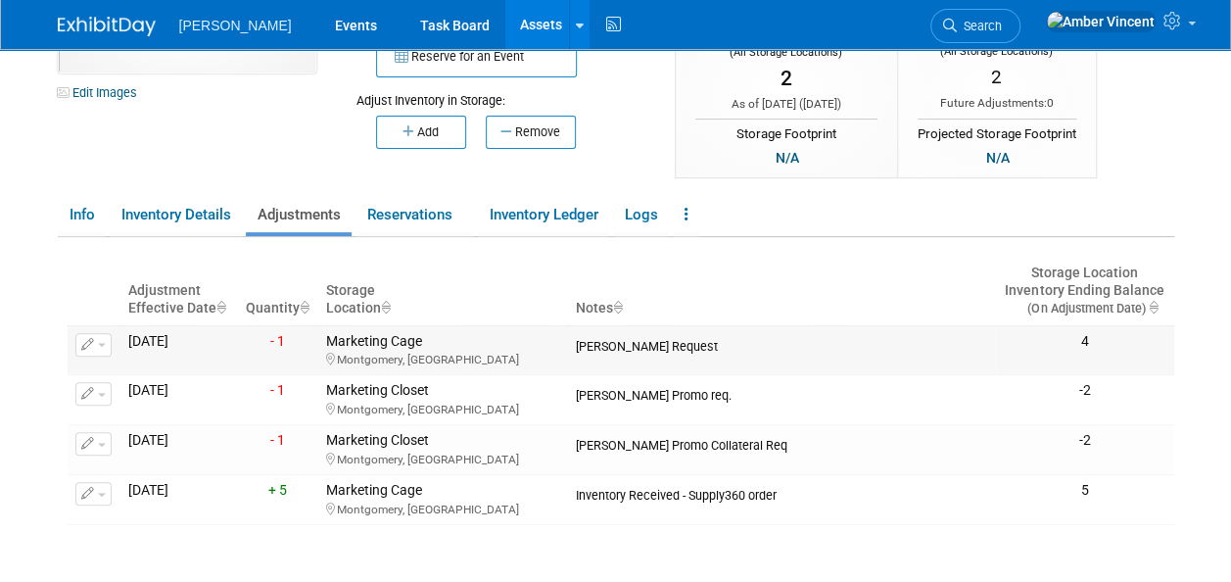
click at [92, 349] on icon "button" at bounding box center [88, 345] width 14 height 13
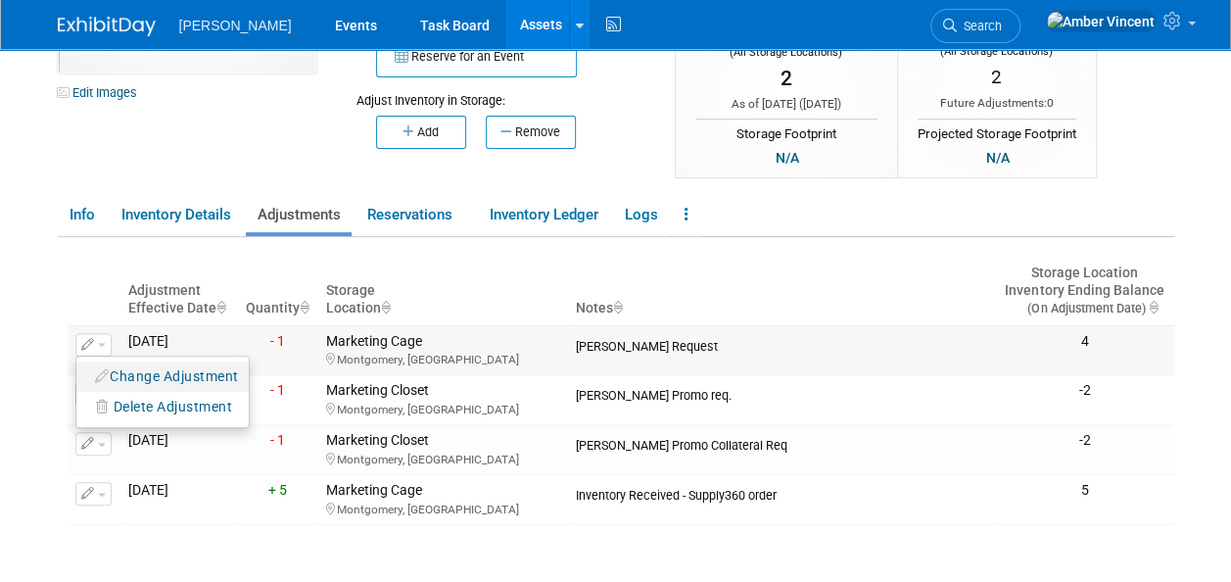
click at [124, 365] on button "Change Adjustment" at bounding box center [167, 376] width 163 height 26
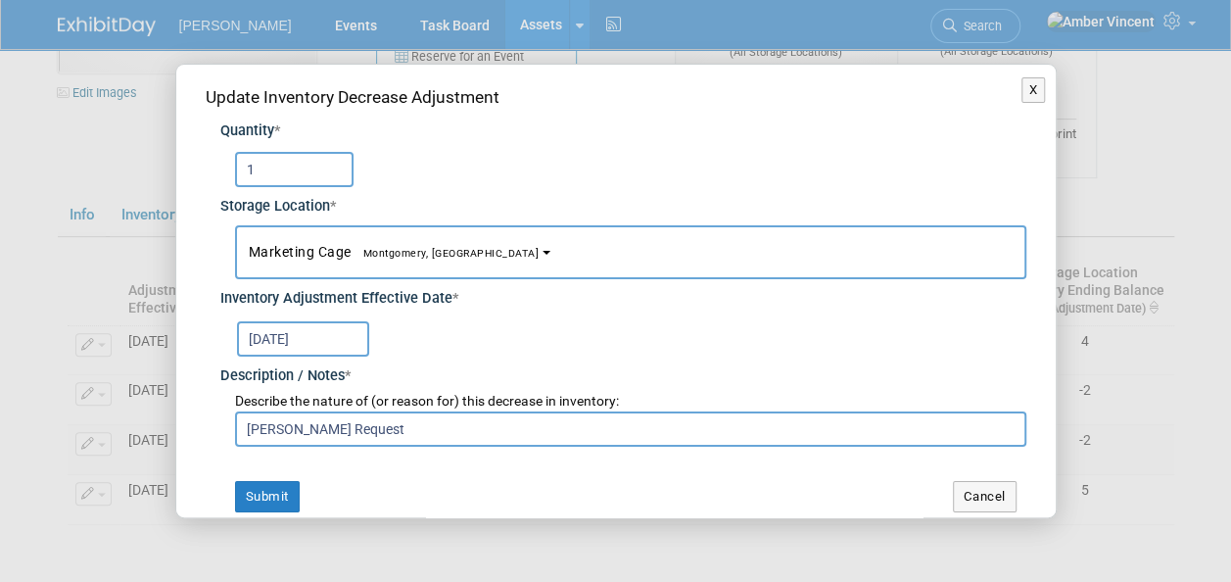
click at [286, 261] on button "Marketing Cage Montgomery, AL" at bounding box center [631, 252] width 792 height 54
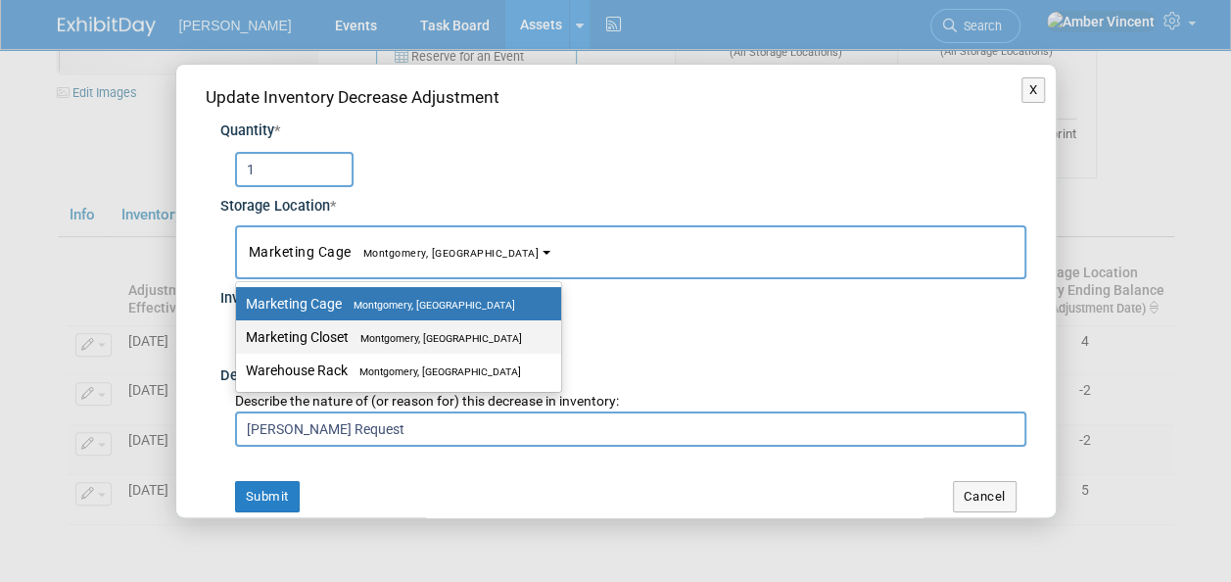
click at [329, 338] on label "Marketing Closet Montgomery, AL" at bounding box center [394, 336] width 296 height 25
click at [239, 338] on input "Marketing Closet Montgomery, AL" at bounding box center [232, 337] width 13 height 13
select select "11223909"
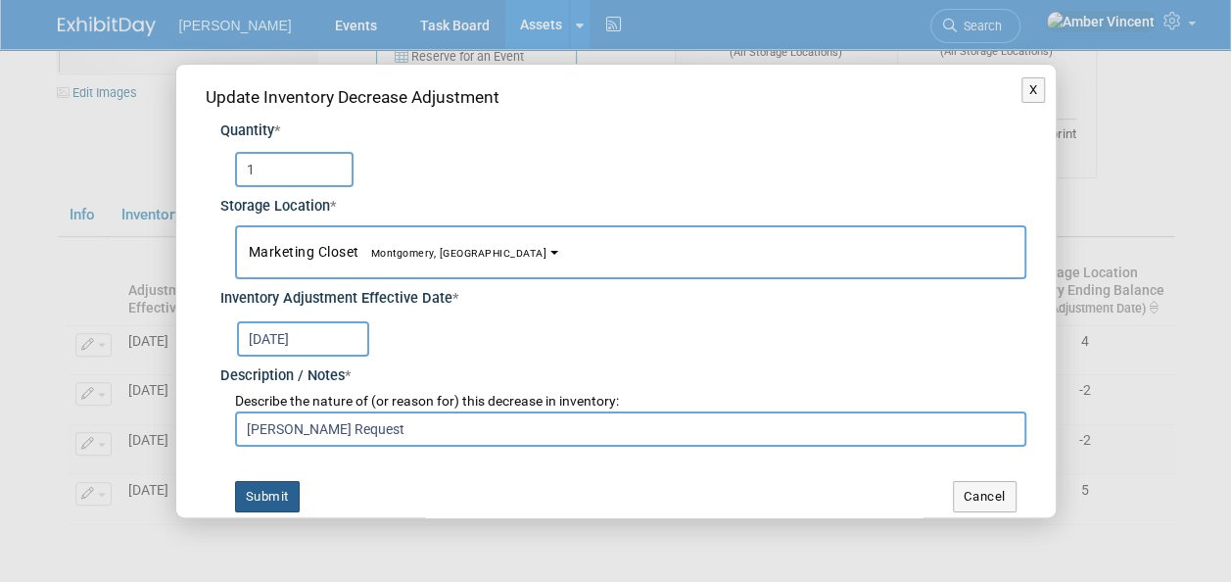
click at [277, 492] on button "Submit" at bounding box center [267, 496] width 65 height 31
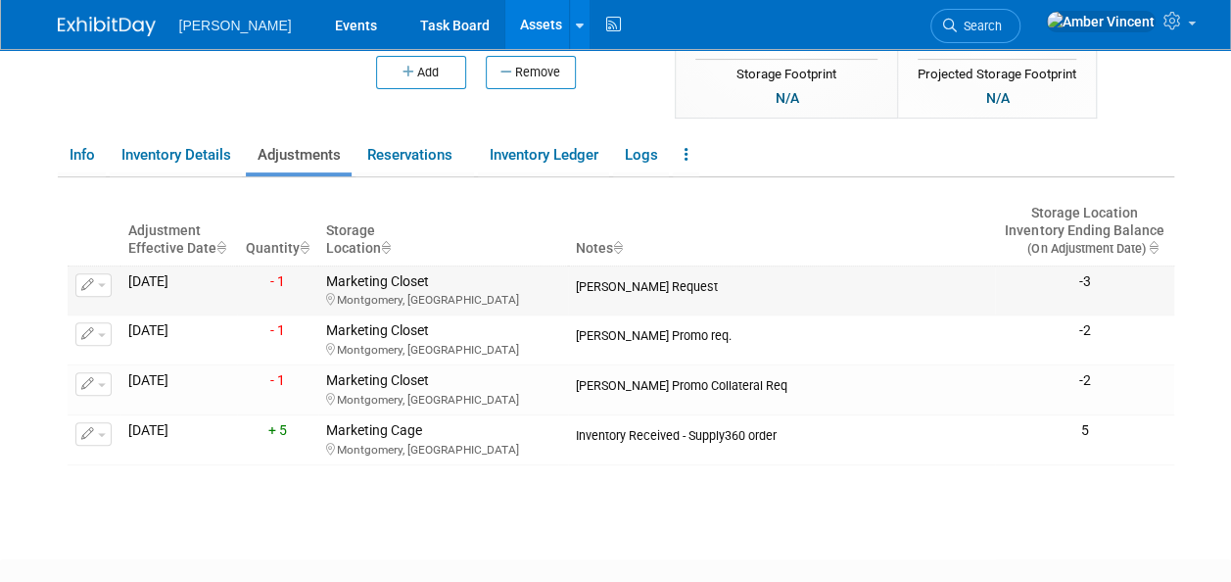
scroll to position [294, 0]
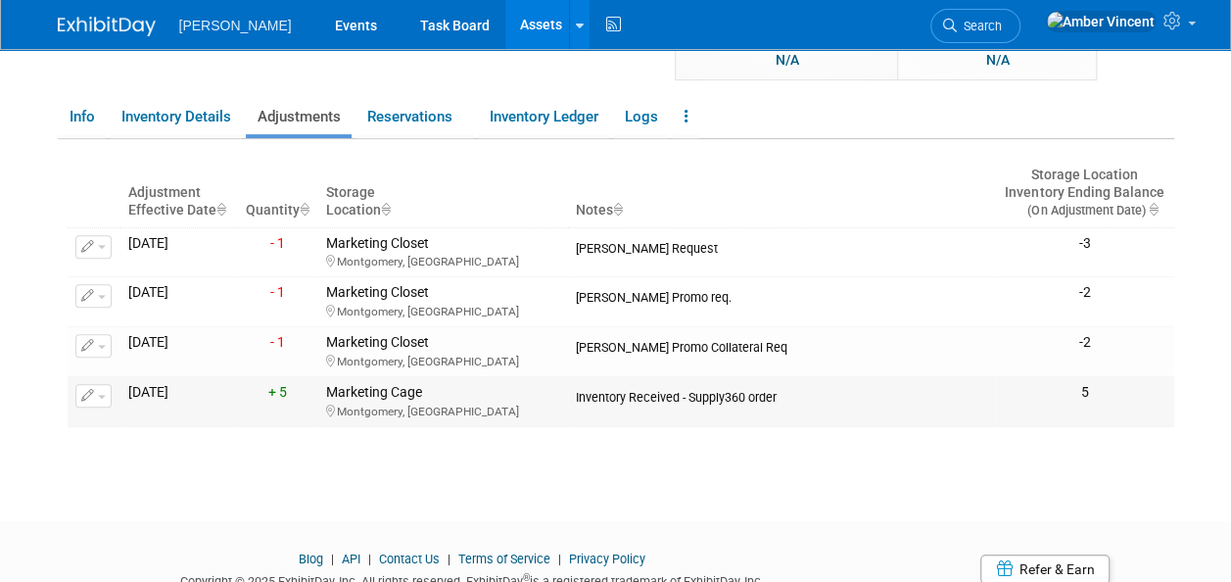
click at [97, 397] on button "button" at bounding box center [93, 396] width 36 height 24
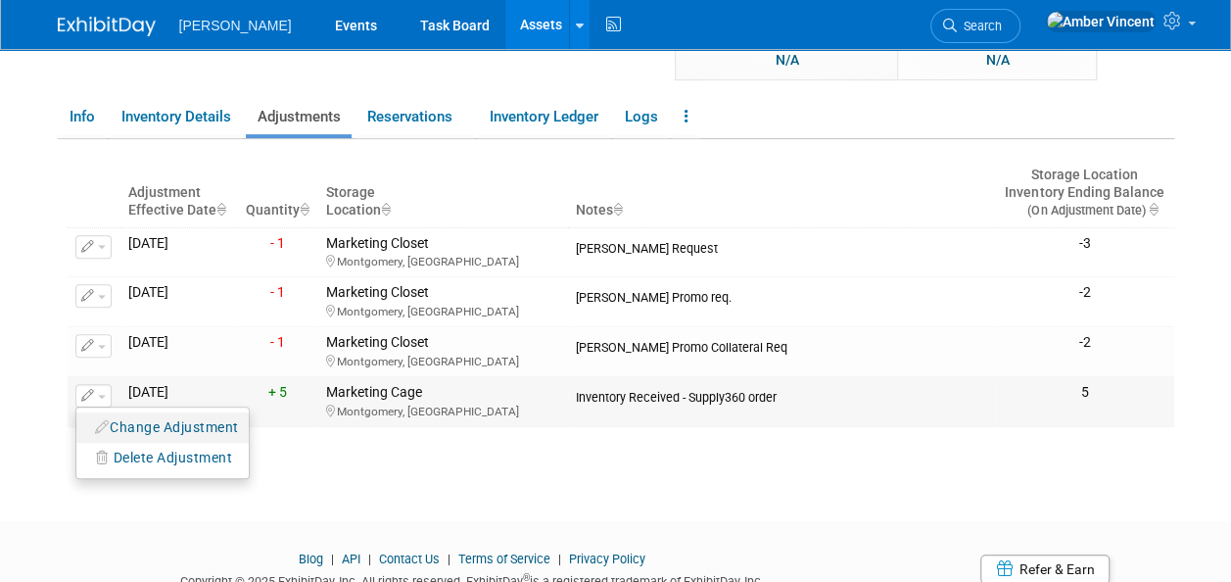
click at [137, 421] on button "Change Adjustment" at bounding box center [167, 427] width 163 height 26
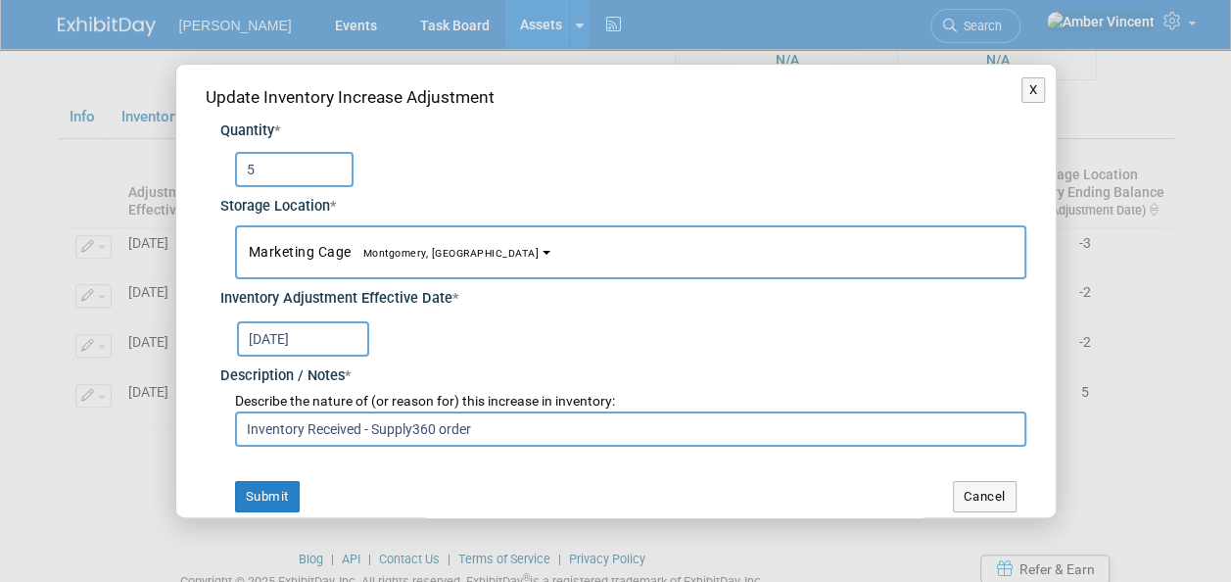
click at [300, 262] on button "Marketing Cage Montgomery, AL" at bounding box center [631, 252] width 792 height 54
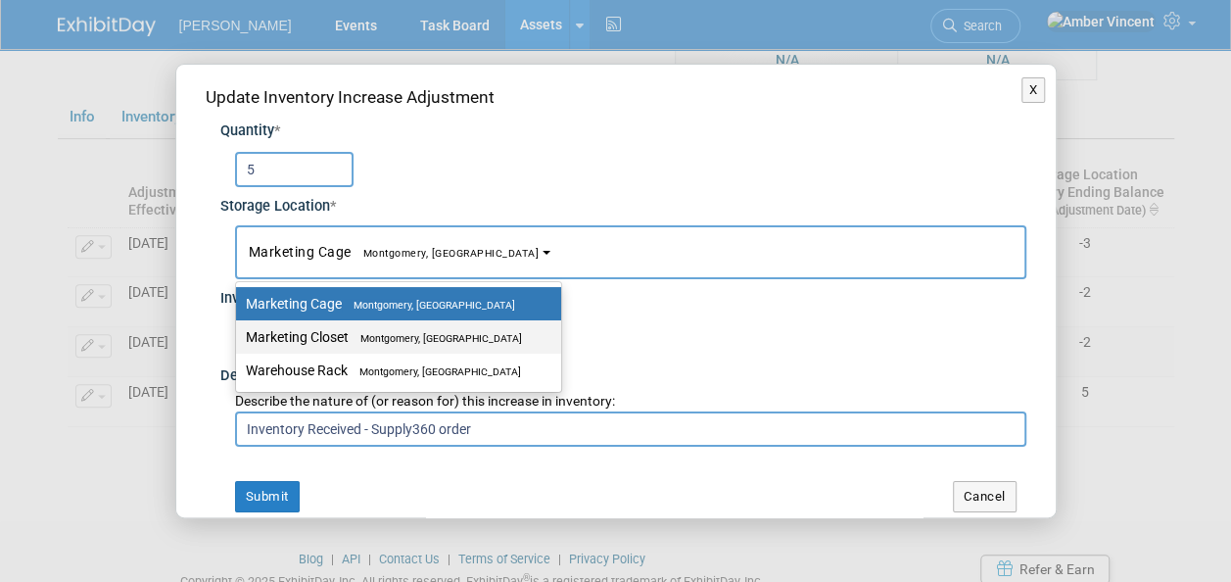
click at [322, 336] on label "Marketing Closet Montgomery, AL" at bounding box center [394, 336] width 296 height 25
click at [239, 336] on input "Marketing Closet Montgomery, AL" at bounding box center [232, 337] width 13 height 13
select select "11223909"
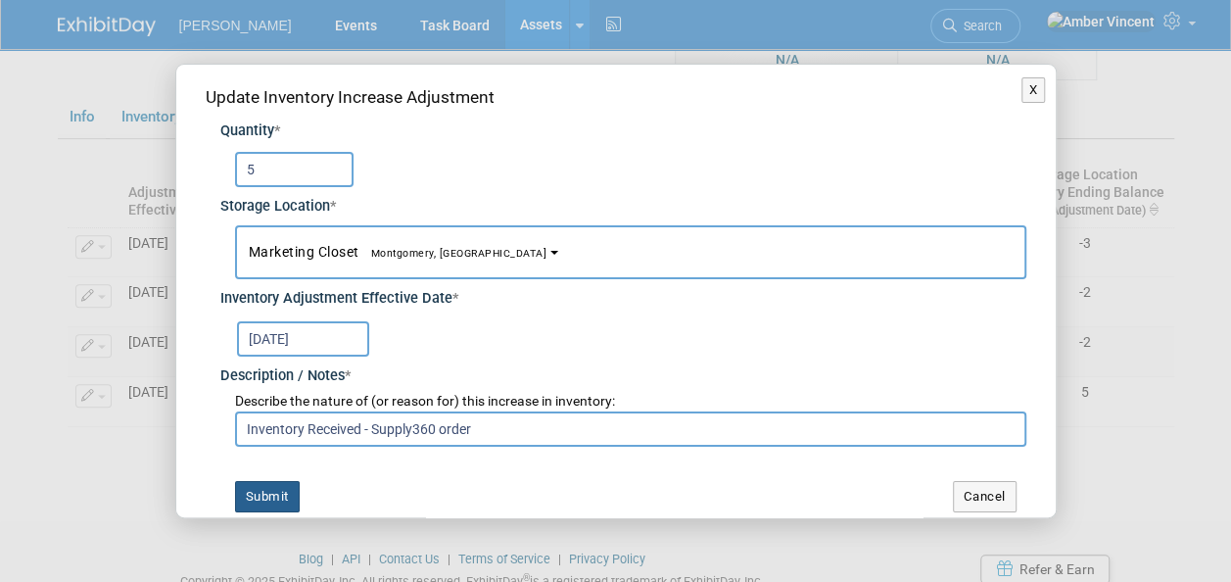
click at [260, 487] on button "Submit" at bounding box center [267, 496] width 65 height 31
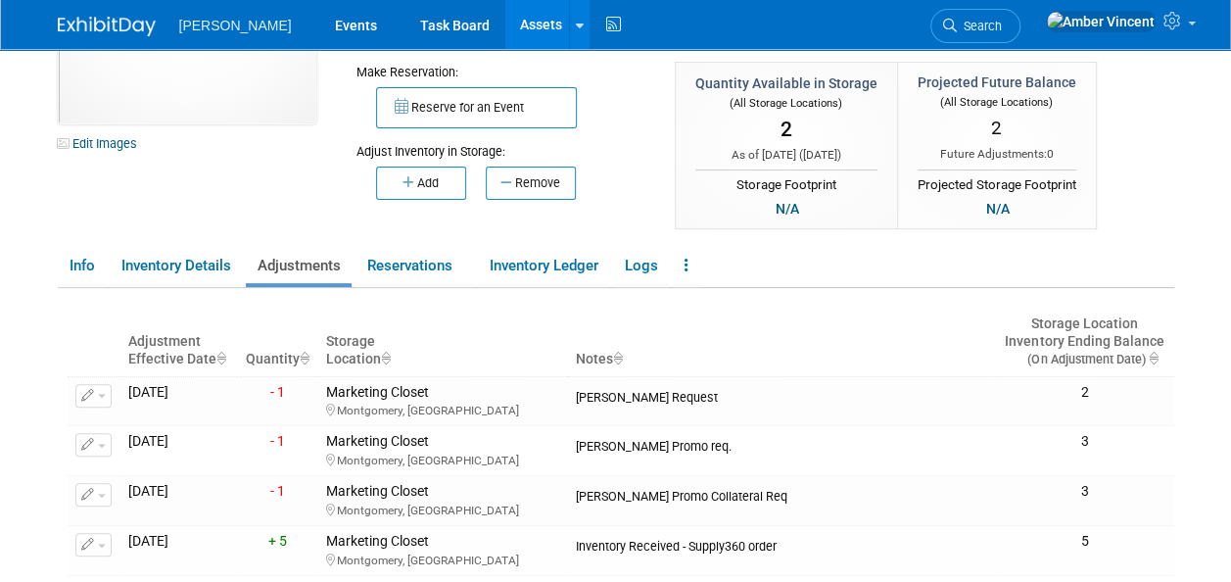
scroll to position [0, 0]
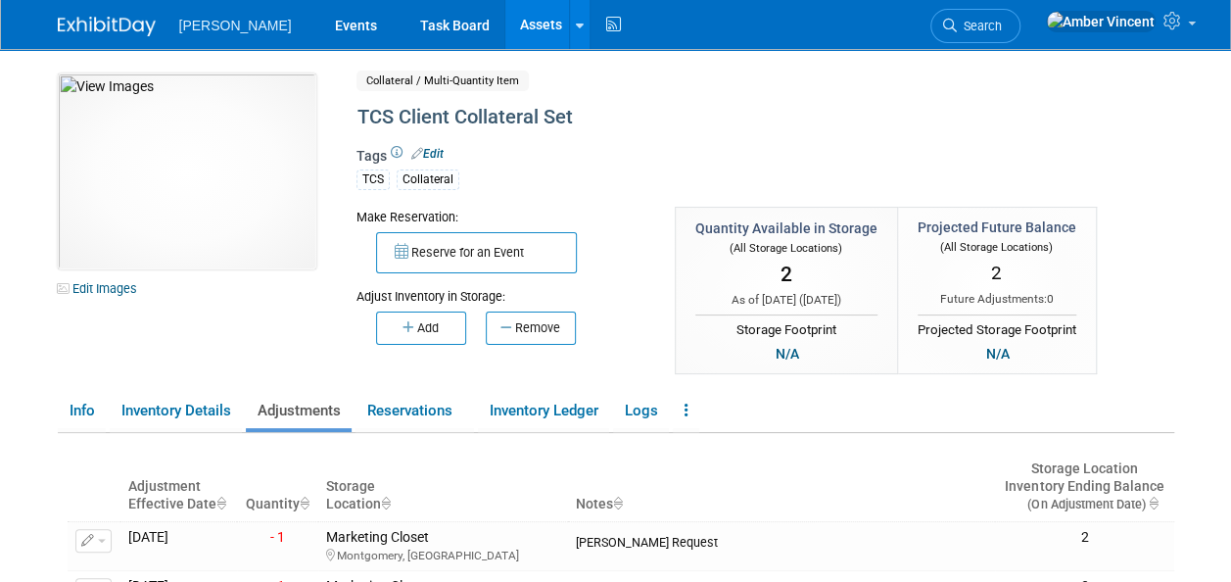
click at [505, 29] on link "Assets" at bounding box center [541, 24] width 72 height 49
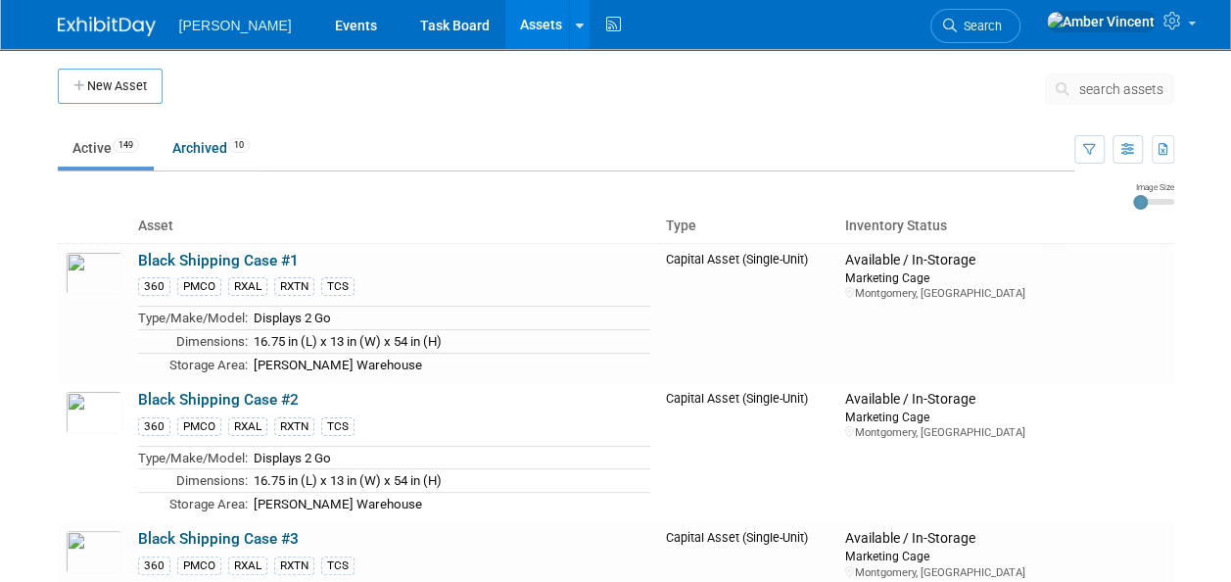
click at [1098, 78] on button "search assets" at bounding box center [1109, 88] width 129 height 31
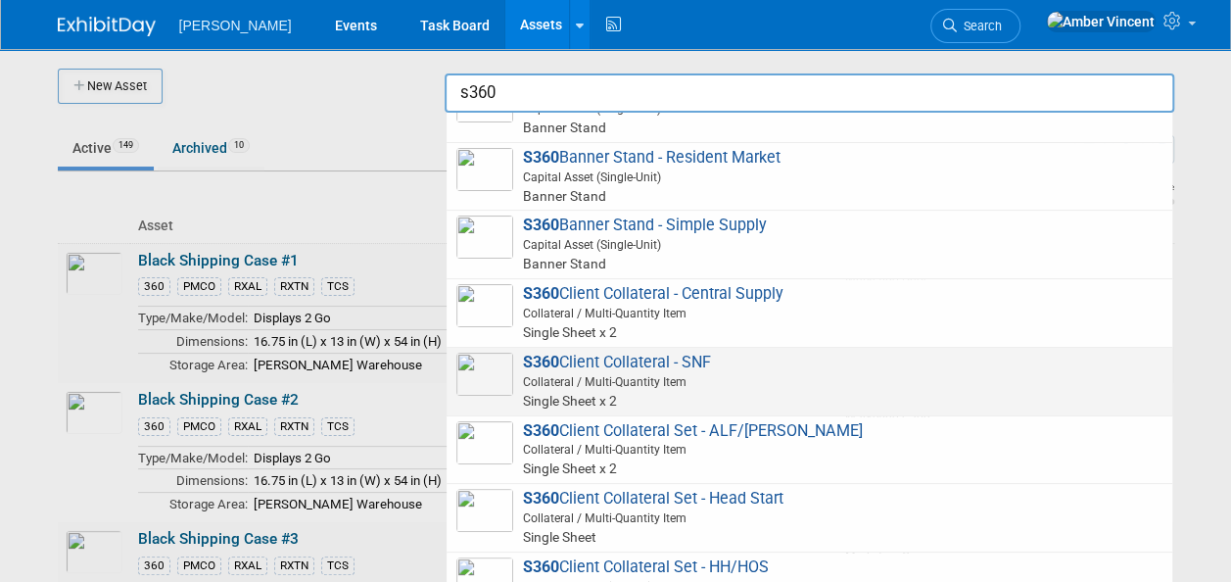
scroll to position [490, 0]
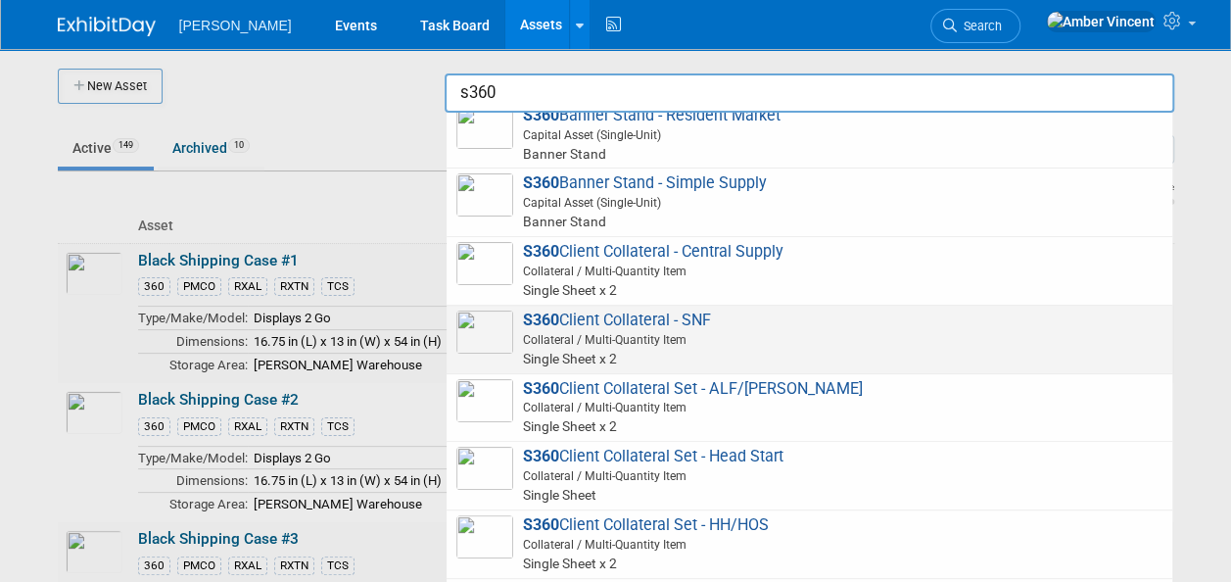
click at [654, 331] on span "Collateral / Multi-Quantity Item" at bounding box center [812, 340] width 700 height 18
type input "S360 Client Collateral - SNF"
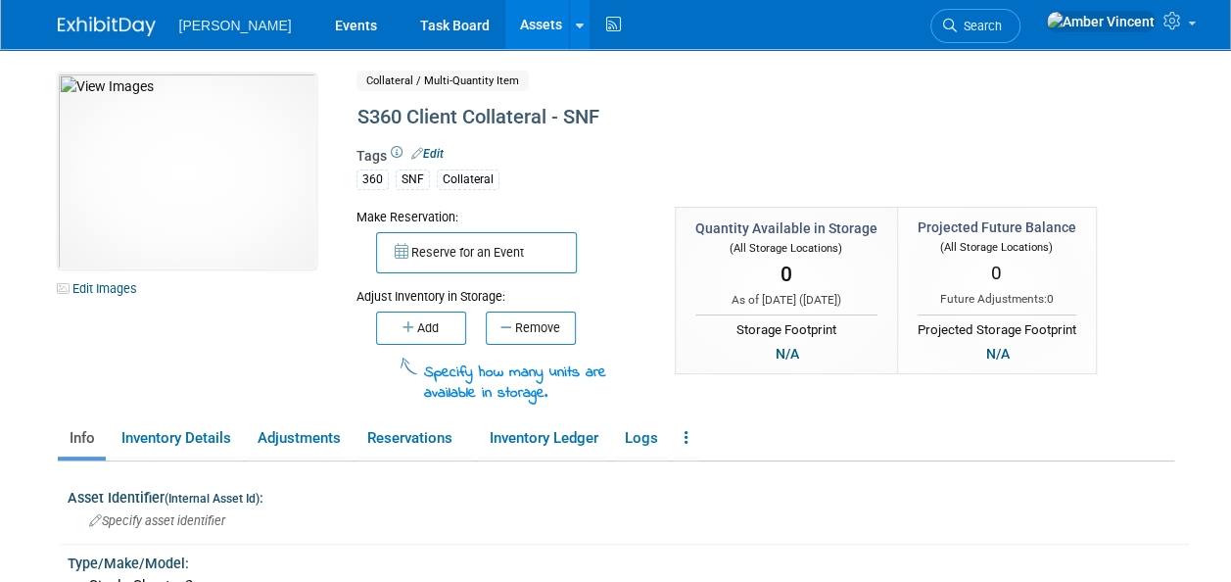
click at [505, 16] on link "Assets" at bounding box center [541, 24] width 72 height 49
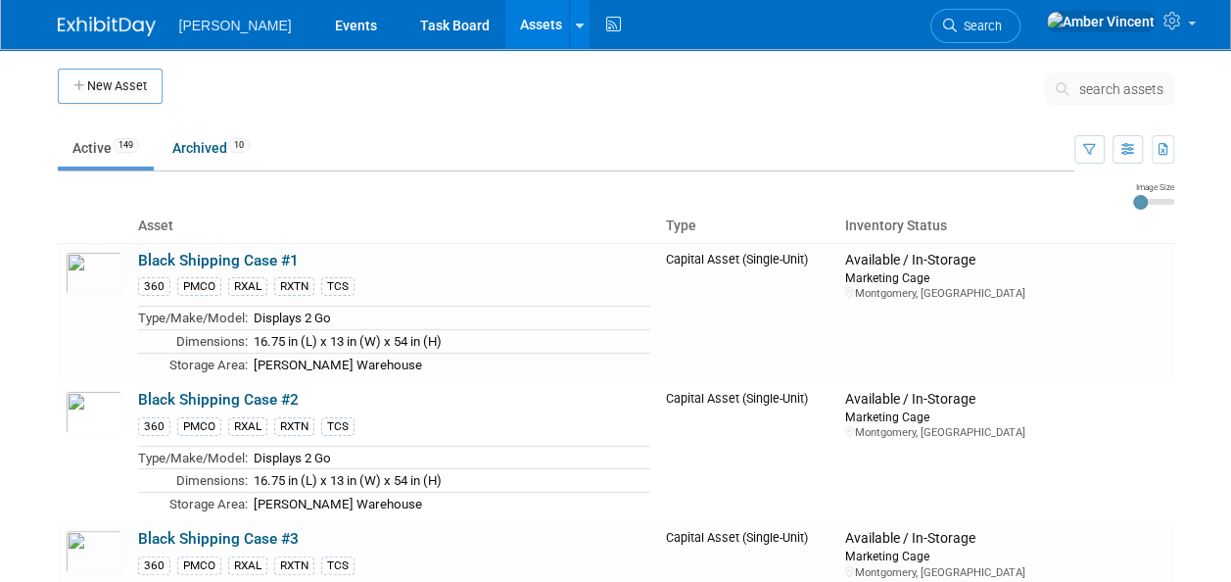
click at [1111, 93] on span "search assets" at bounding box center [1122, 89] width 84 height 16
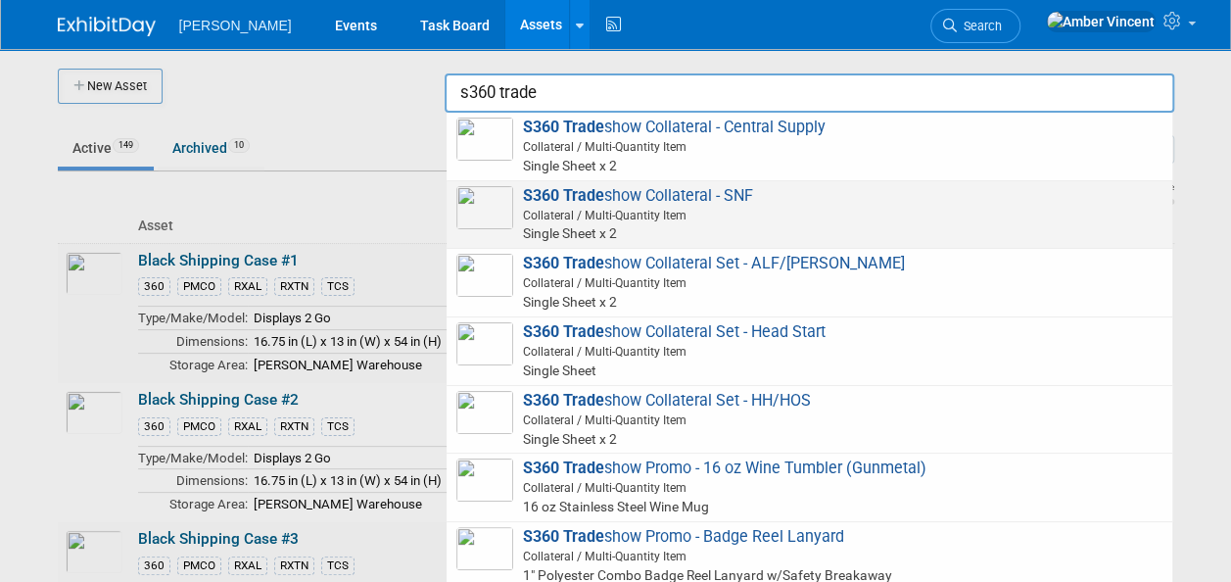
click at [704, 212] on span "Collateral / Multi-Quantity Item" at bounding box center [812, 216] width 700 height 18
type input "S360 Tradeshow Collateral - SNF"
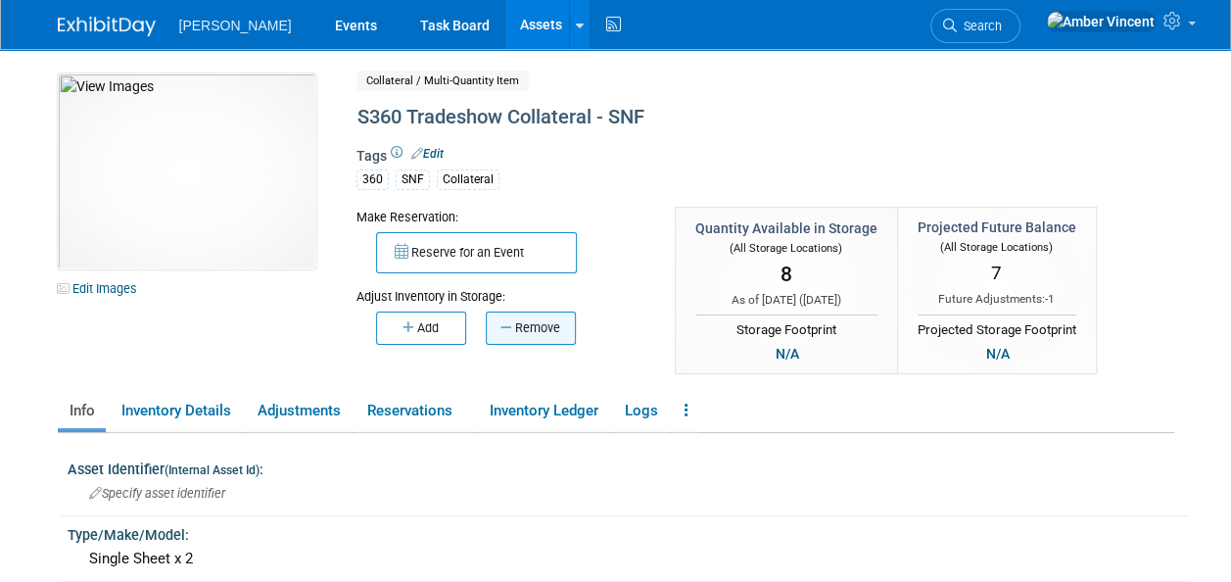
click at [554, 330] on button "Remove" at bounding box center [531, 328] width 90 height 33
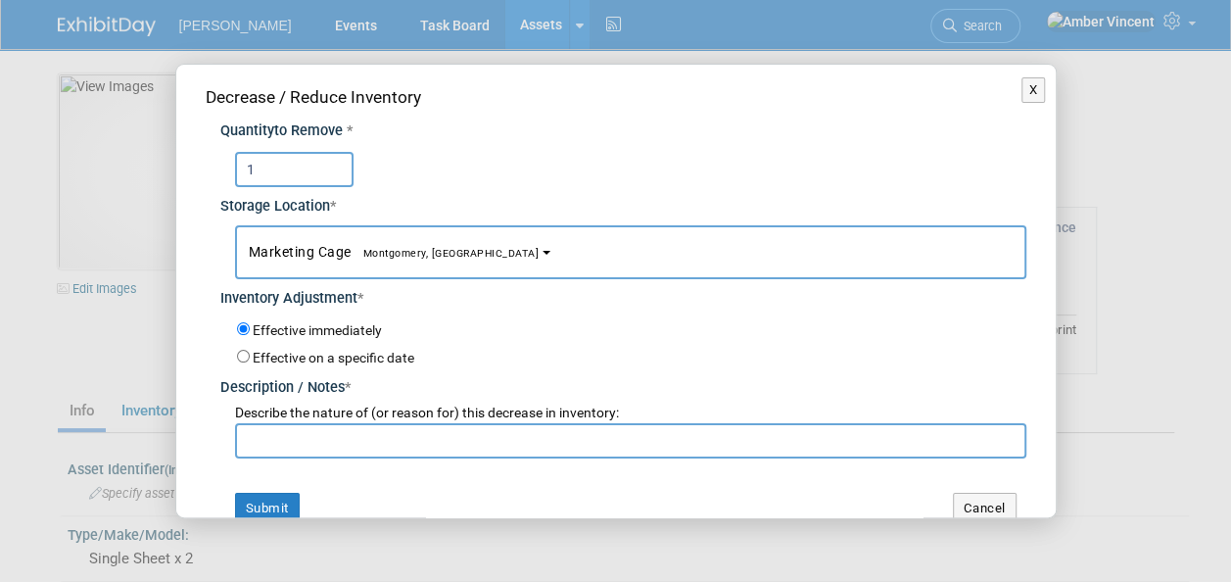
type input "1"
click at [242, 247] on button "Marketing Cage Montgomery, AL" at bounding box center [631, 252] width 792 height 54
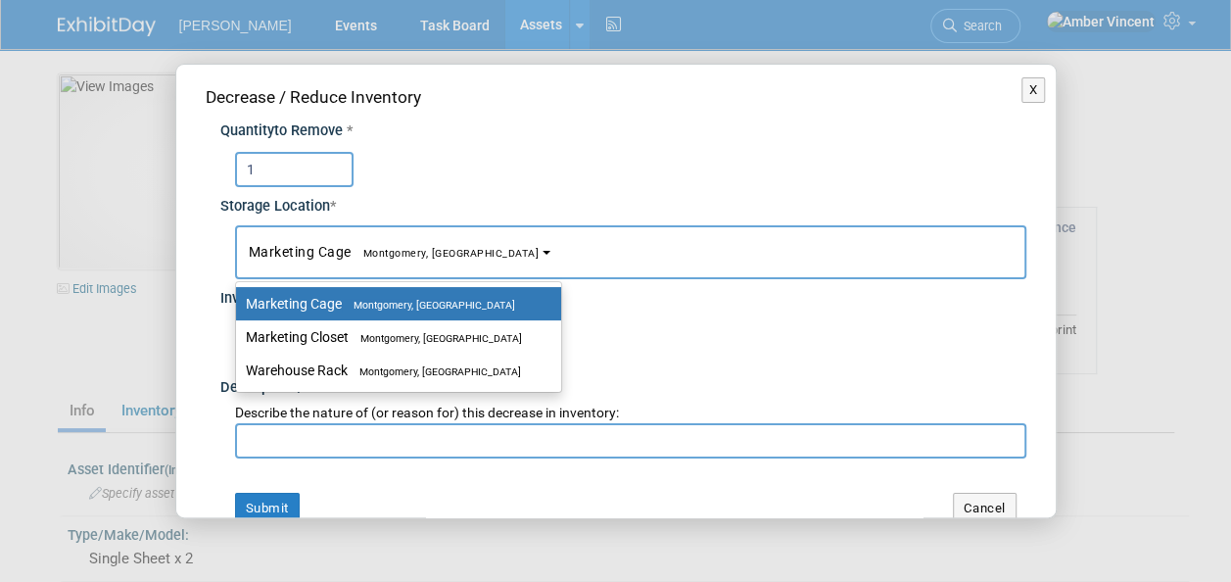
click at [209, 243] on div "Quantity to Remove * 1 Storage Location * Marketing Cage<span style="font-size:…" at bounding box center [616, 284] width 821 height 349
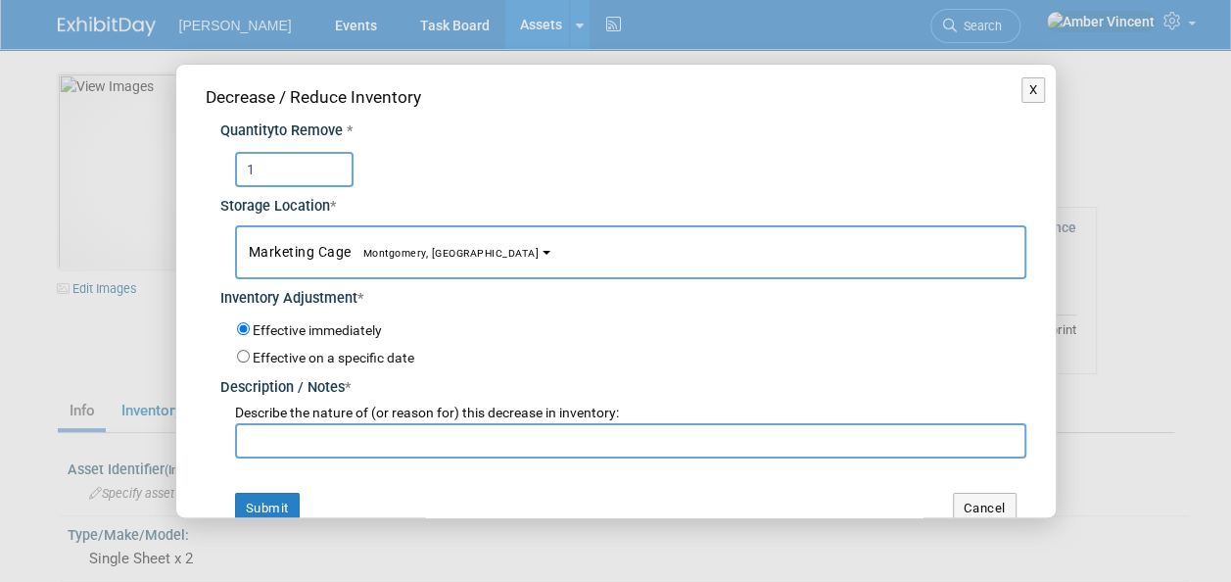
click at [288, 439] on input "text" at bounding box center [631, 440] width 792 height 35
type input "Shawn Brisson promo request"
click at [269, 499] on button "Submit" at bounding box center [267, 508] width 65 height 31
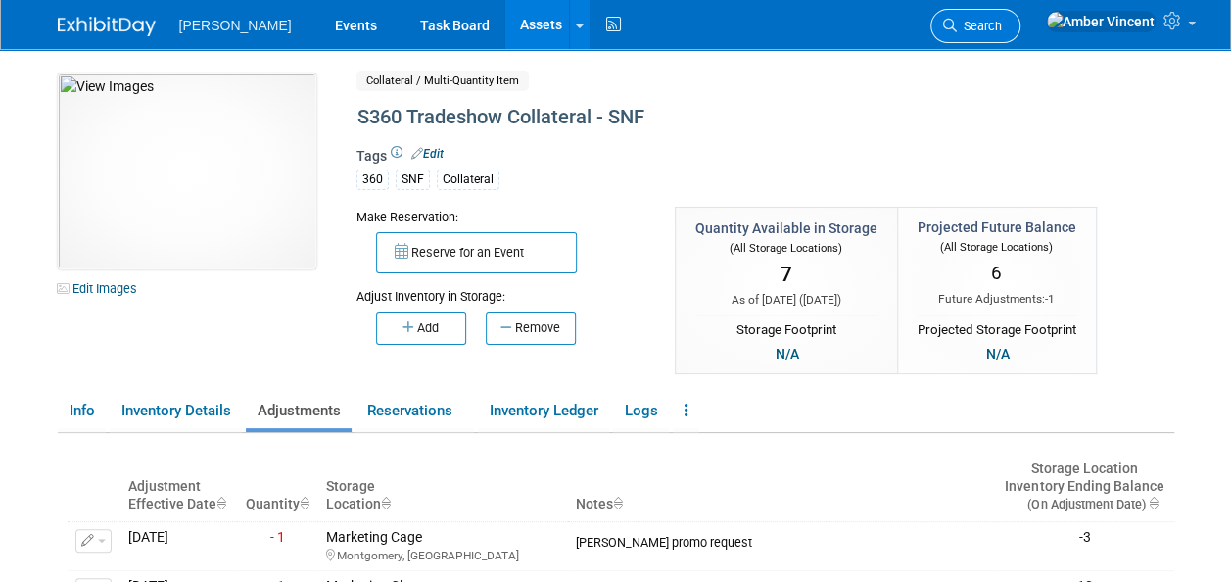
click at [1021, 27] on link "Search" at bounding box center [976, 26] width 90 height 34
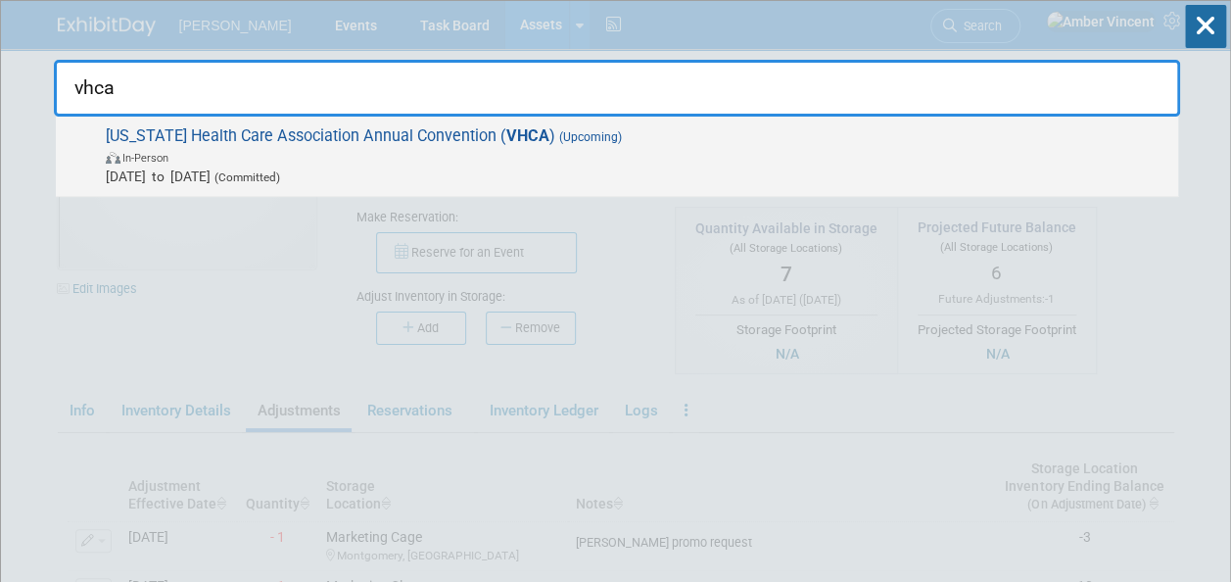
type input "vhca"
click at [770, 168] on span "Sep 16, 2025 to Sep 16, 2025 (Committed)" at bounding box center [637, 177] width 1063 height 20
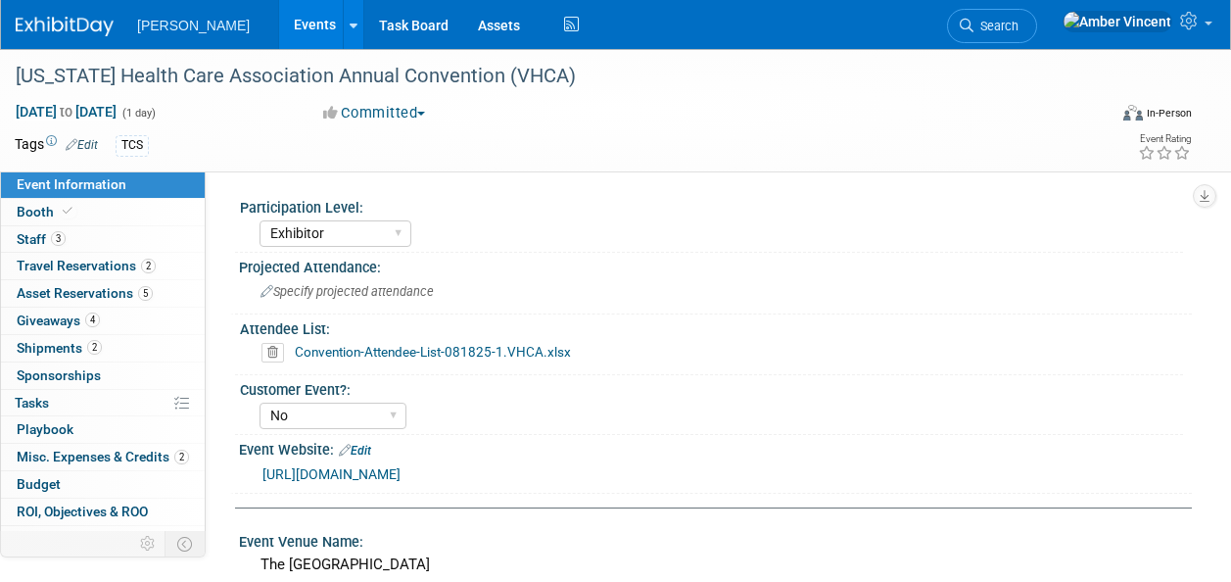
select select "Exhibitor"
select select "No"
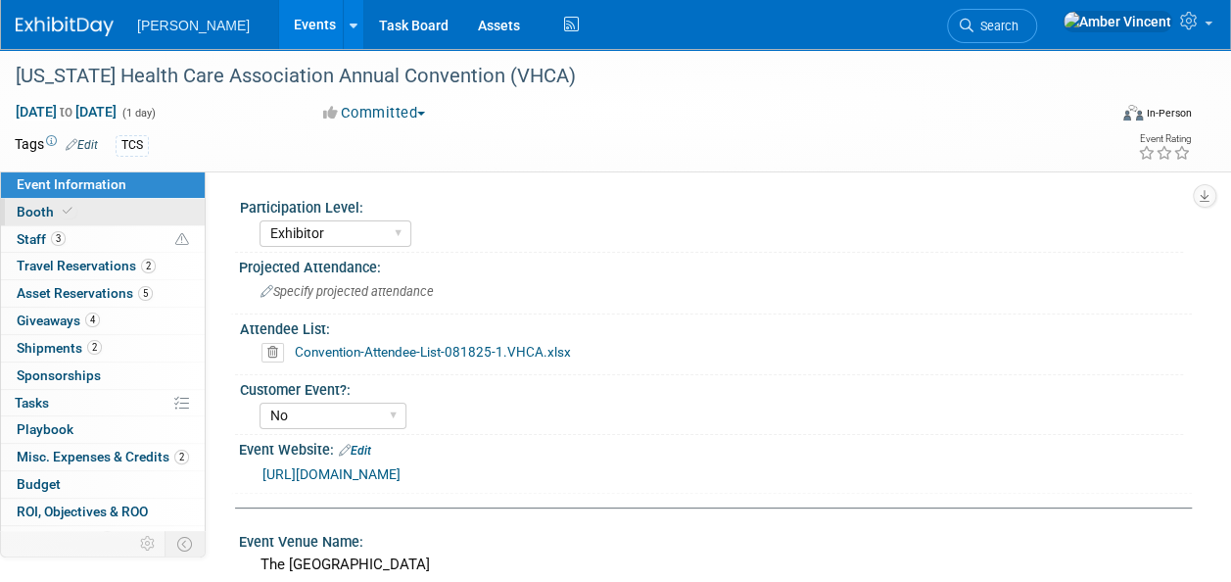
click at [26, 219] on link "Booth" at bounding box center [103, 212] width 204 height 26
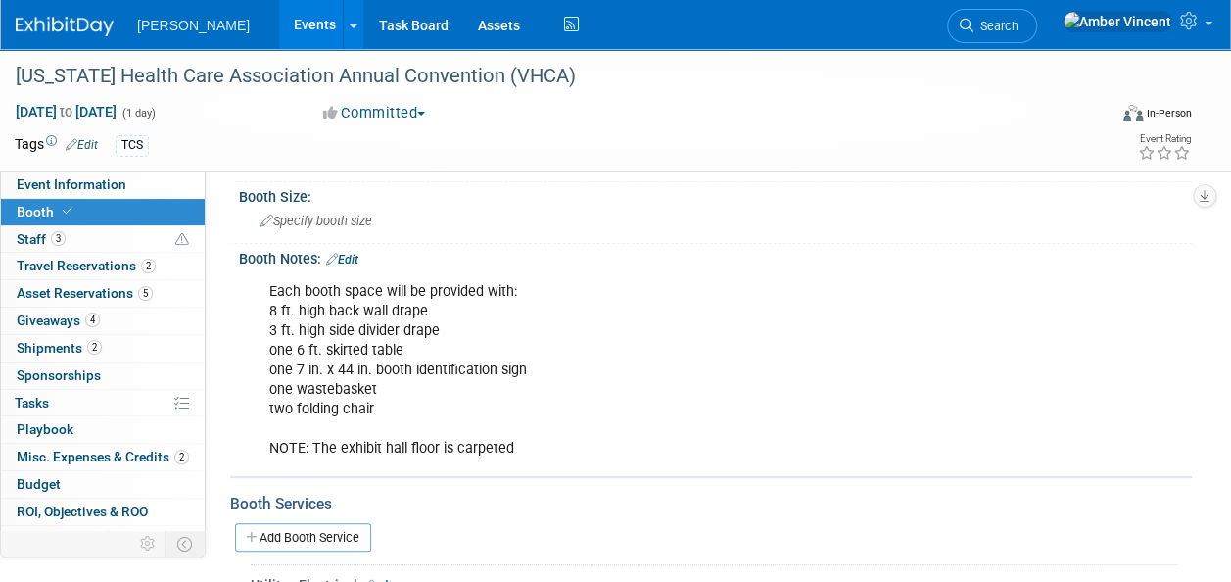
scroll to position [98, 0]
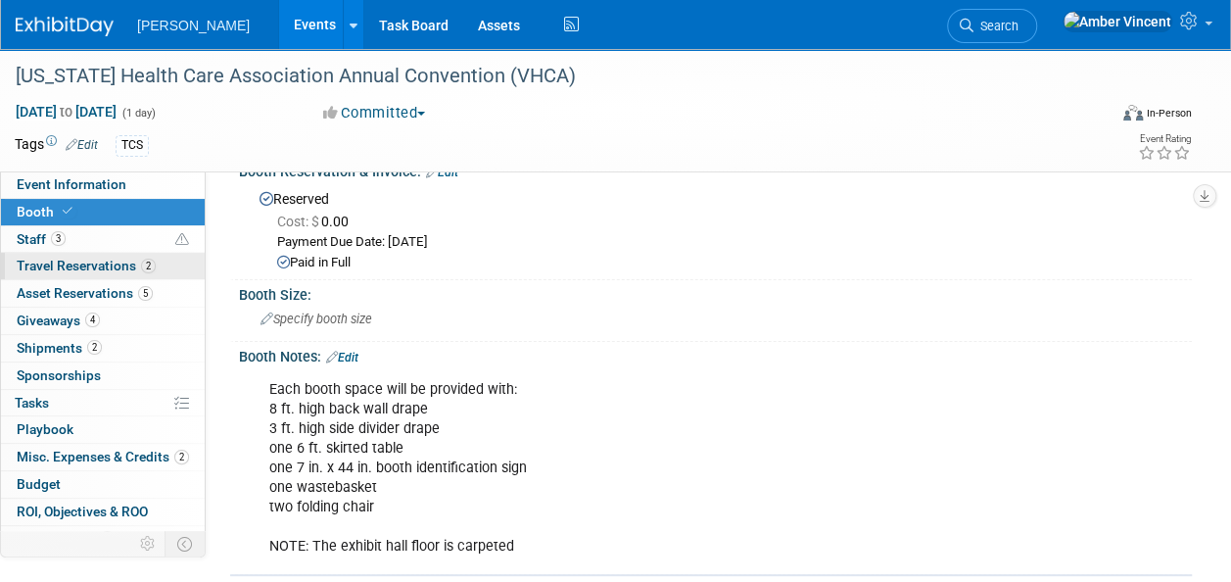
click at [59, 258] on span "Travel Reservations 2" at bounding box center [86, 266] width 139 height 16
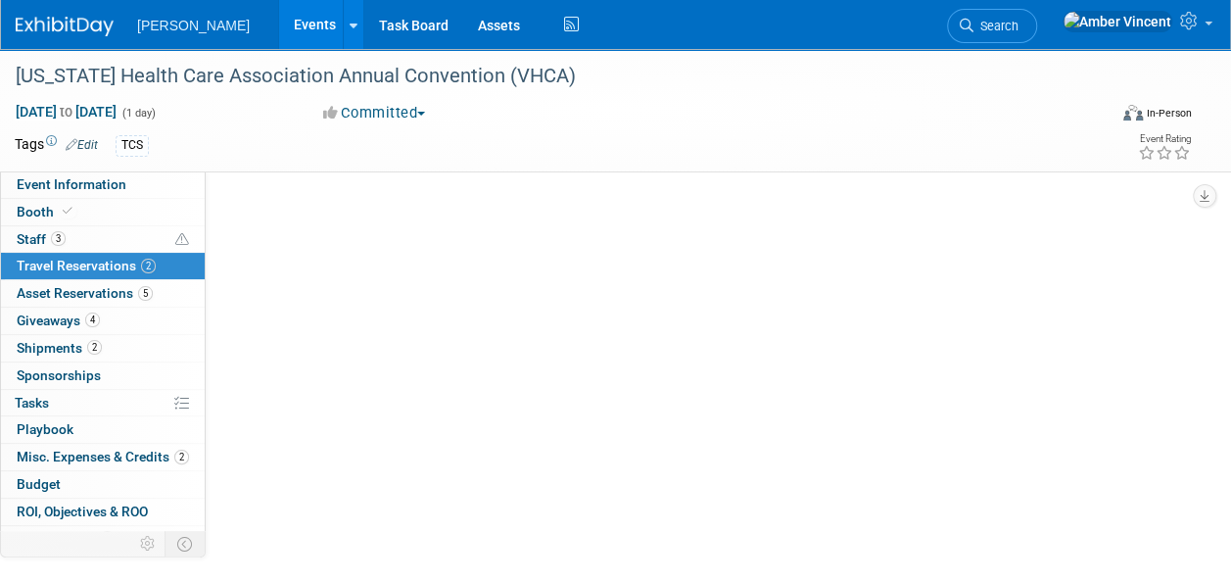
scroll to position [0, 0]
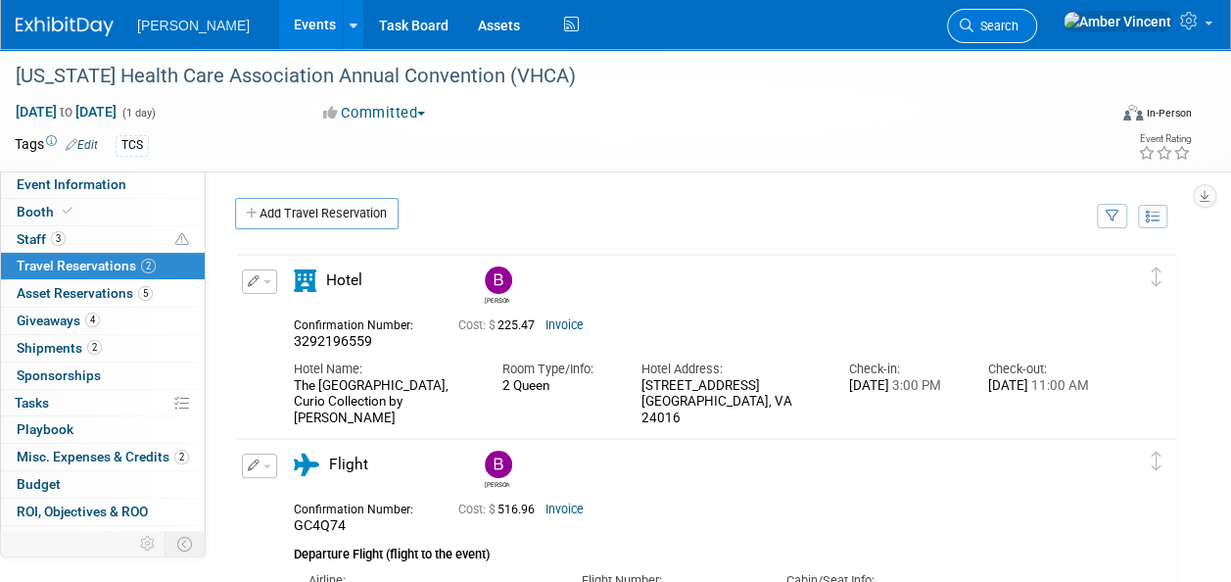
click at [1019, 24] on span "Search" at bounding box center [996, 26] width 45 height 15
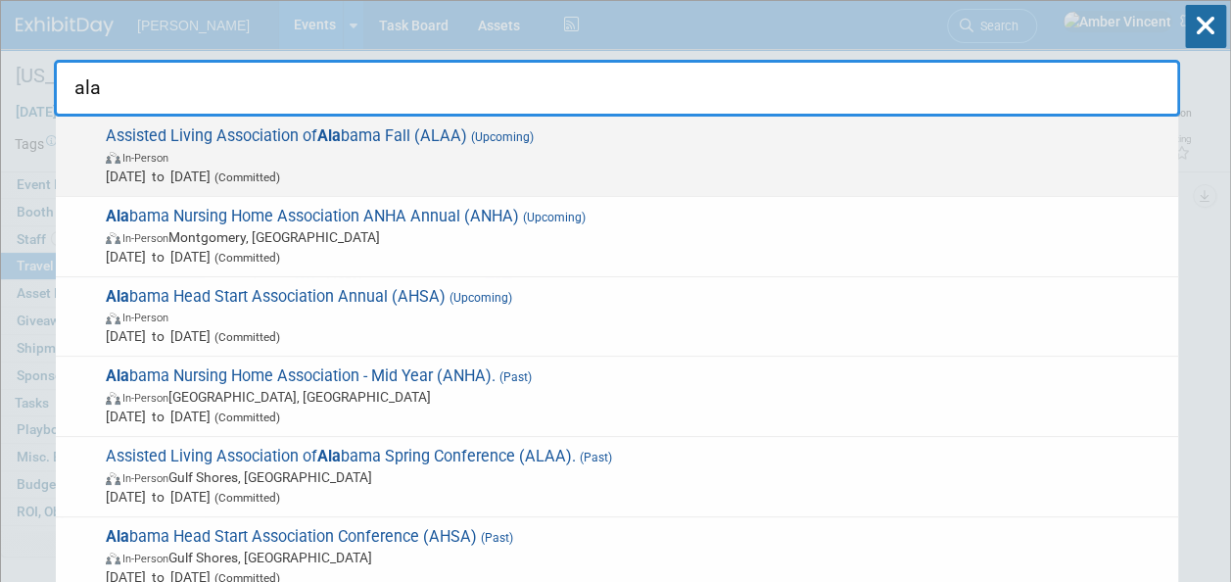
type input "ala"
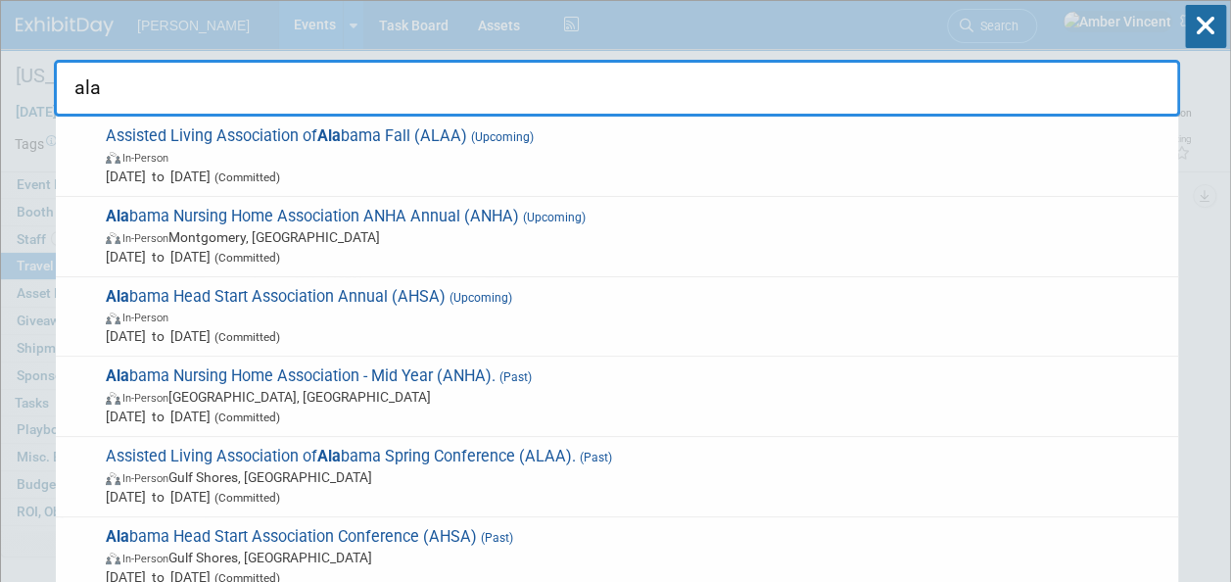
click at [695, 157] on span "In-Person" at bounding box center [637, 157] width 1063 height 20
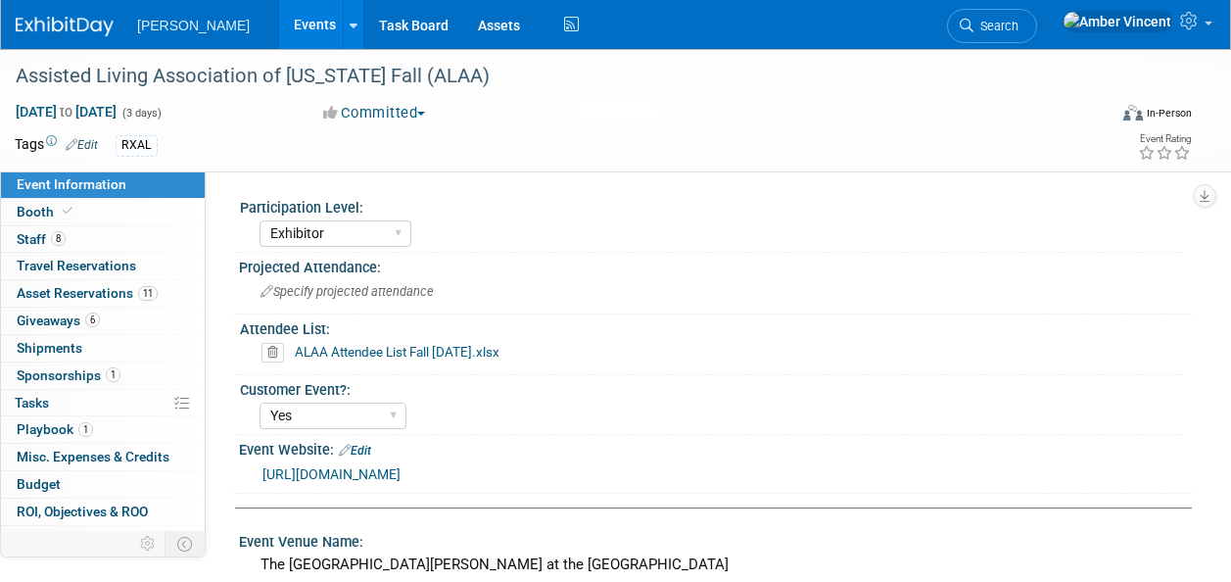
select select "Exhibitor"
select select "Yes"
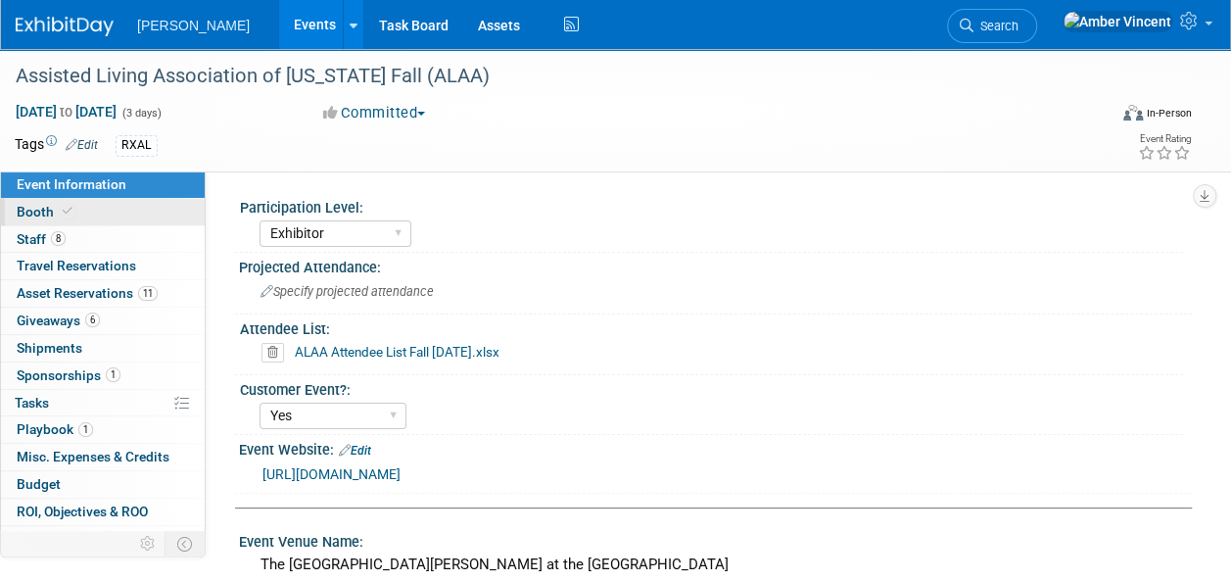
click at [76, 212] on link "Booth" at bounding box center [103, 212] width 204 height 26
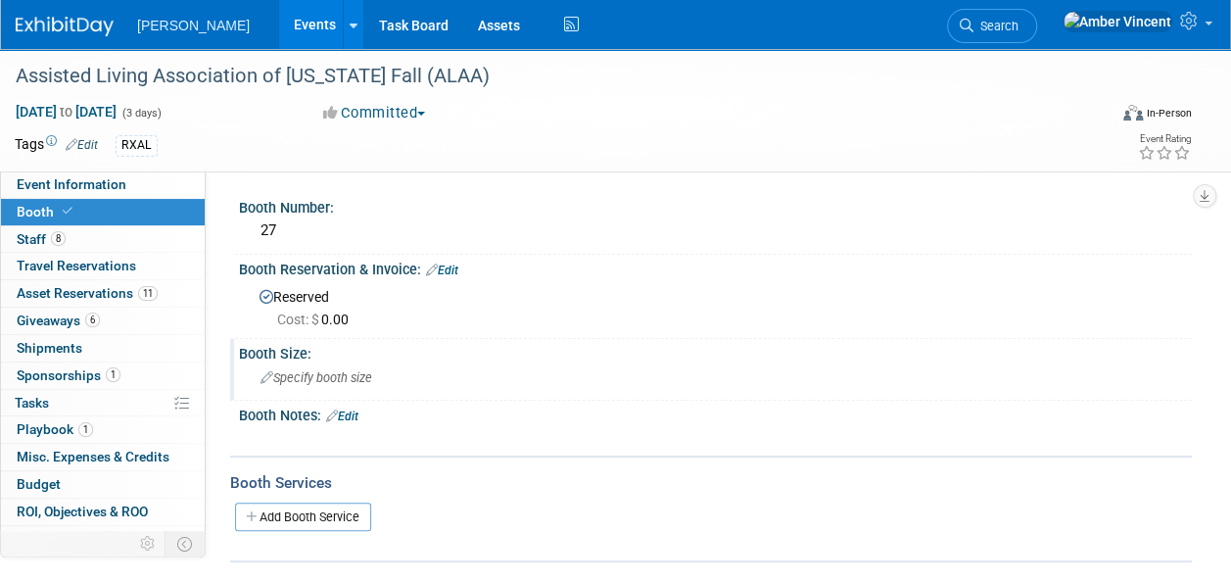
click at [308, 370] on span "Specify booth size" at bounding box center [317, 377] width 112 height 15
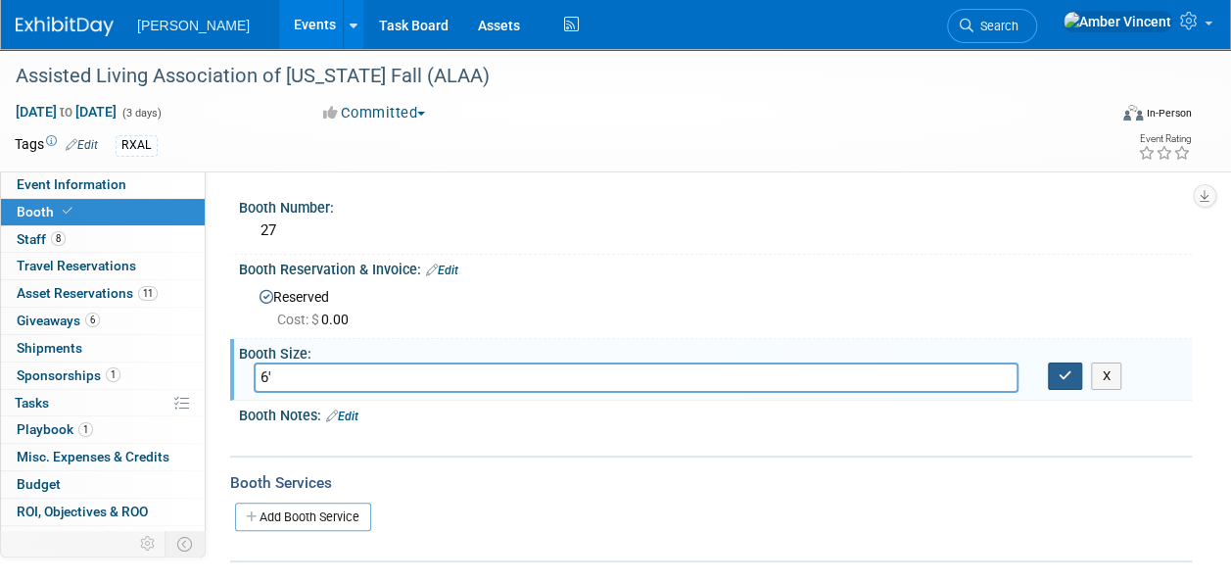
type input "6'"
click at [1064, 373] on icon "button" at bounding box center [1066, 375] width 14 height 13
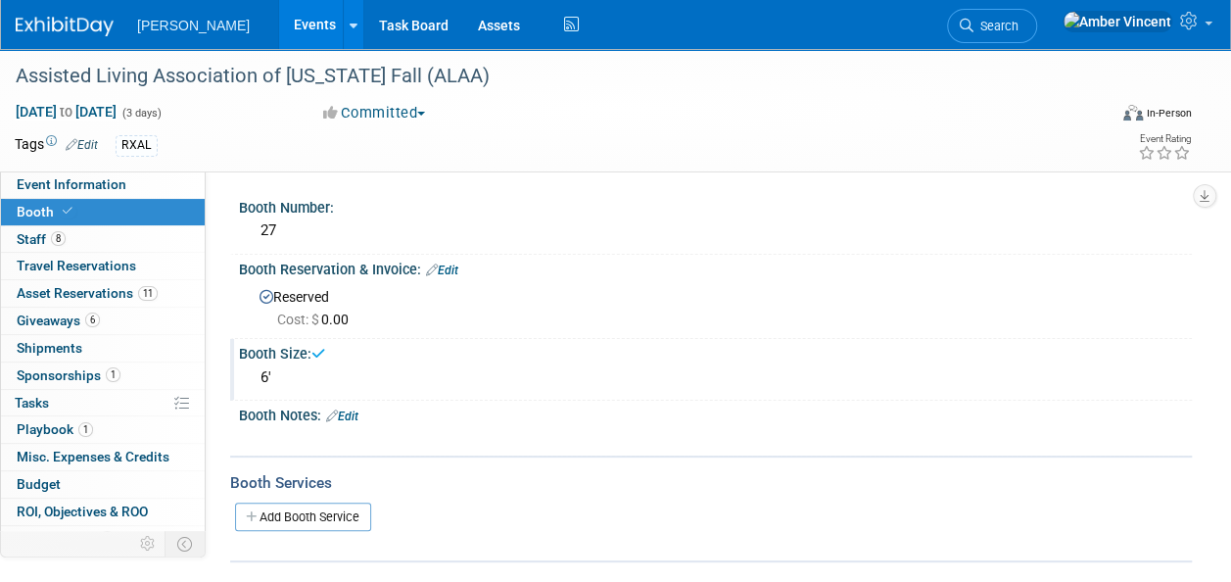
click at [353, 406] on div "Booth Notes: Edit" at bounding box center [715, 413] width 953 height 25
click at [348, 417] on link "Edit" at bounding box center [342, 416] width 32 height 14
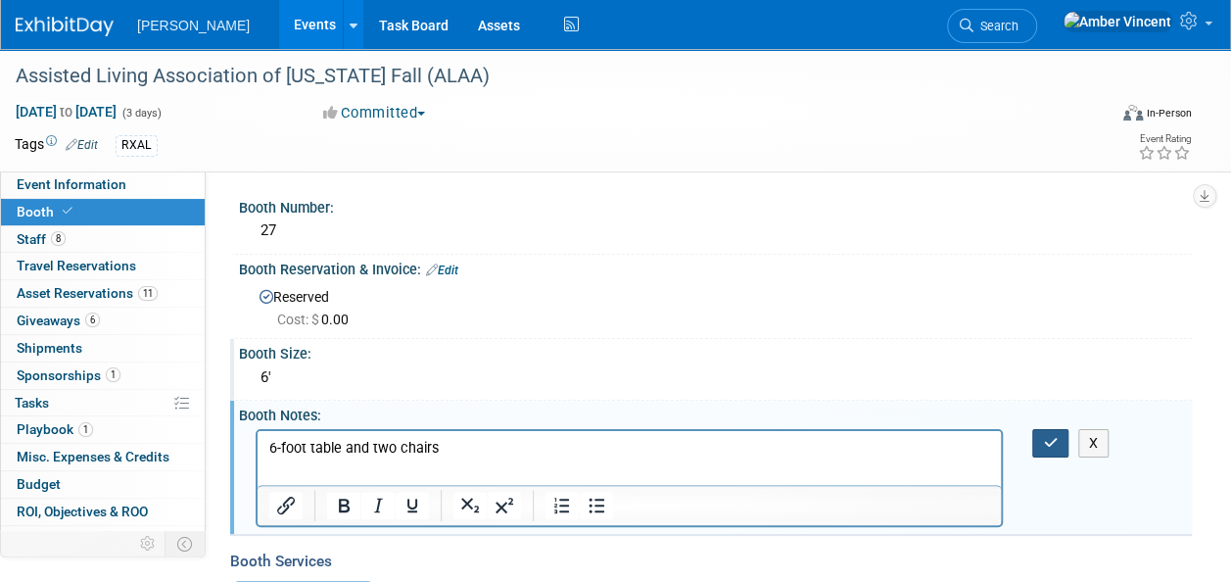
click at [1039, 432] on button "button" at bounding box center [1051, 443] width 36 height 28
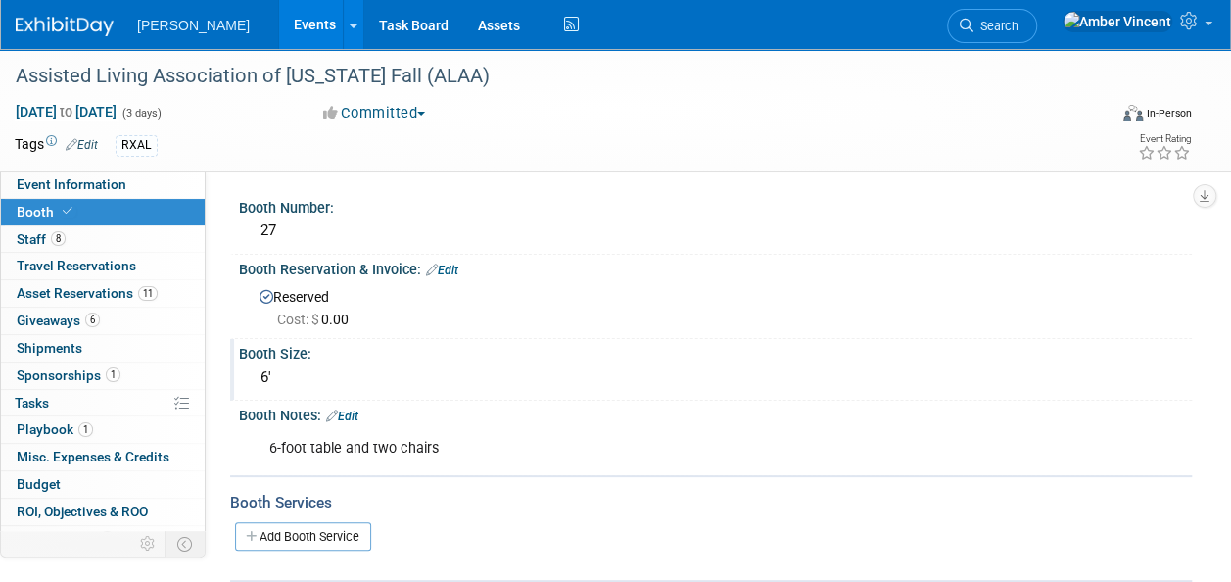
scroll to position [210, 0]
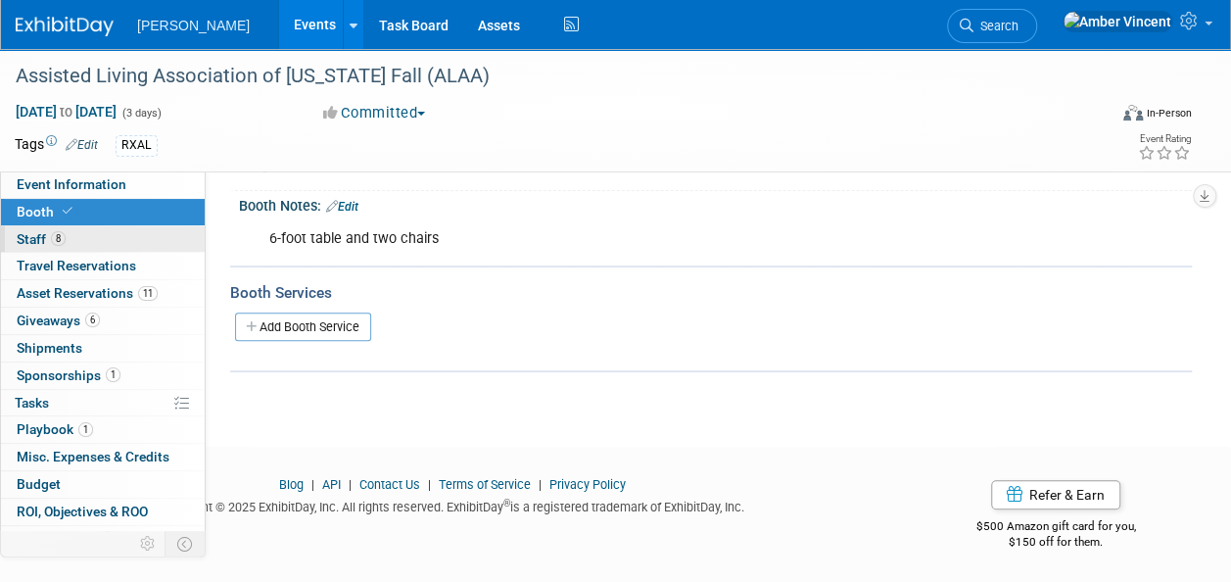
click at [78, 229] on link "8 Staff 8" at bounding box center [103, 239] width 204 height 26
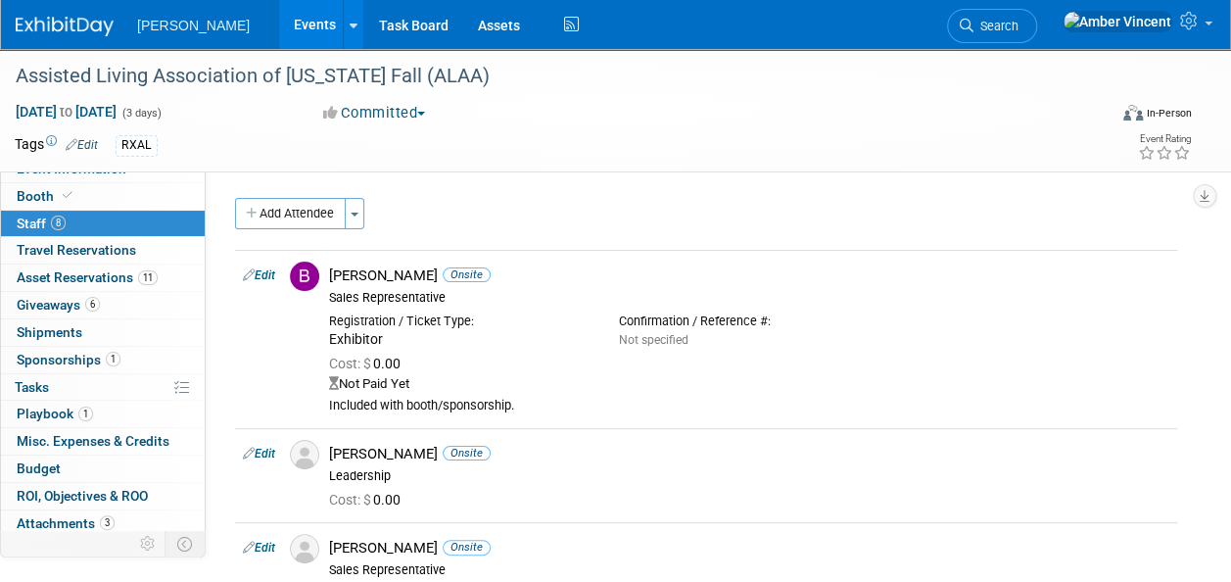
scroll to position [0, 0]
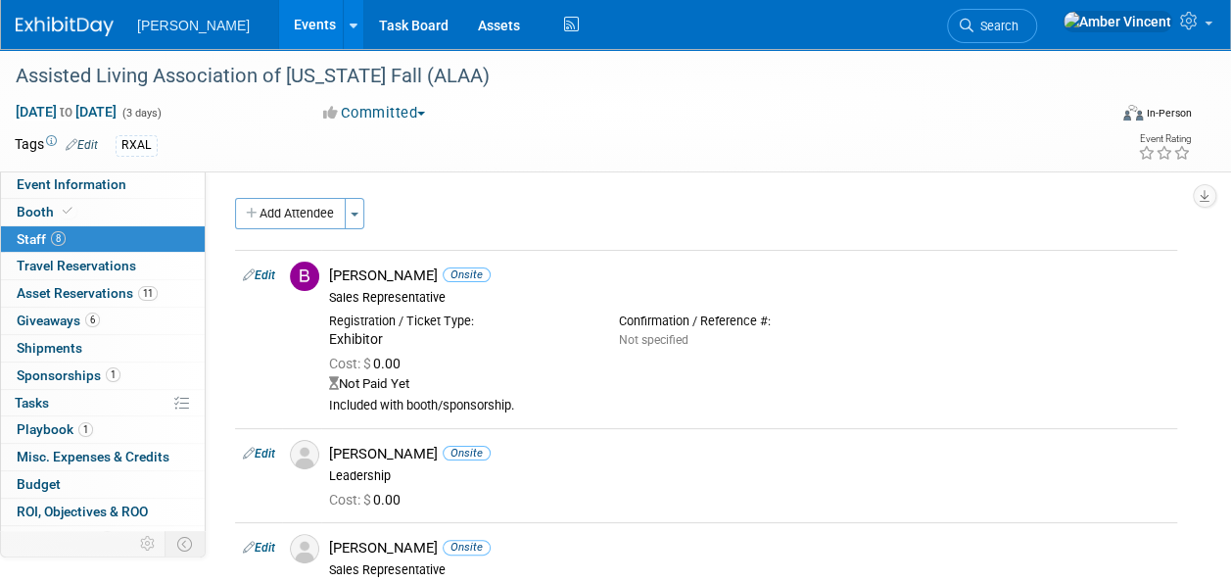
drag, startPoint x: 78, startPoint y: 188, endPoint x: 61, endPoint y: 242, distance: 56.7
click at [78, 188] on span "Event Information" at bounding box center [72, 184] width 110 height 16
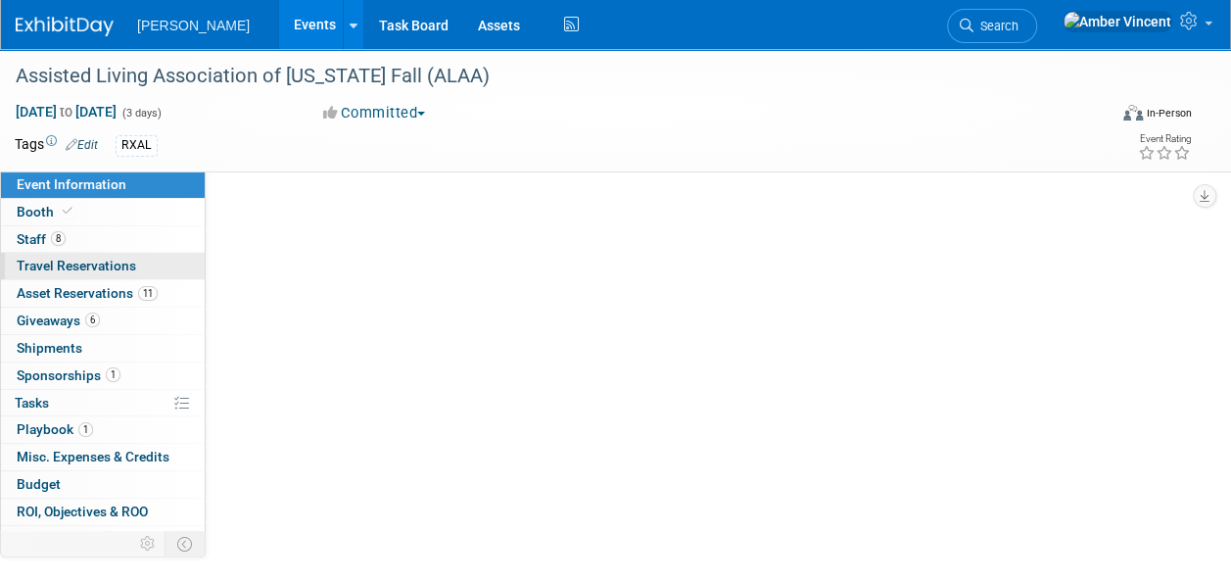
select select "Exhibitor"
select select "Yes"
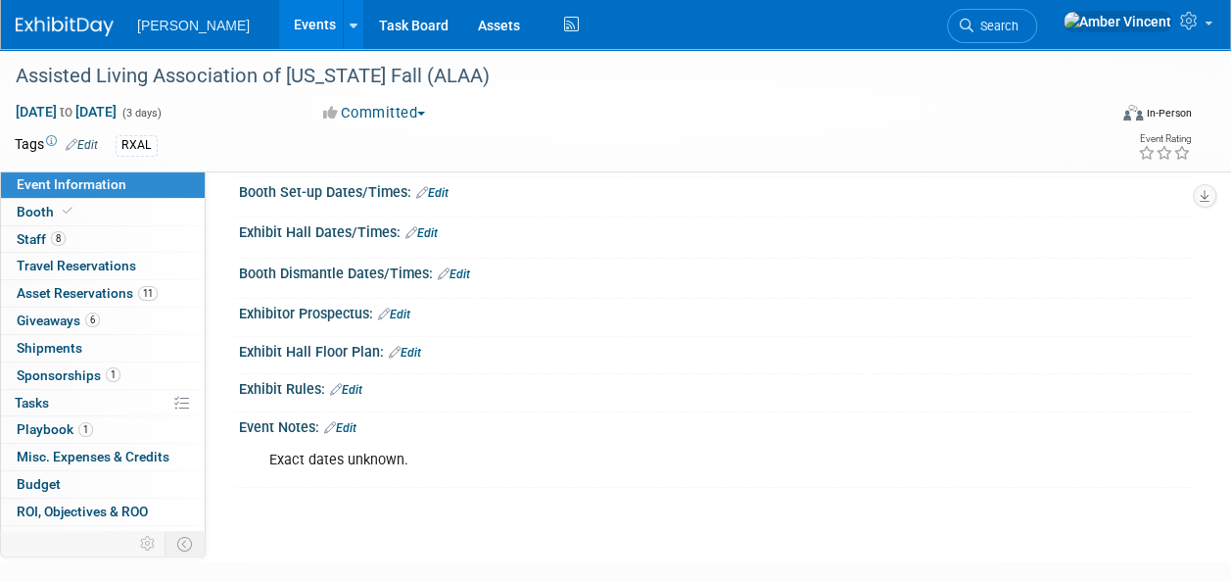
scroll to position [588, 0]
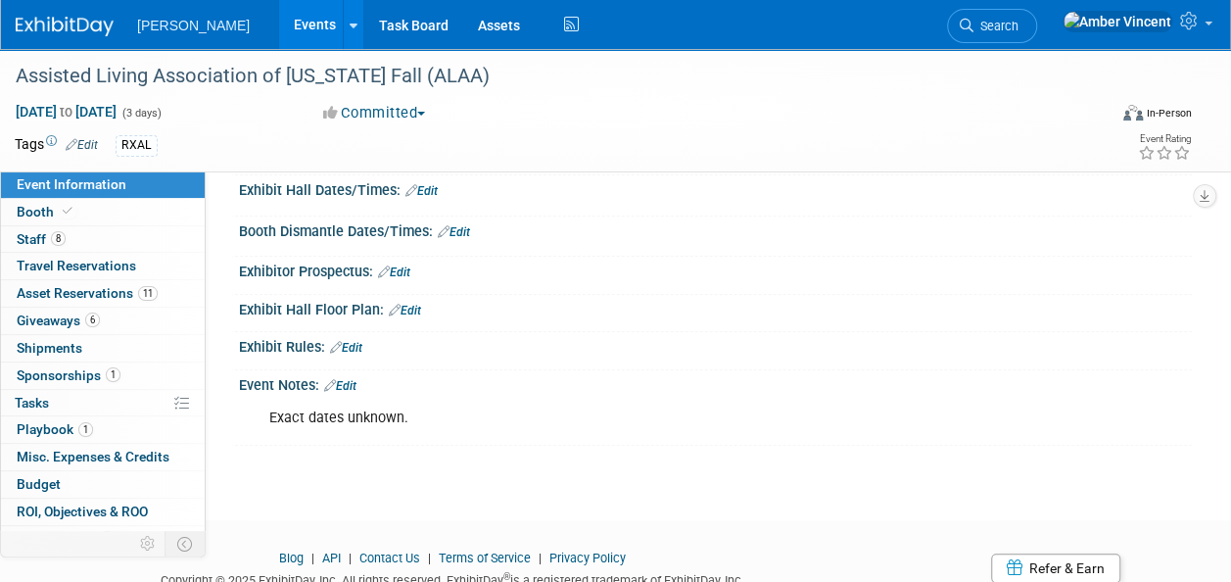
click at [355, 379] on link "Edit" at bounding box center [340, 386] width 32 height 14
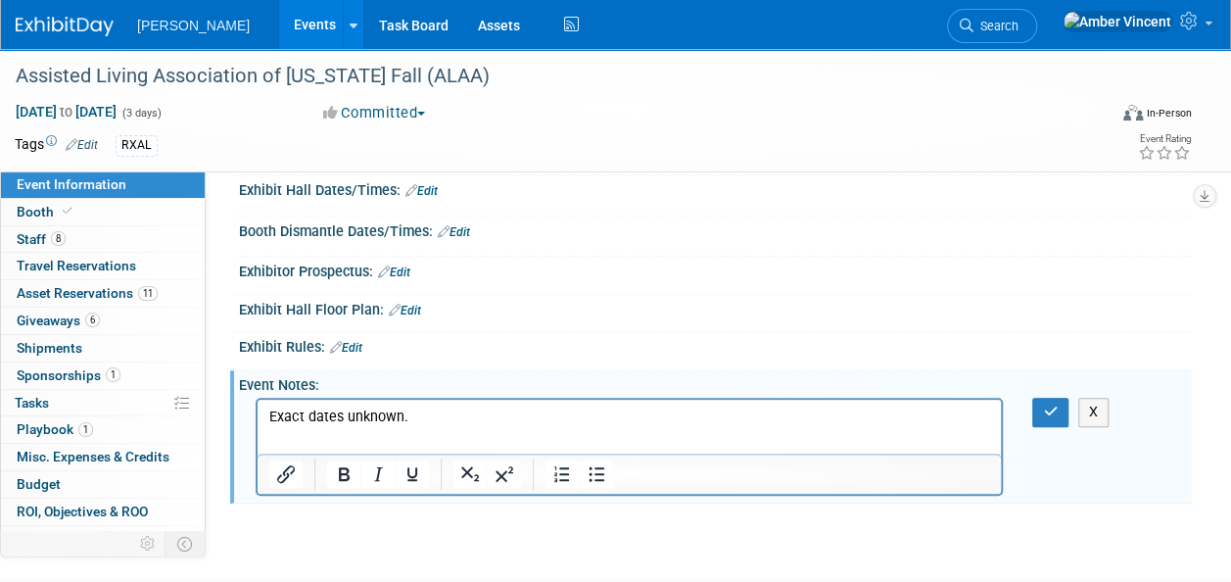
scroll to position [0, 0]
drag, startPoint x: 436, startPoint y: 424, endPoint x: 272, endPoint y: 409, distance: 164.3
click at [258, 410] on html "Exact dates unknown." at bounding box center [630, 413] width 744 height 27
drag, startPoint x: 457, startPoint y: 433, endPoint x: 428, endPoint y: 424, distance: 30.7
click at [457, 427] on html "Exact dates unknown." at bounding box center [630, 413] width 744 height 27
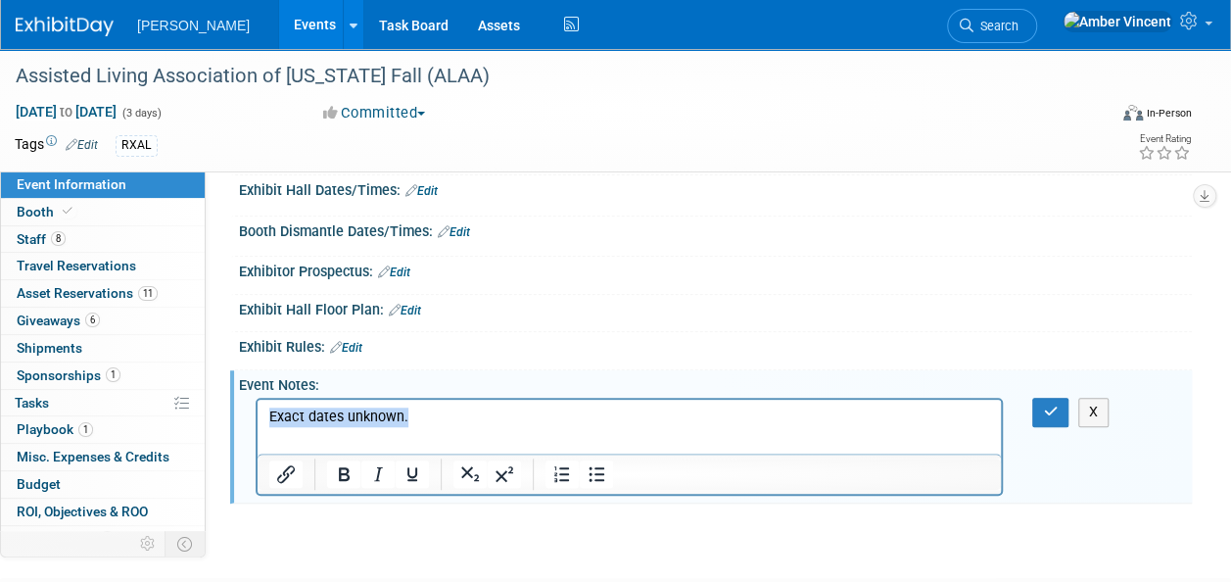
drag, startPoint x: 408, startPoint y: 420, endPoint x: 243, endPoint y: 408, distance: 165.1
click at [258, 408] on html "Exact dates unknown." at bounding box center [630, 413] width 744 height 27
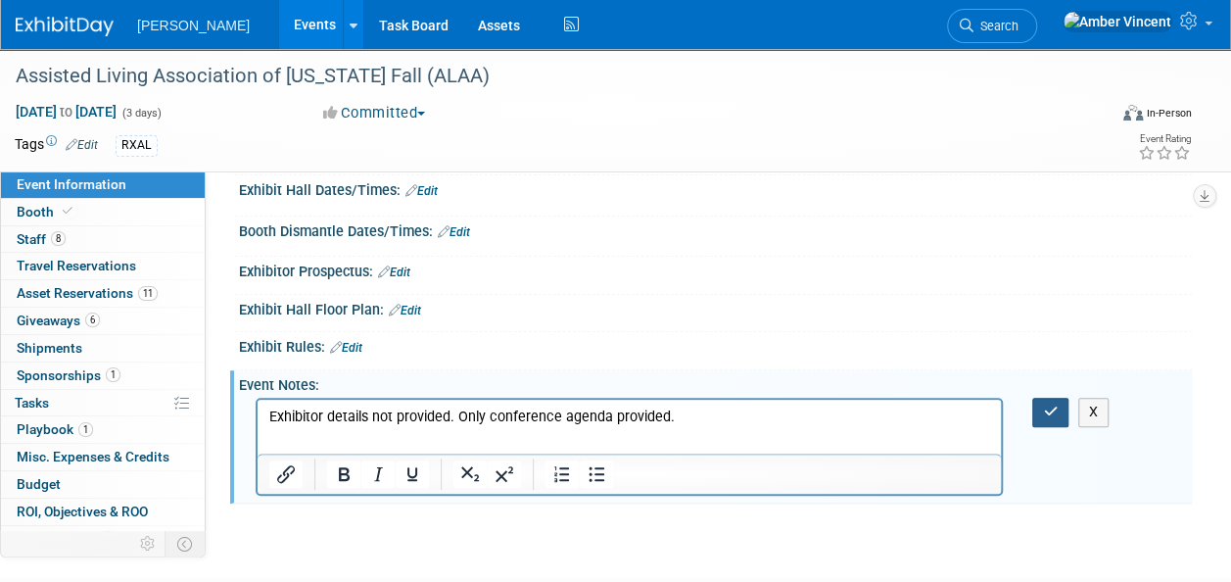
click at [1052, 411] on icon "button" at bounding box center [1050, 412] width 15 height 14
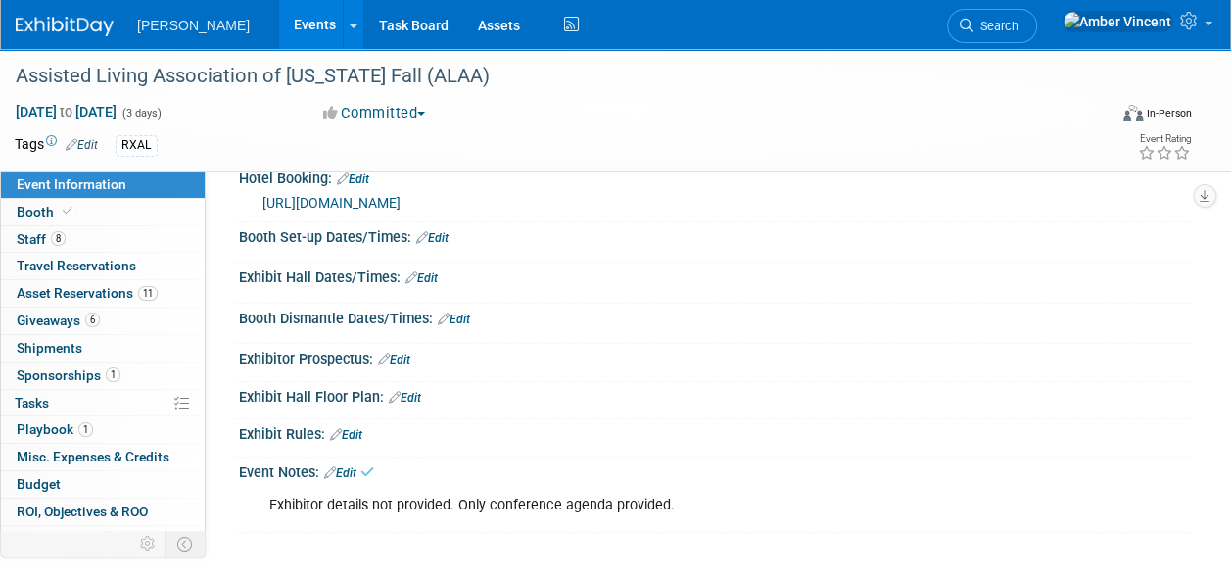
scroll to position [392, 0]
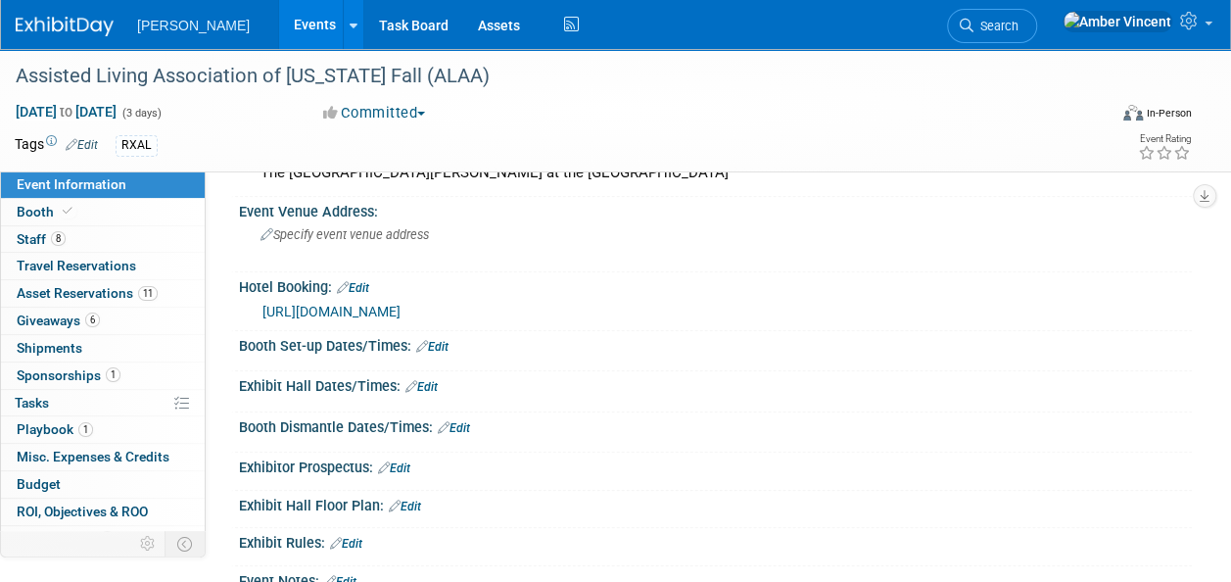
click at [443, 340] on link "Edit" at bounding box center [432, 347] width 32 height 14
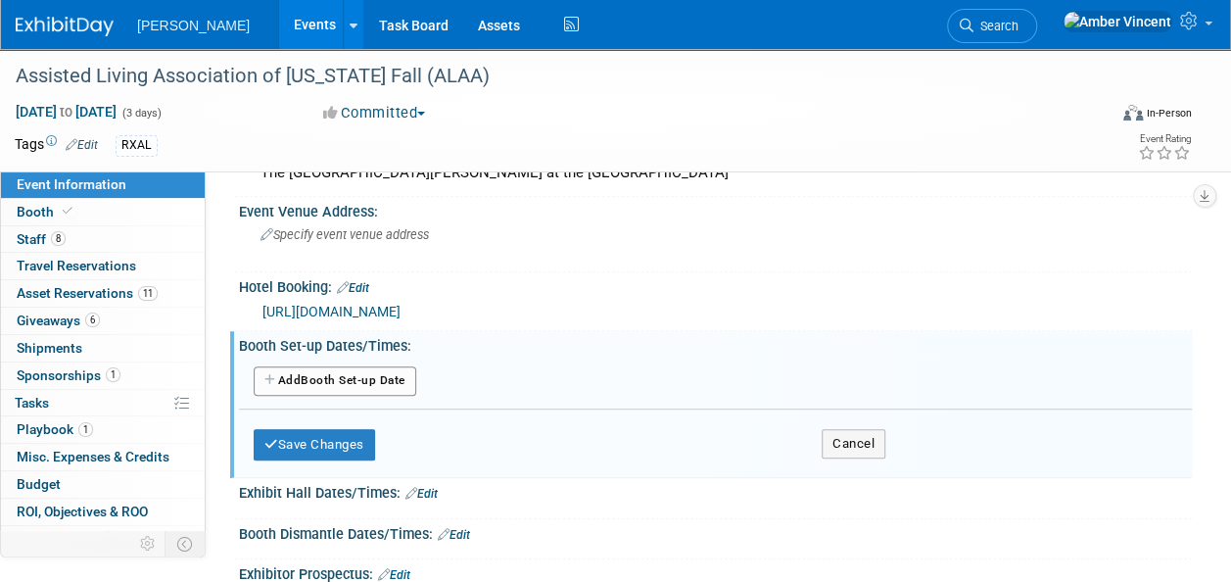
click at [372, 380] on button "Add Another Booth Set-up Date" at bounding box center [335, 380] width 163 height 29
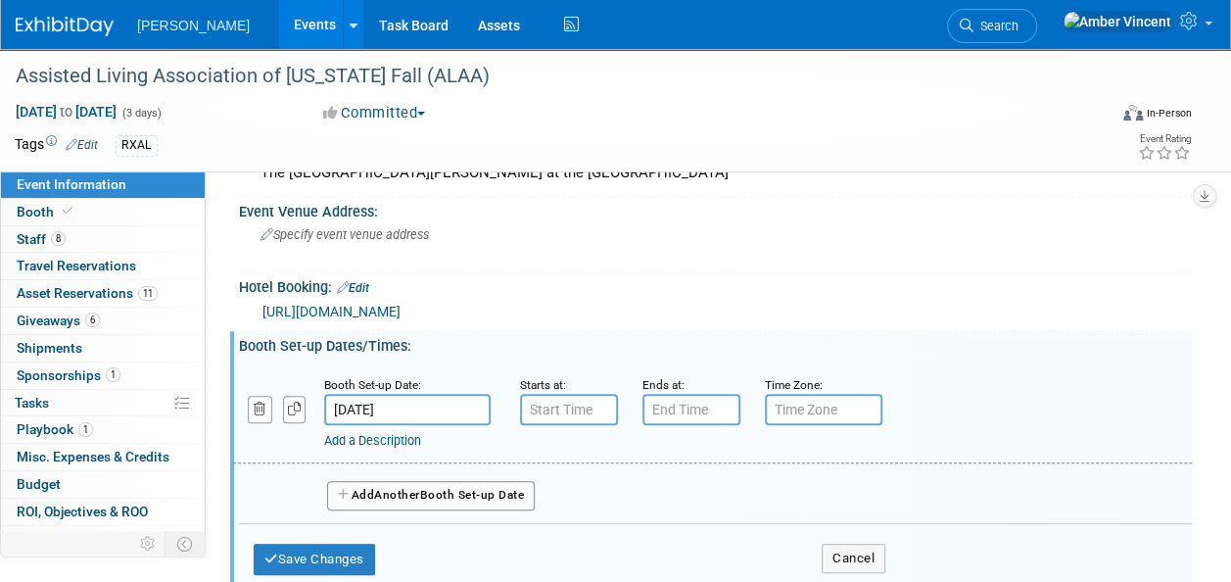
type input "7:00 AM"
click at [573, 408] on input "7:00 AM" at bounding box center [569, 409] width 98 height 31
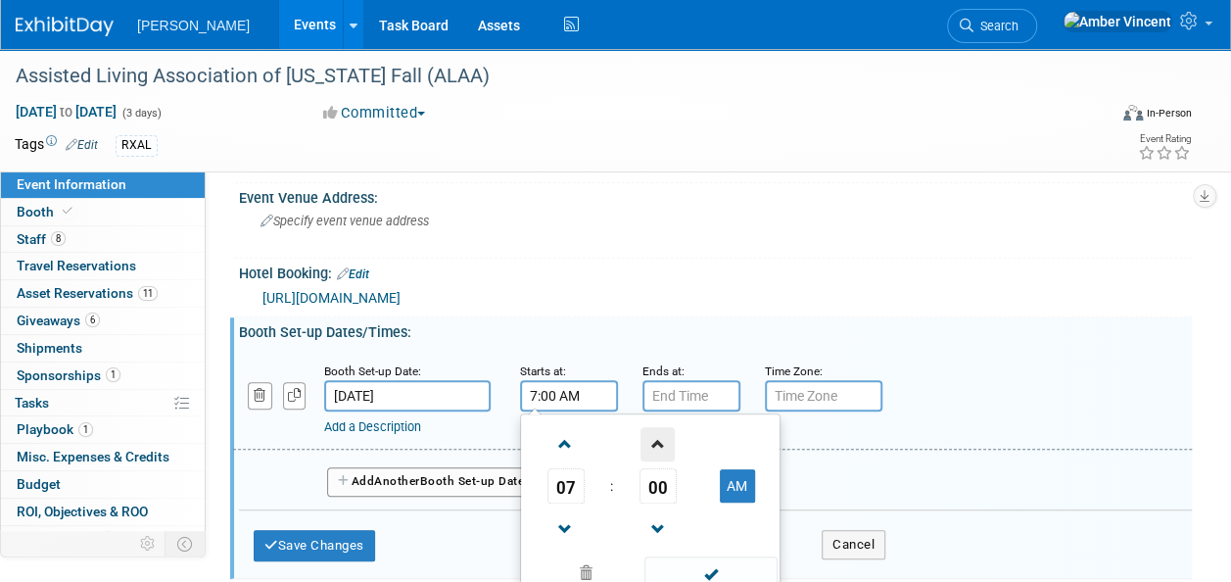
scroll to position [490, 0]
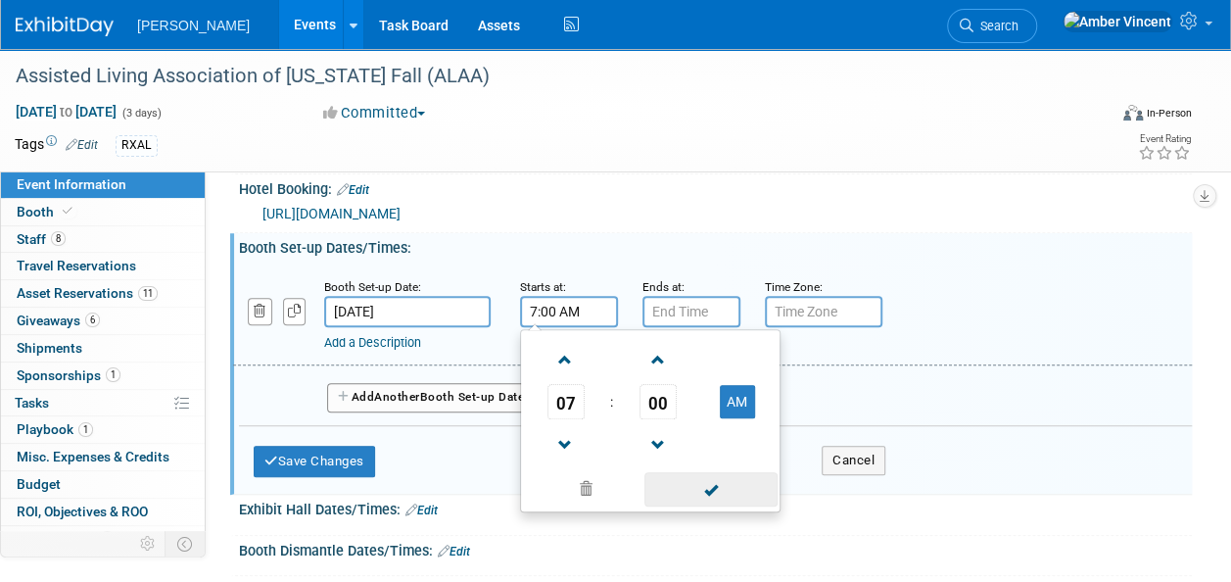
click at [692, 479] on span at bounding box center [711, 489] width 132 height 34
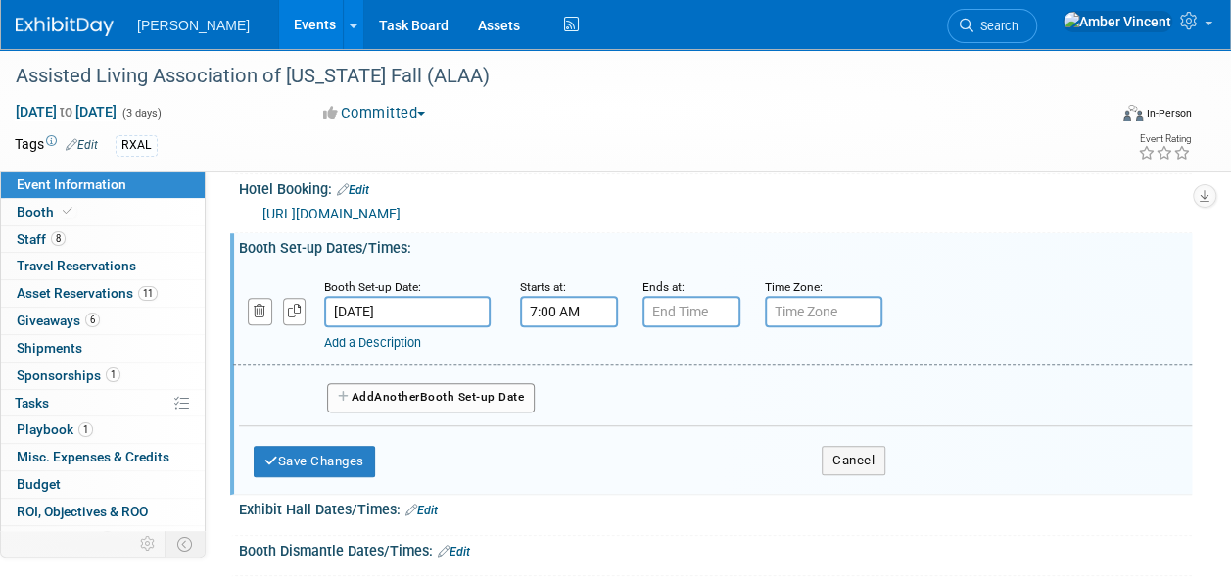
click at [364, 343] on link "Add a Description" at bounding box center [372, 342] width 97 height 15
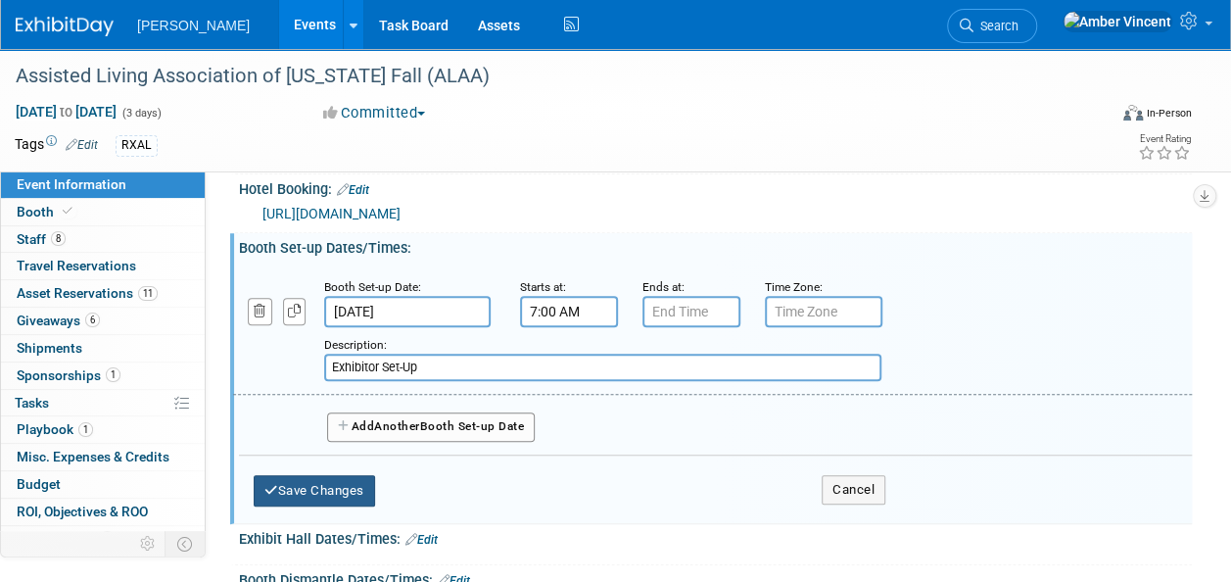
type input "Exhibitor Set-Up"
click at [319, 475] on button "Save Changes" at bounding box center [314, 490] width 121 height 31
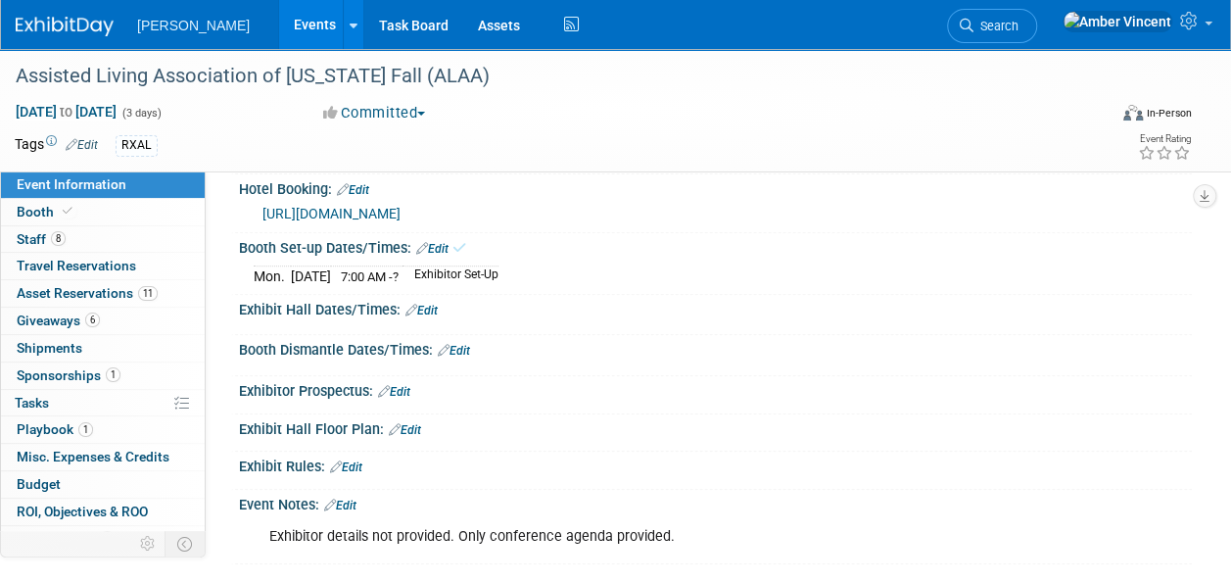
click at [465, 347] on link "Edit" at bounding box center [454, 351] width 32 height 14
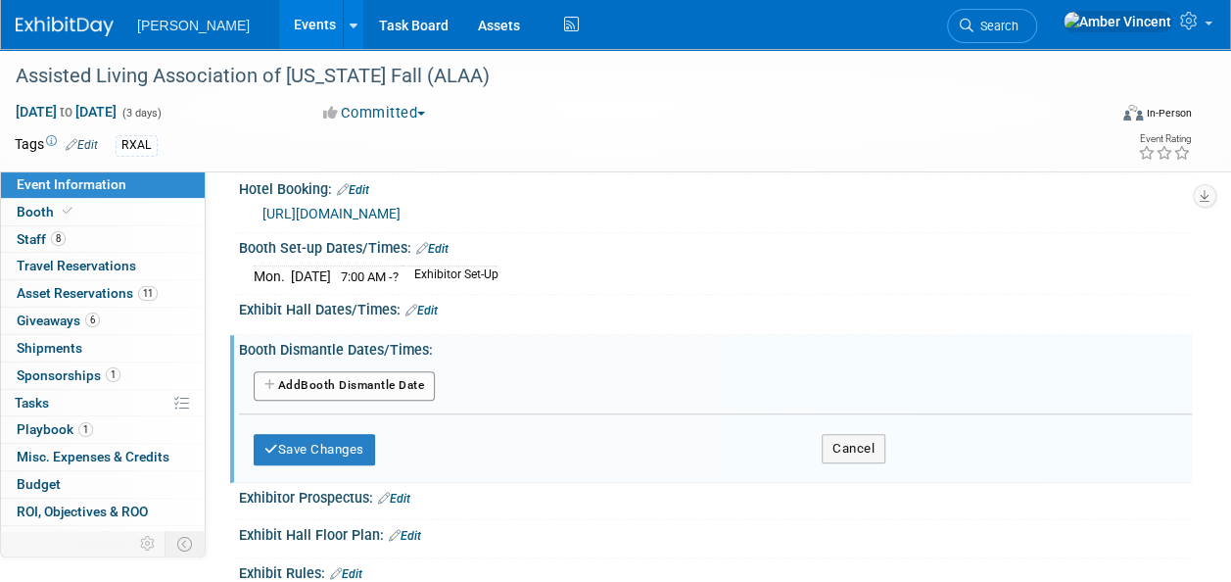
click at [388, 385] on button "Add Another Booth Dismantle Date" at bounding box center [344, 385] width 181 height 29
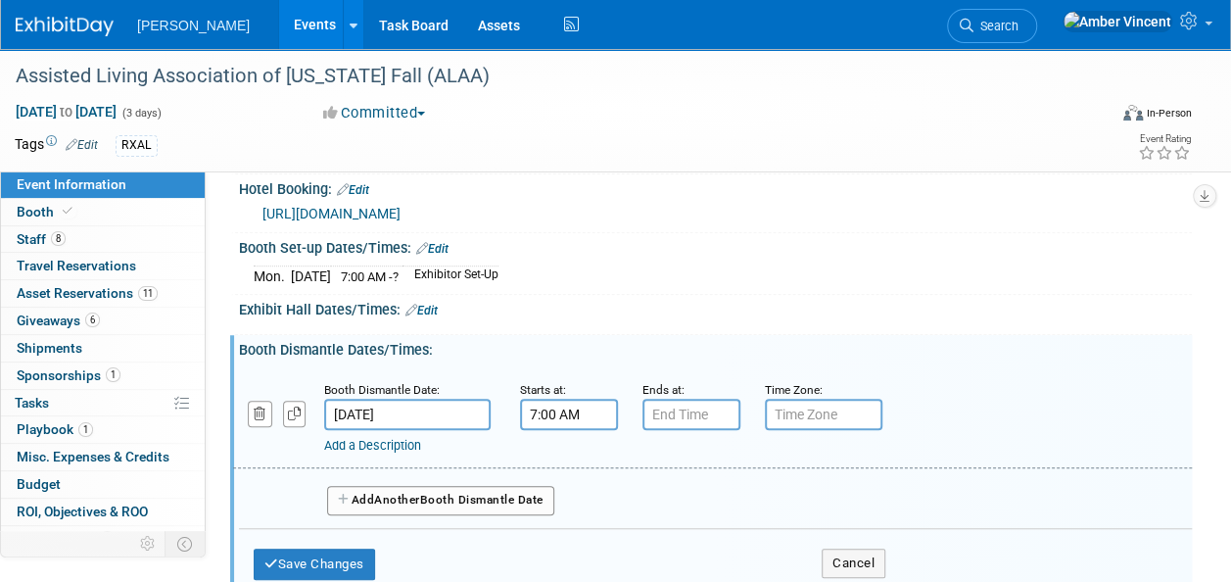
click at [568, 415] on input "7:00 AM" at bounding box center [569, 414] width 98 height 31
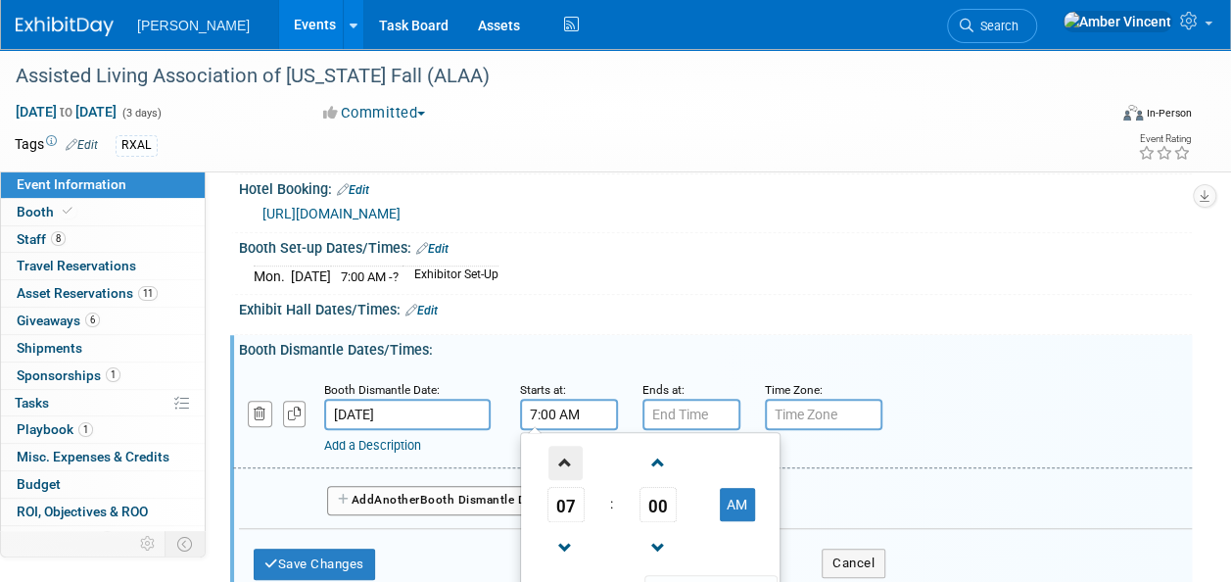
click at [554, 450] on span at bounding box center [566, 463] width 34 height 34
type input "10:00 AM"
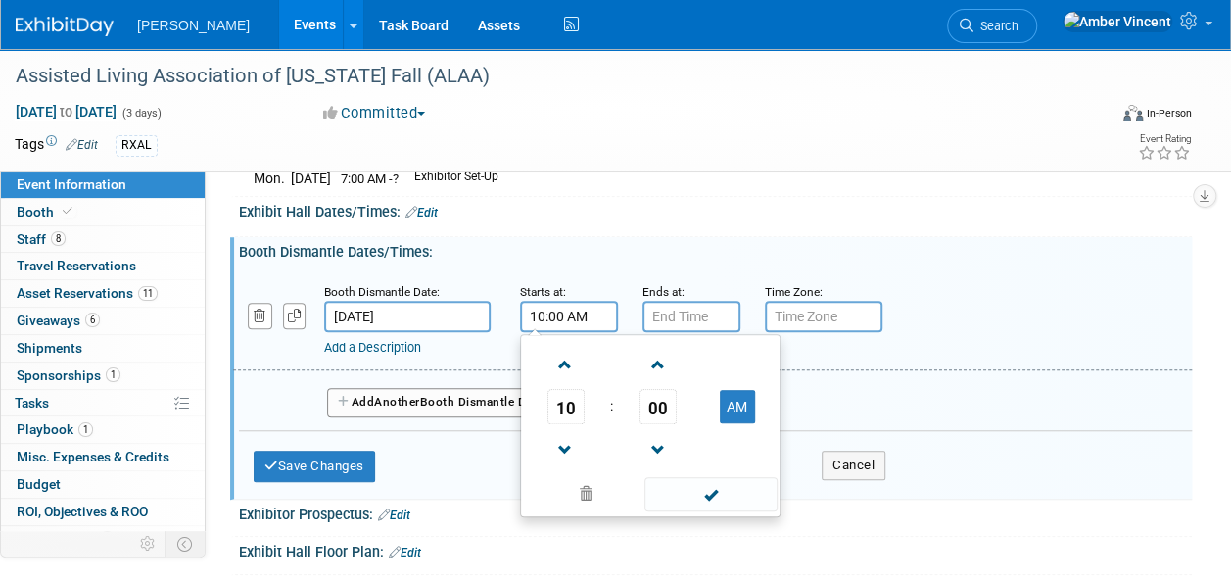
click at [673, 491] on span at bounding box center [711, 494] width 132 height 34
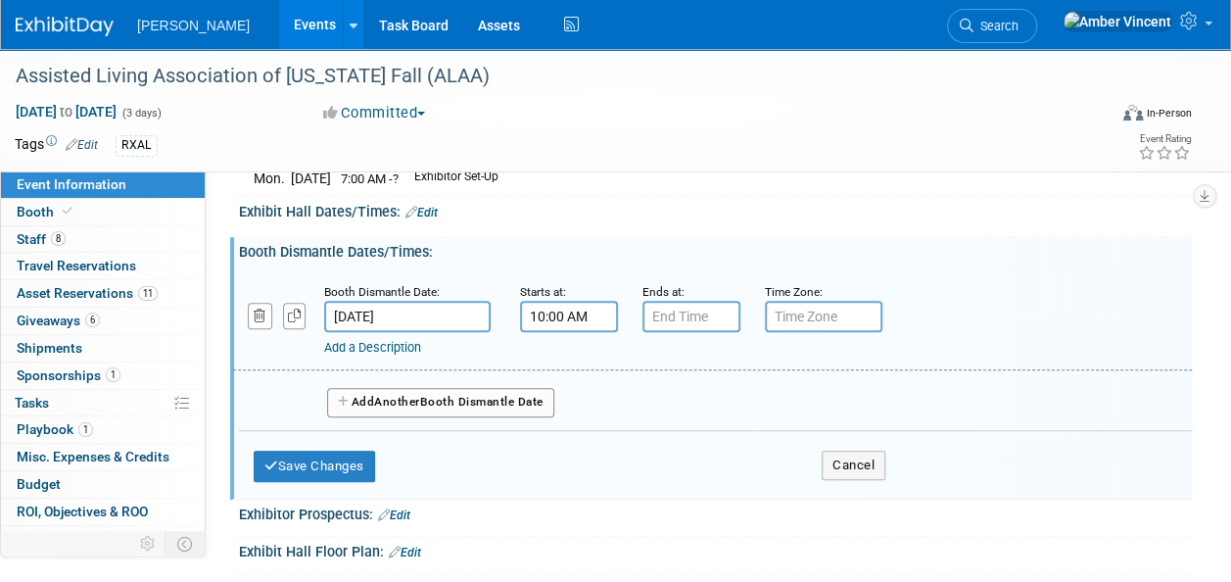
click at [390, 340] on link "Add a Description" at bounding box center [372, 347] width 97 height 15
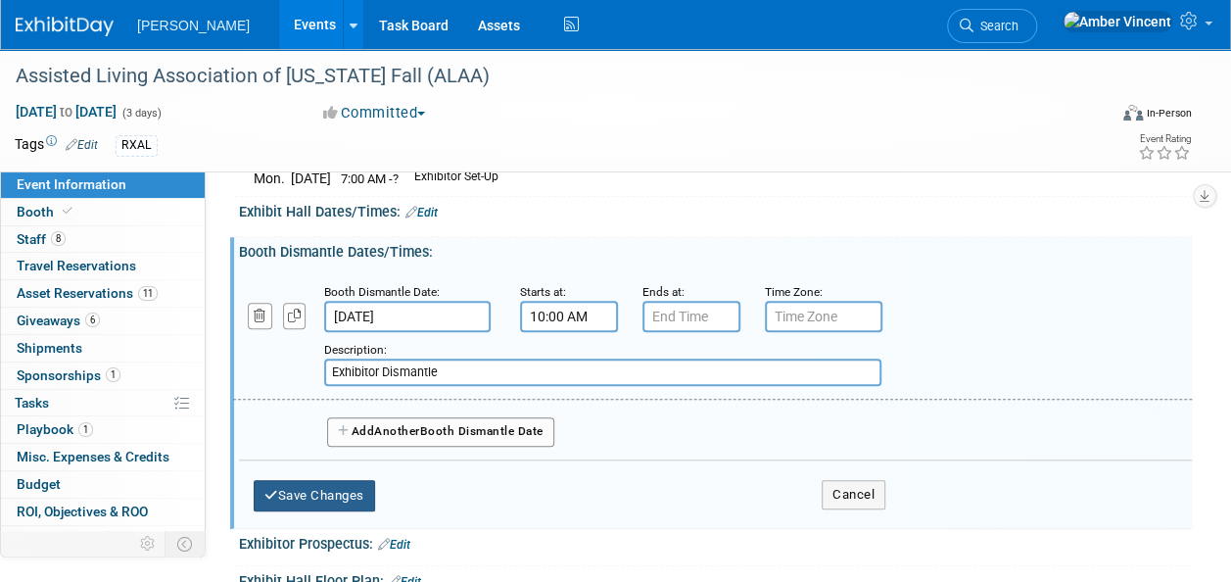
type input "Exhibitor Dismantle"
click at [341, 493] on button "Save Changes" at bounding box center [314, 495] width 121 height 31
